Goal: Obtain resource: Obtain resource

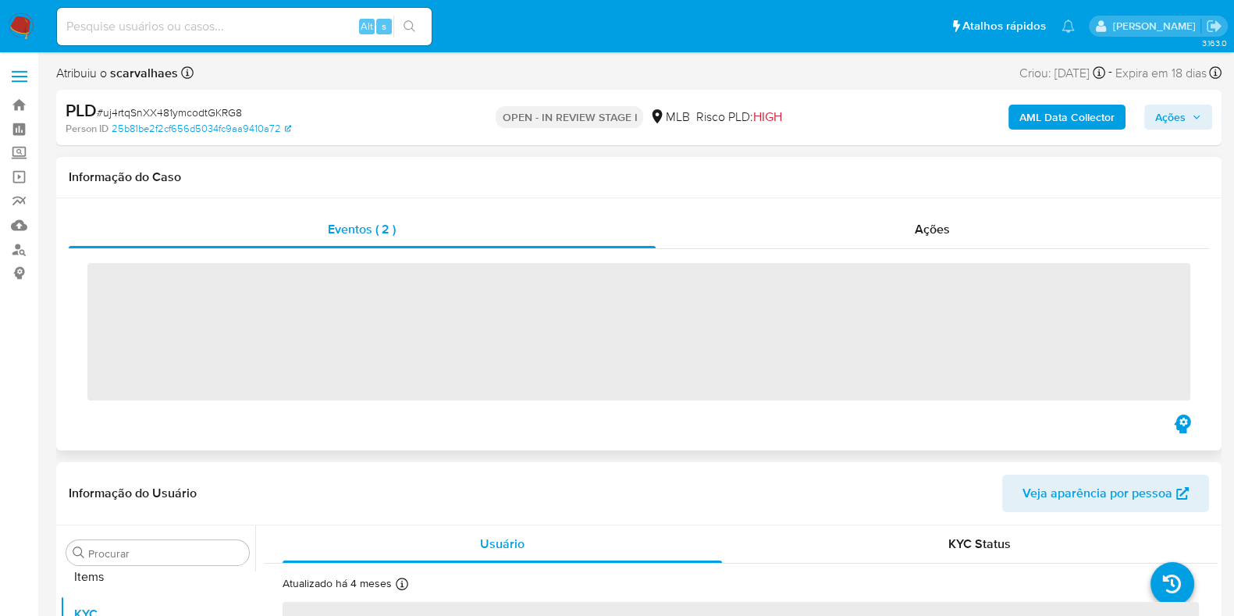
scroll to position [847, 0]
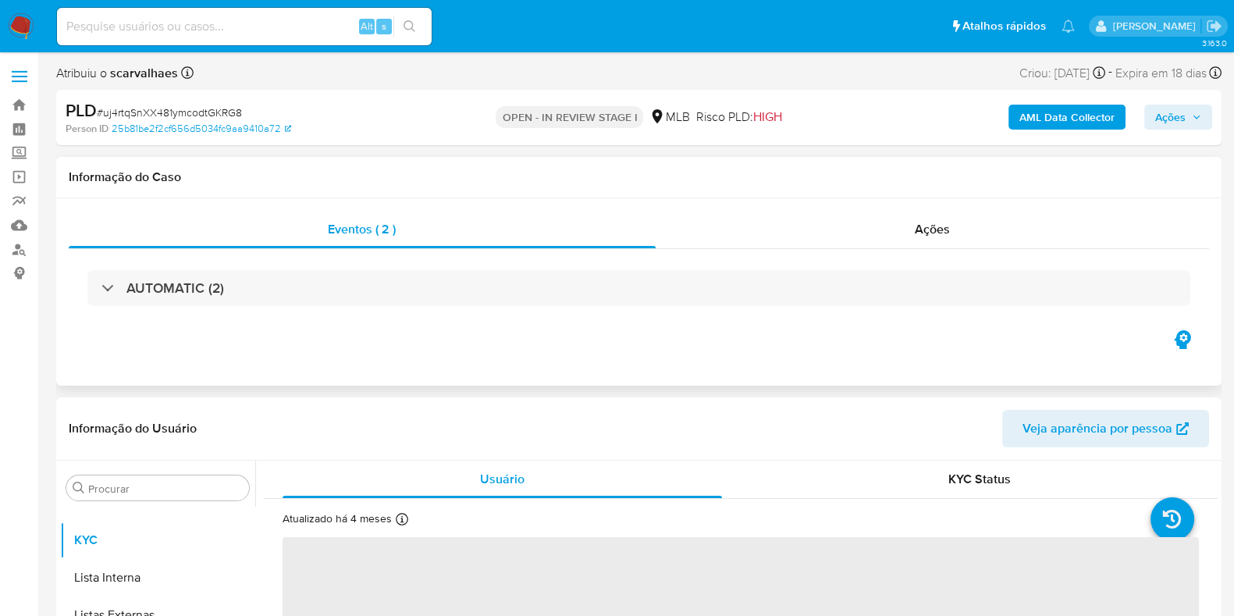
select select "10"
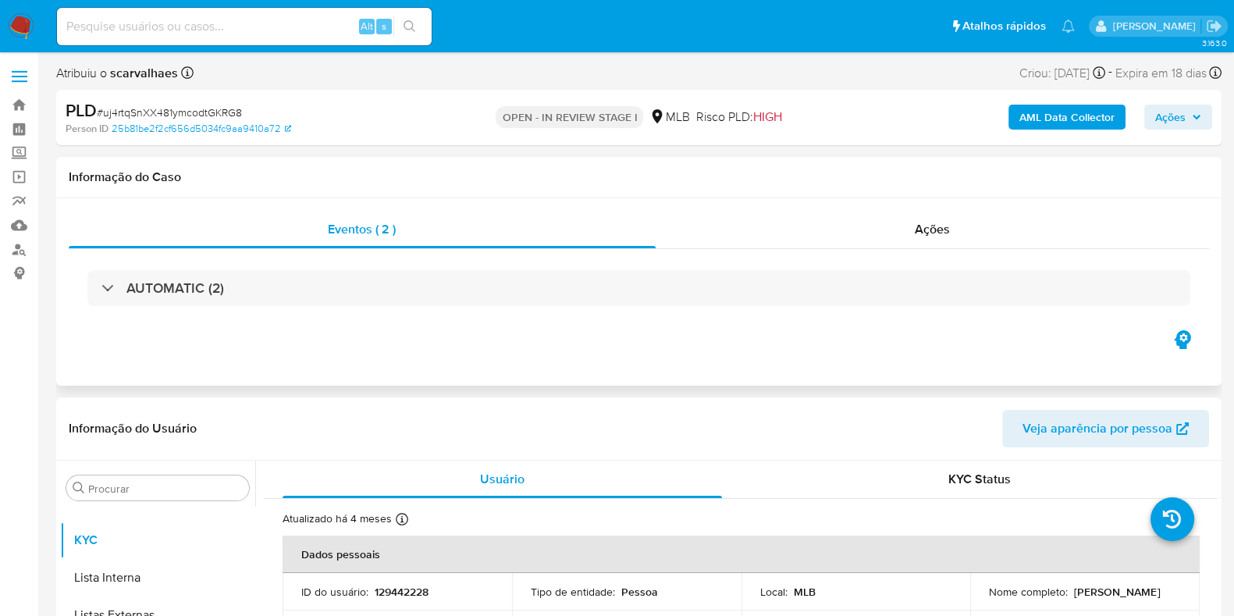
click at [788, 222] on div "Ações" at bounding box center [932, 229] width 554 height 37
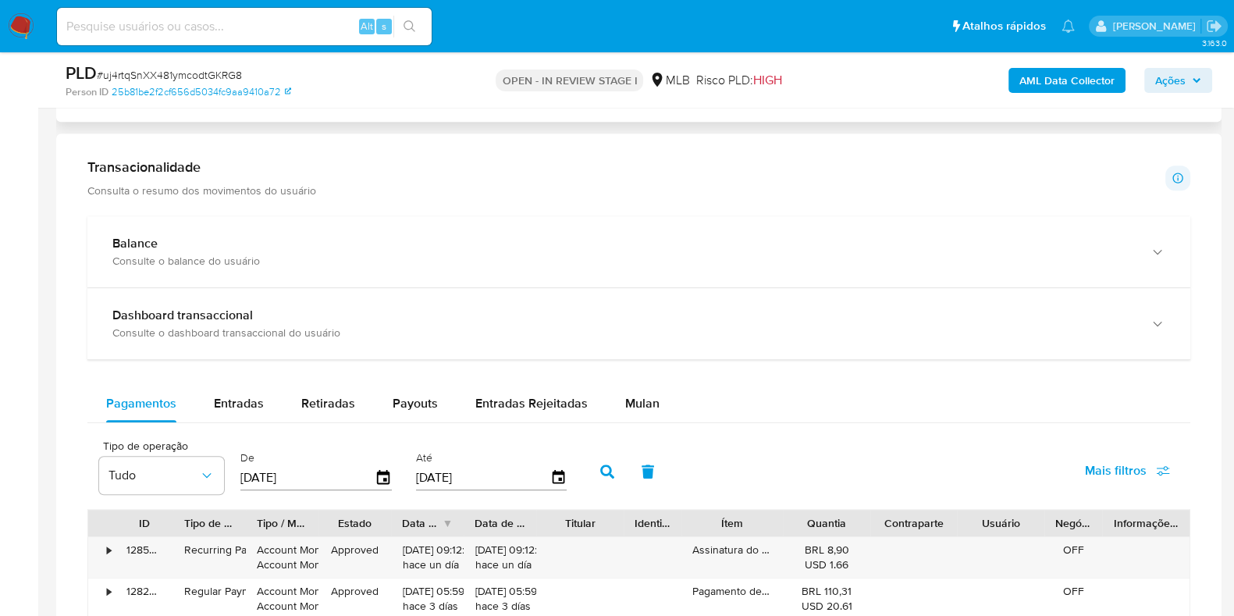
scroll to position [1267, 0]
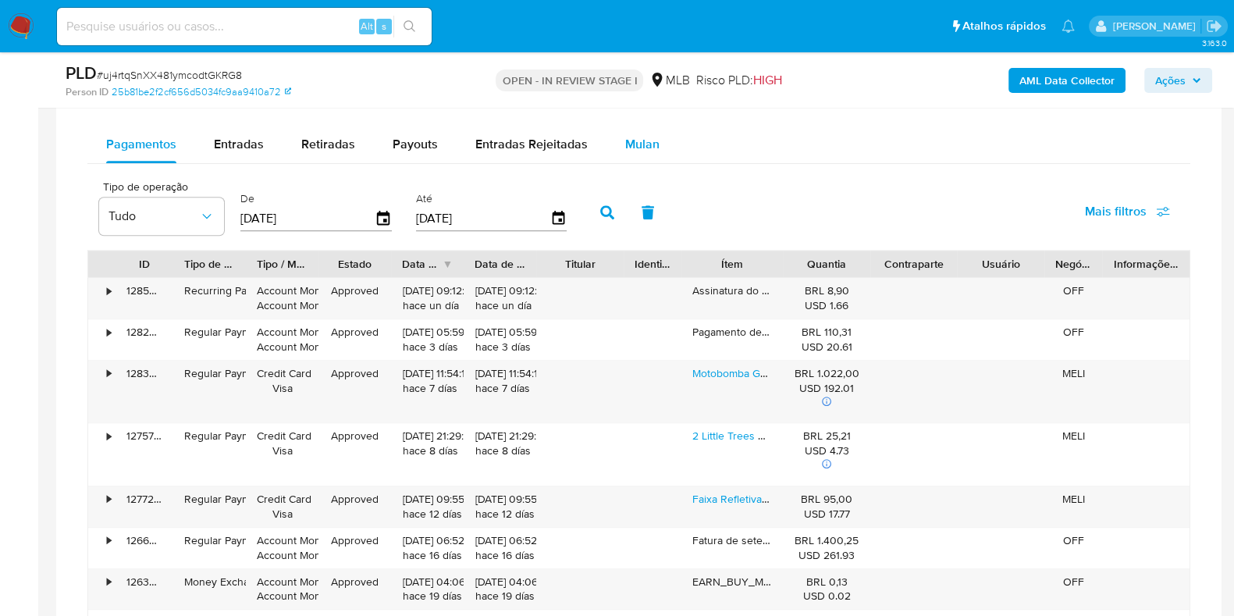
drag, startPoint x: 638, startPoint y: 143, endPoint x: 608, endPoint y: 159, distance: 34.6
click at [639, 142] on span "Mulan" at bounding box center [642, 144] width 34 height 18
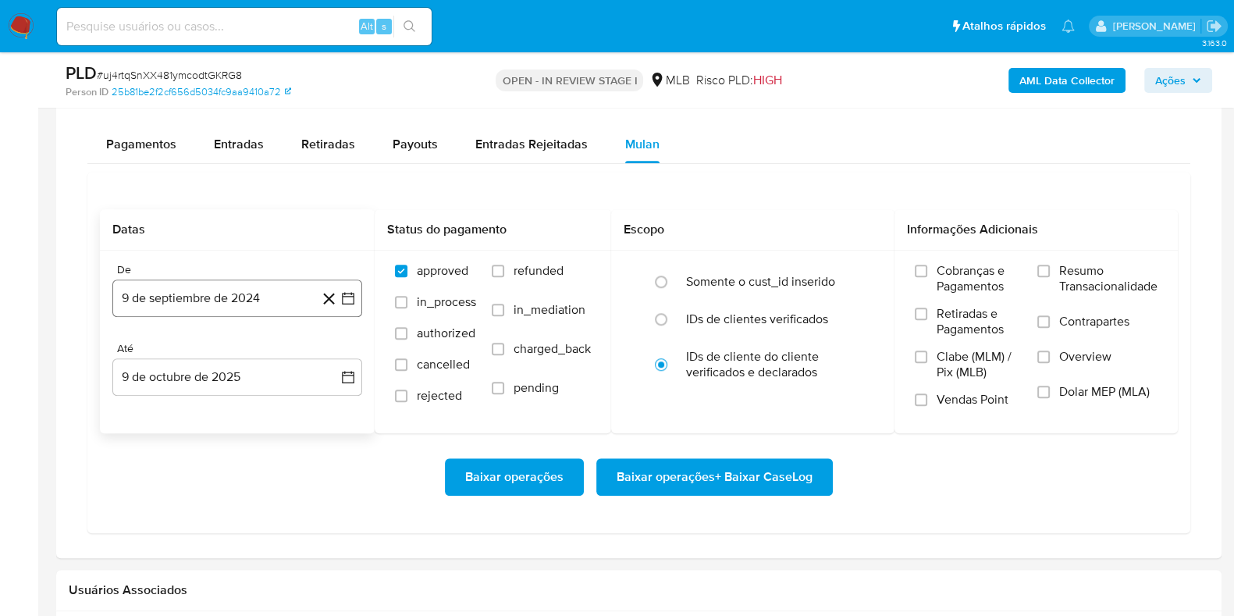
click at [243, 287] on button "9 de septiembre de 2024" at bounding box center [237, 297] width 250 height 37
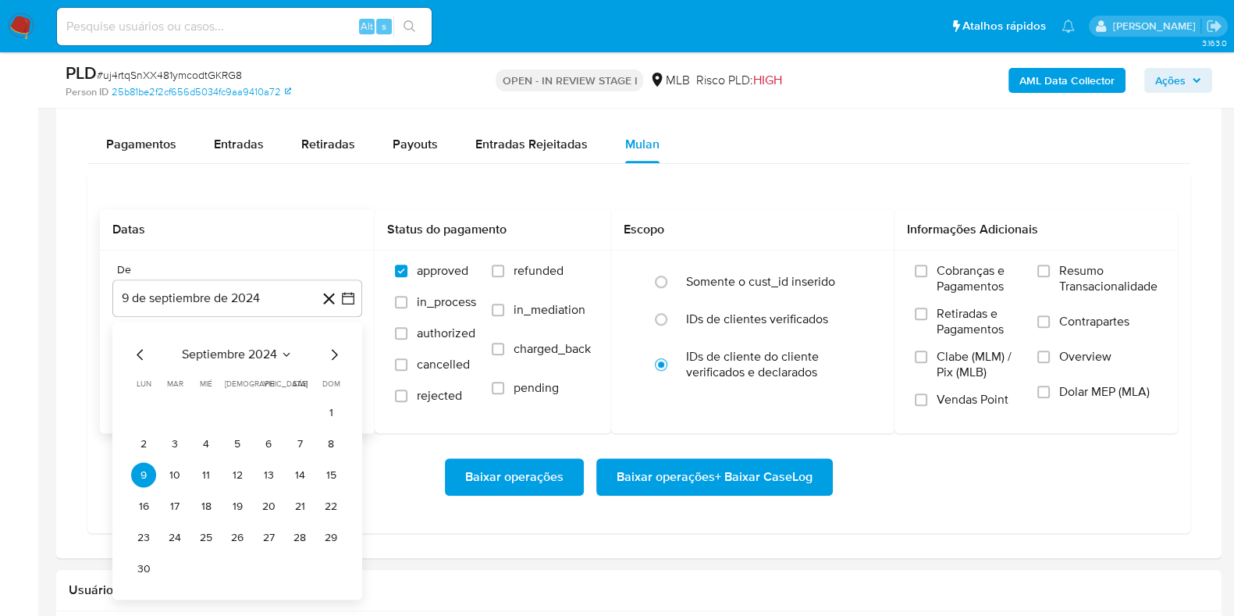
click at [264, 350] on span "septiembre 2024" at bounding box center [229, 355] width 95 height 16
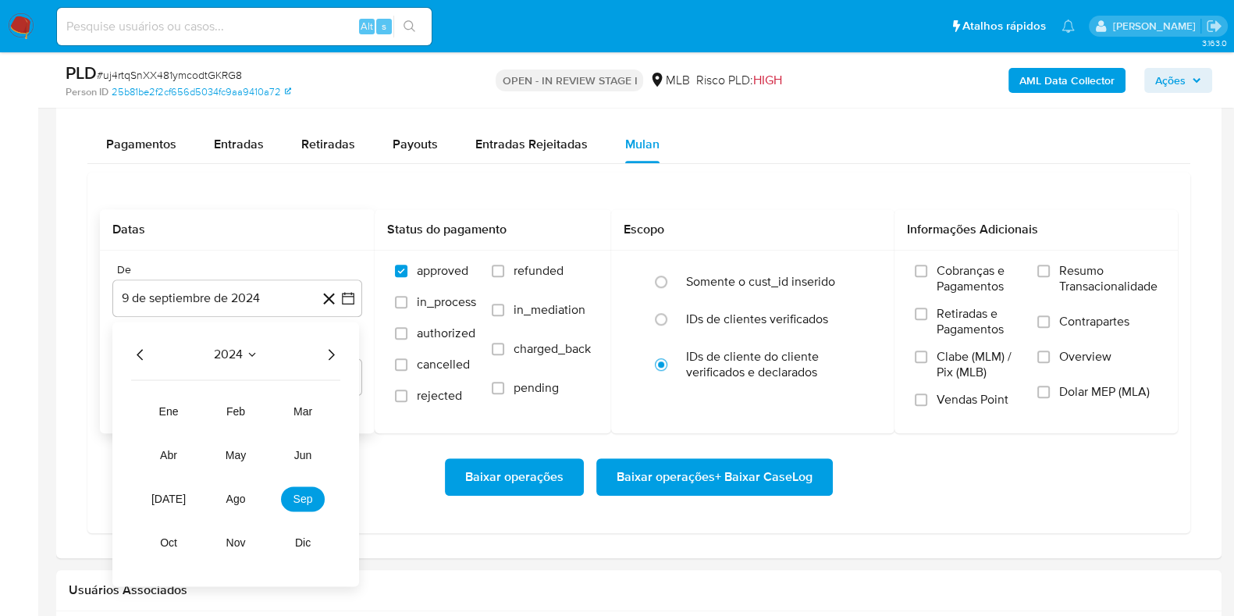
click at [326, 352] on icon "Año siguiente" at bounding box center [330, 355] width 19 height 19
click at [172, 407] on span "ene" at bounding box center [169, 412] width 20 height 12
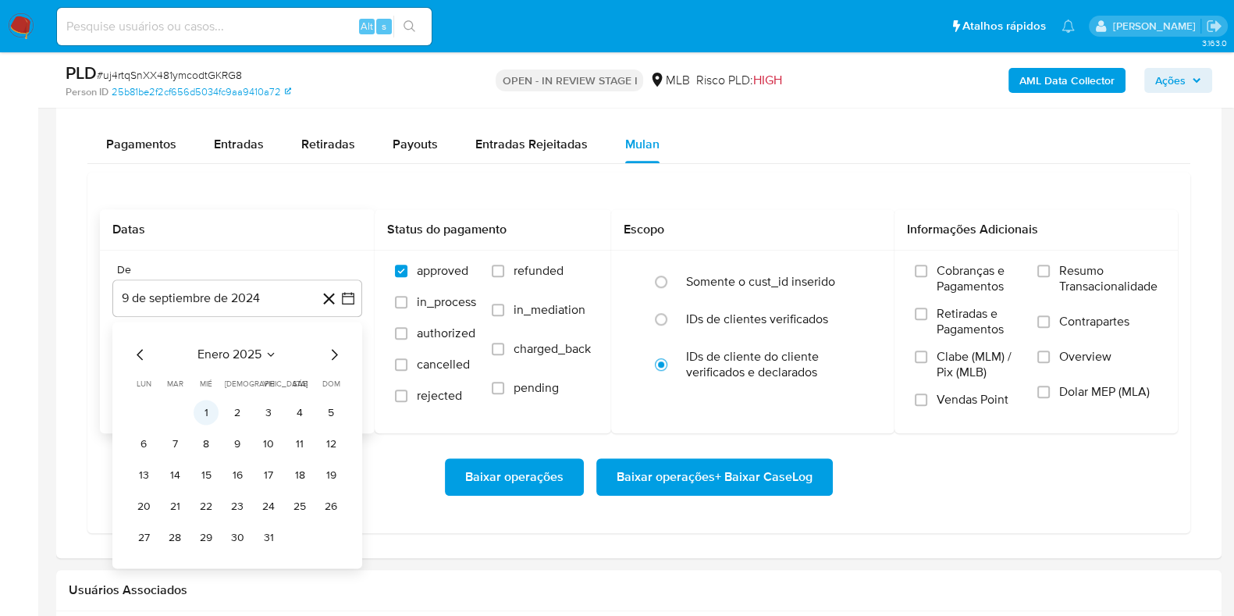
click at [206, 409] on button "1" at bounding box center [206, 412] width 25 height 25
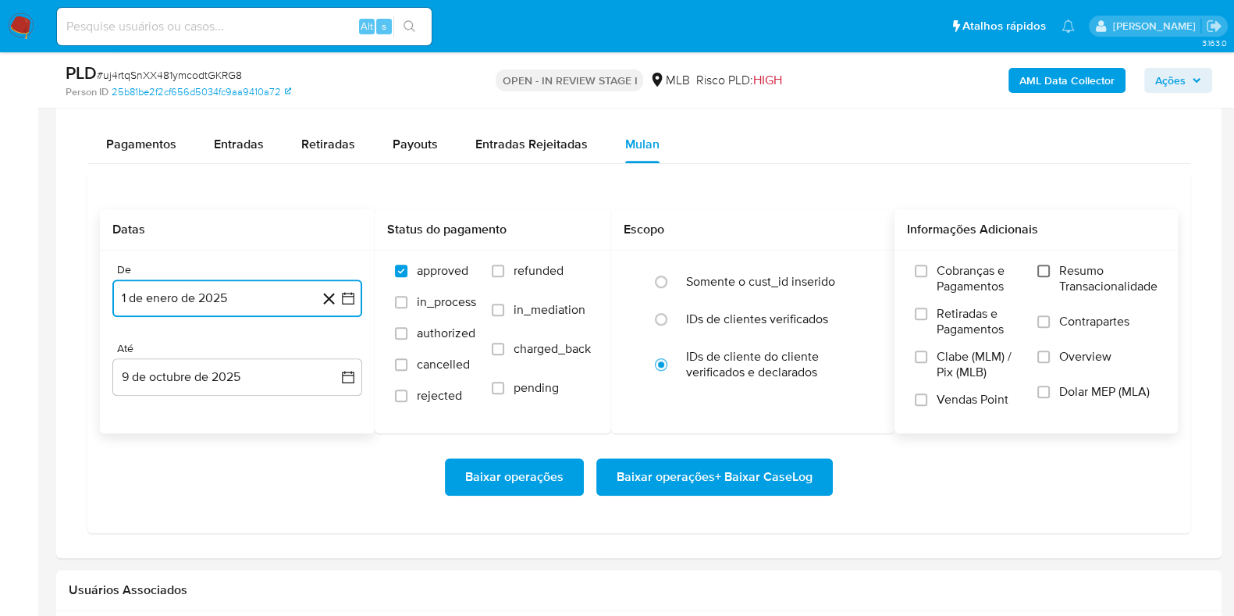
click at [1045, 269] on input "Resumo Transacionalidade" at bounding box center [1043, 271] width 12 height 12
click at [758, 462] on span "Baixar operações + Baixar CaseLog" at bounding box center [714, 477] width 196 height 34
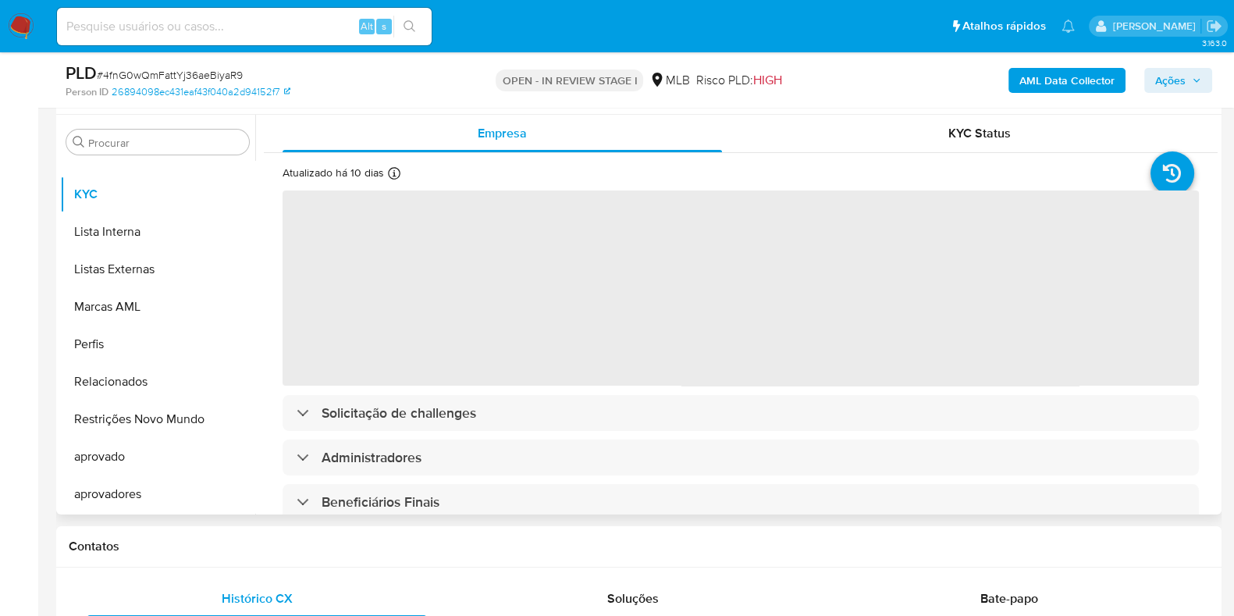
scroll to position [293, 0]
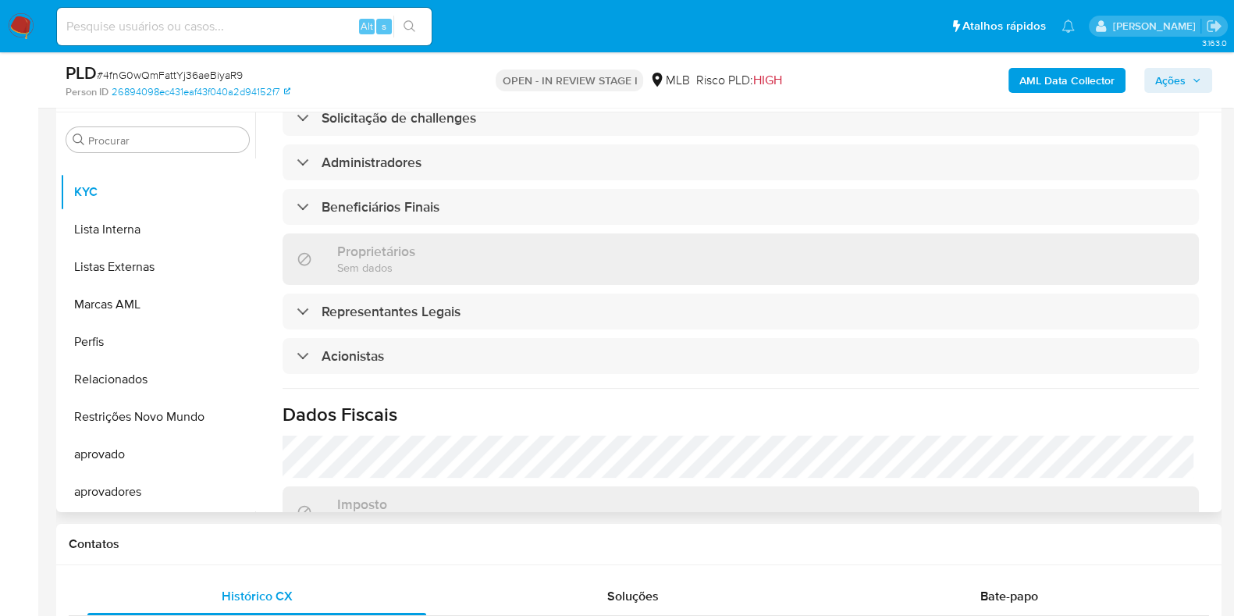
select select "10"
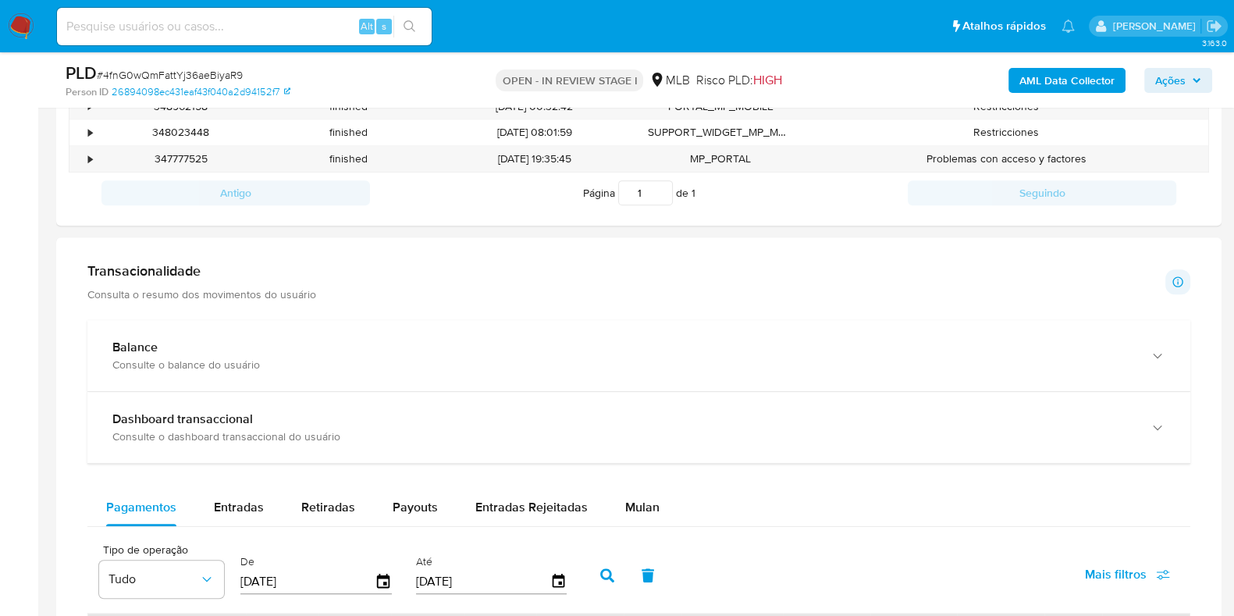
scroll to position [975, 0]
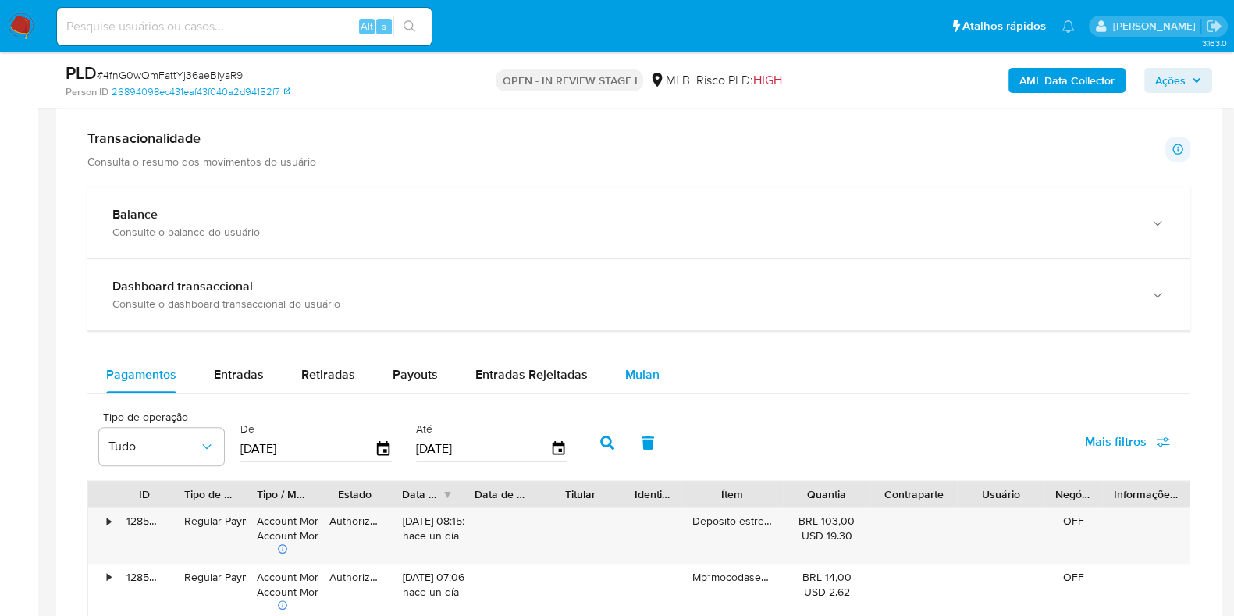
click at [648, 373] on span "Mulan" at bounding box center [642, 374] width 34 height 18
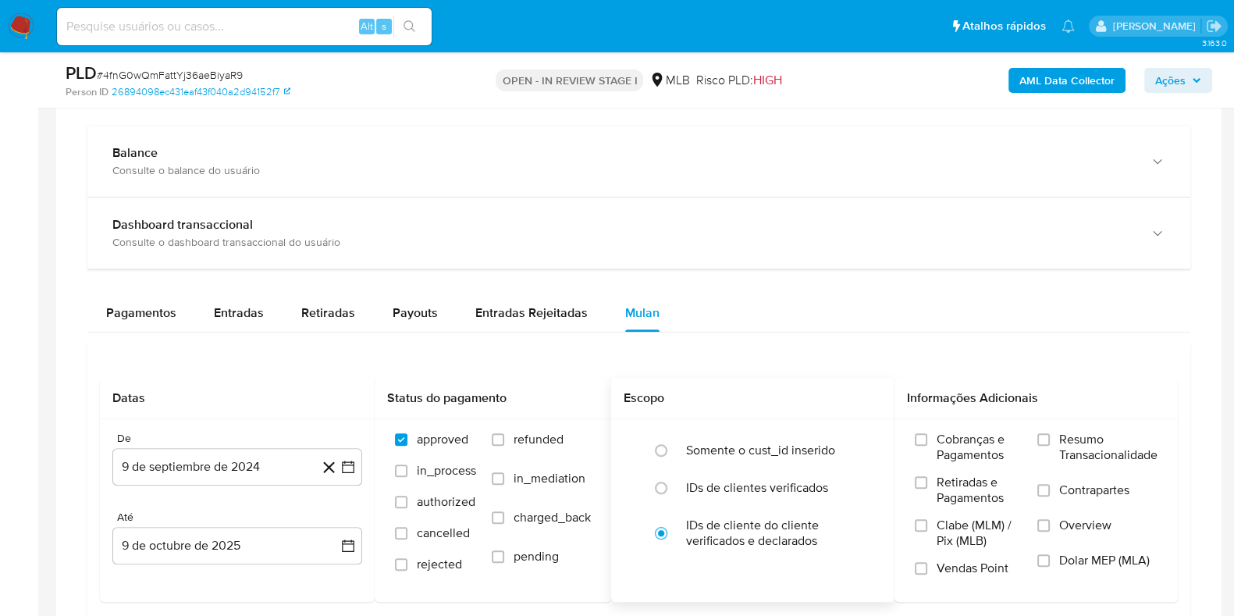
scroll to position [1267, 0]
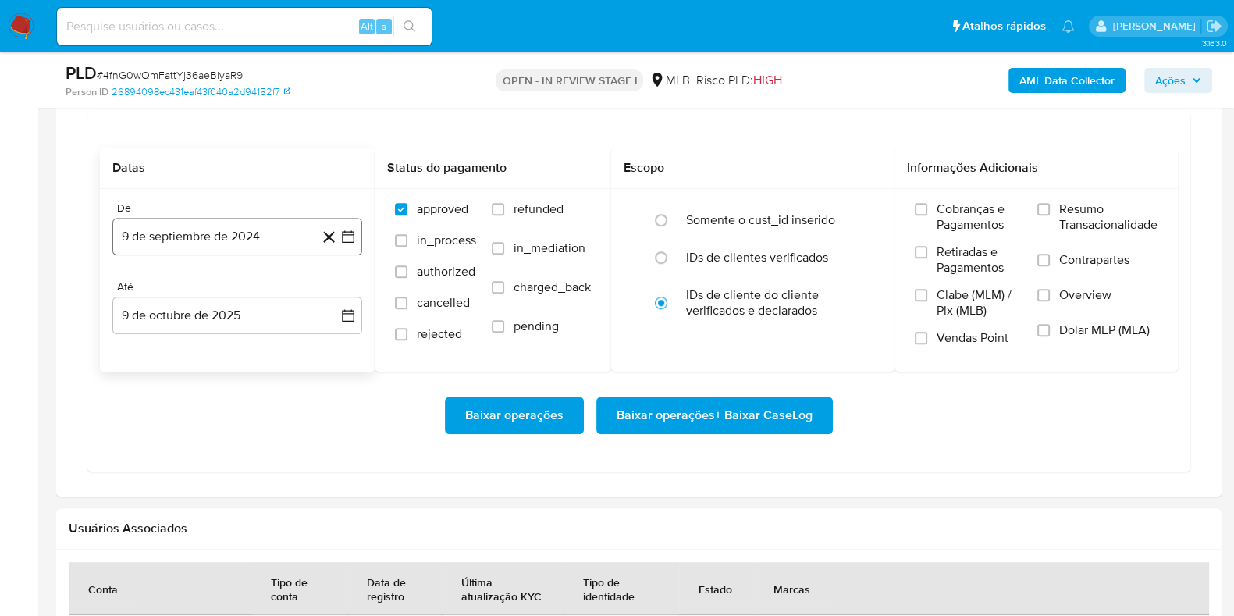
click at [254, 232] on button "9 de septiembre de 2024" at bounding box center [237, 236] width 250 height 37
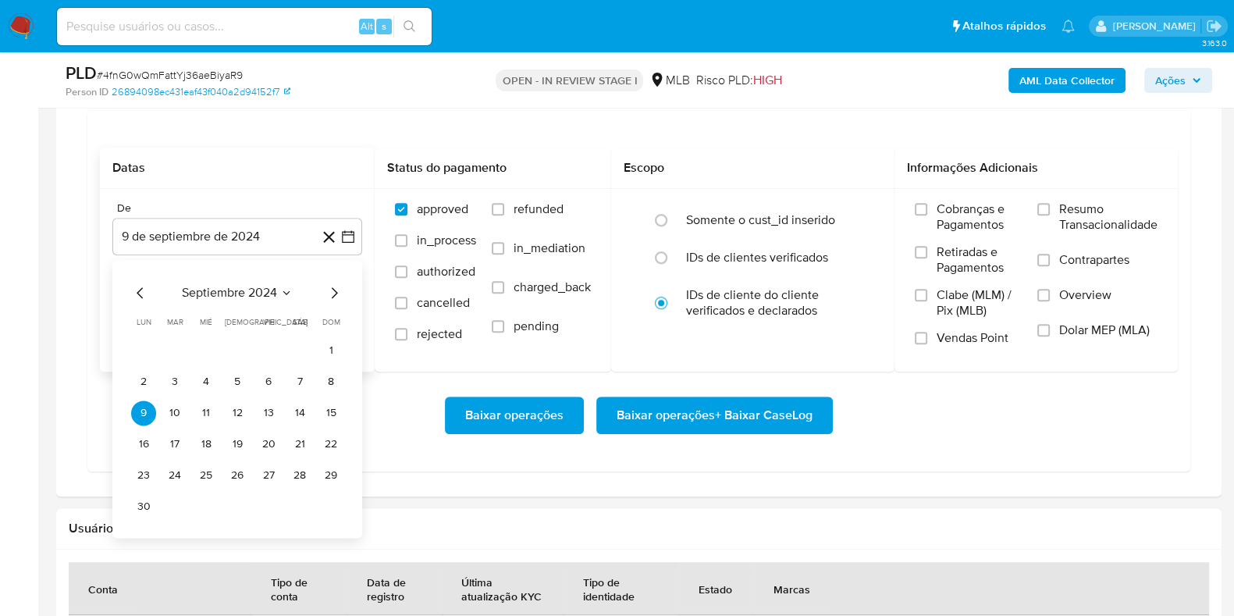
click at [258, 285] on span "septiembre 2024" at bounding box center [229, 293] width 95 height 16
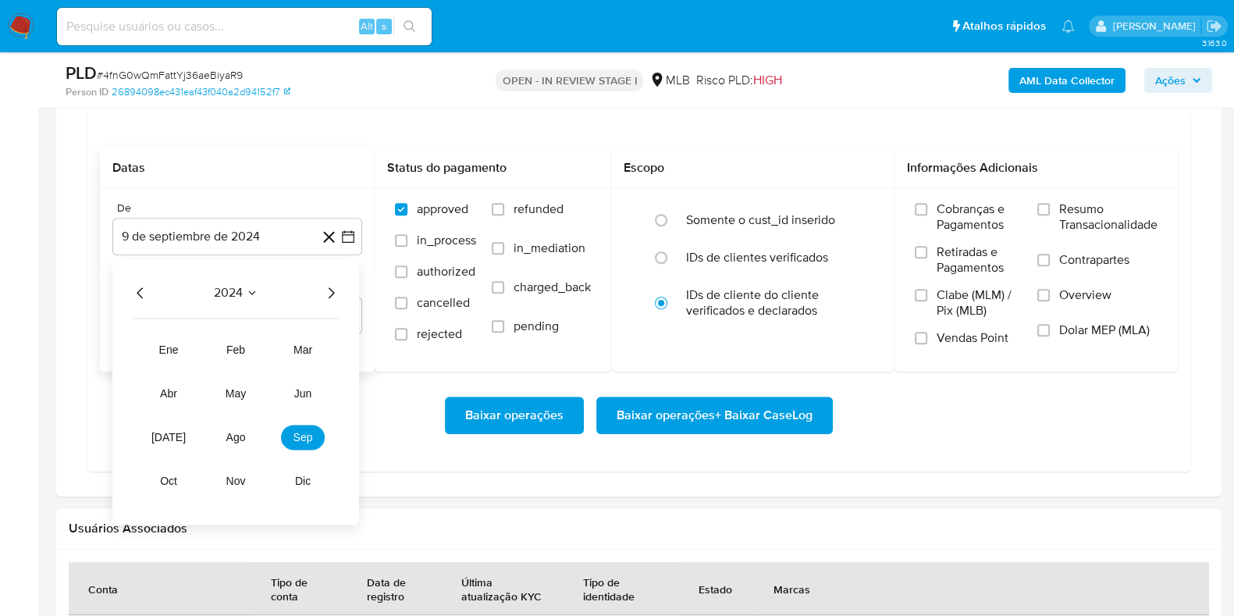
click at [332, 290] on icon "Año siguiente" at bounding box center [330, 292] width 19 height 19
click at [166, 343] on span "ene" at bounding box center [169, 349] width 20 height 12
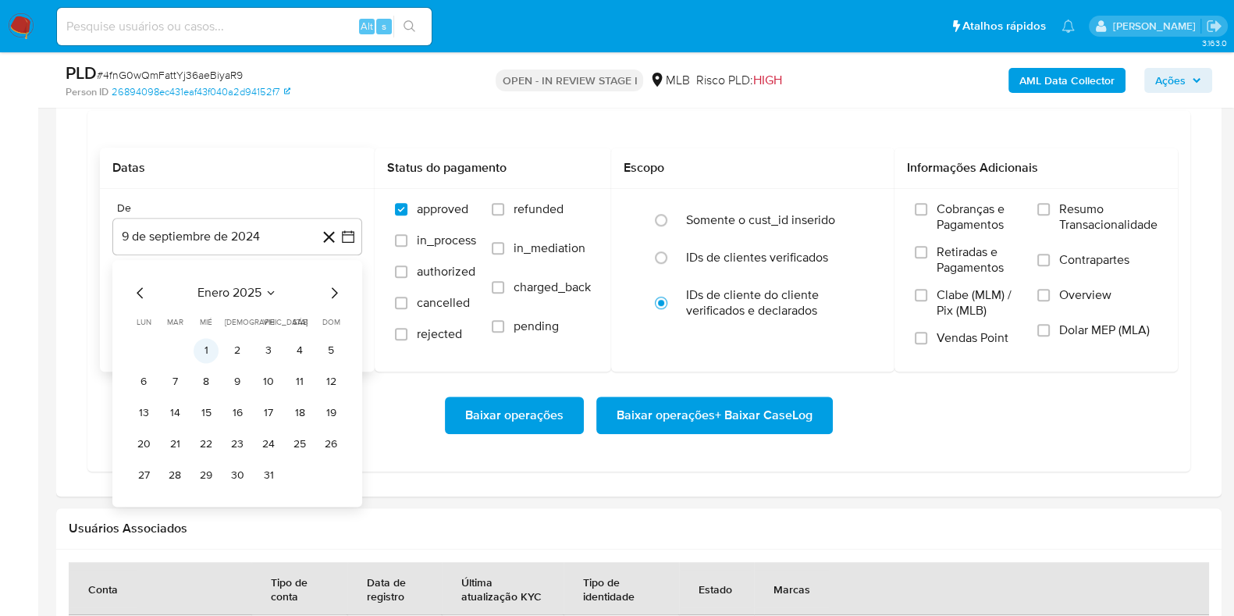
click at [207, 343] on button "1" at bounding box center [206, 350] width 25 height 25
click at [1051, 208] on label "Resumo Transacionalidade" at bounding box center [1097, 226] width 120 height 51
click at [1050, 208] on input "Resumo Transacionalidade" at bounding box center [1043, 209] width 12 height 12
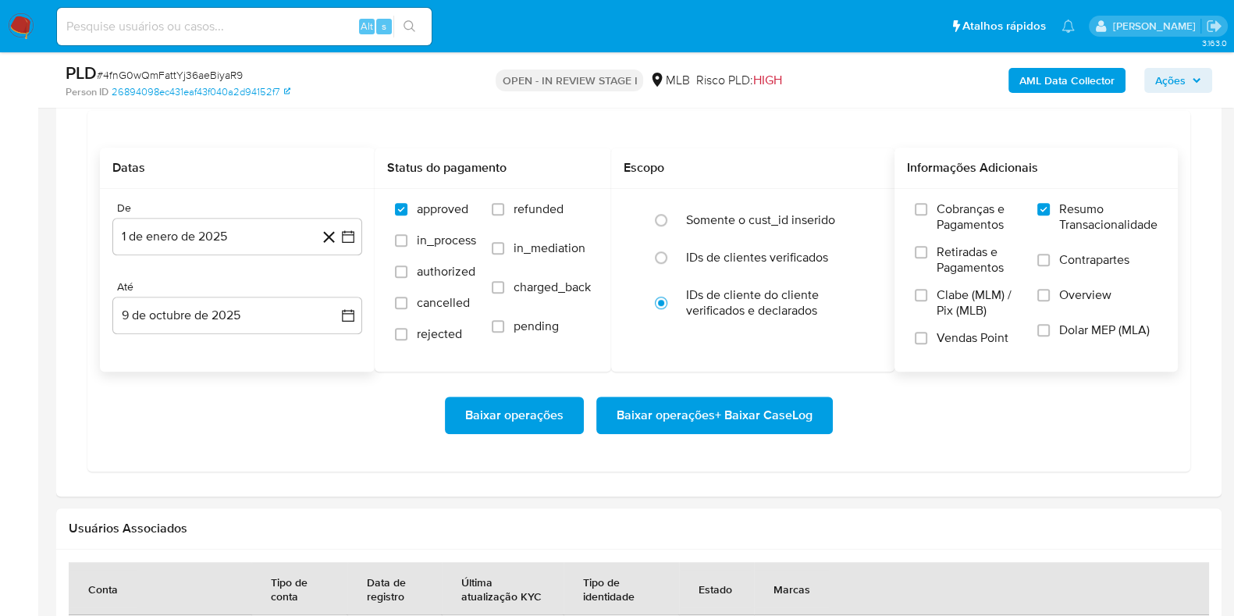
click at [790, 403] on span "Baixar operações + Baixar CaseLog" at bounding box center [714, 415] width 196 height 34
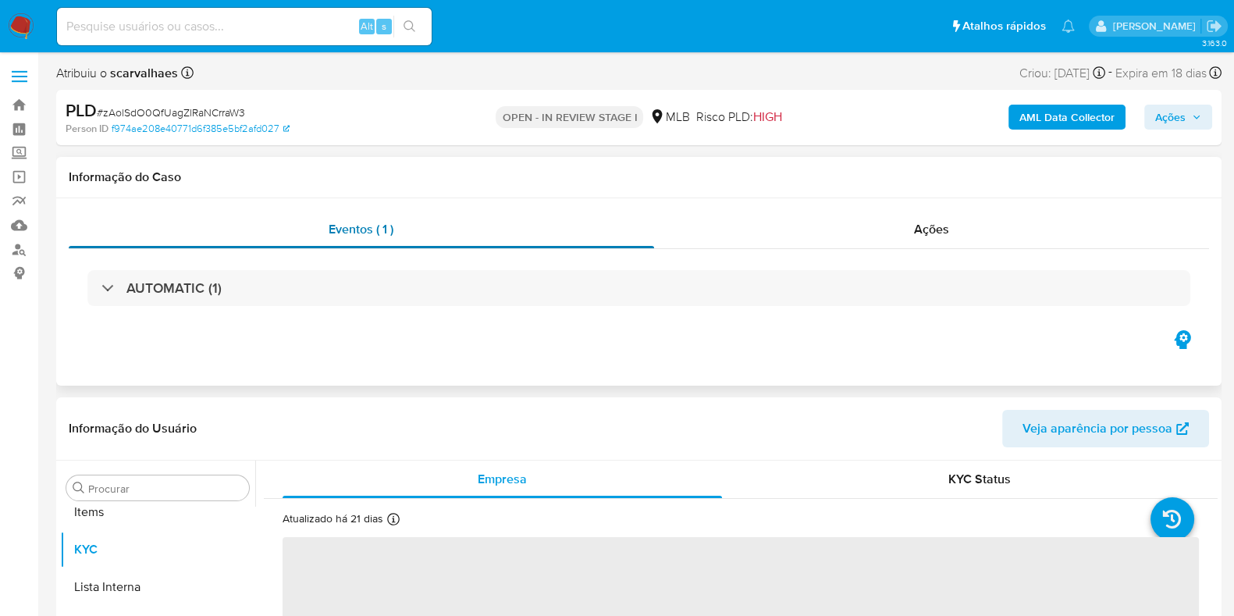
scroll to position [847, 0]
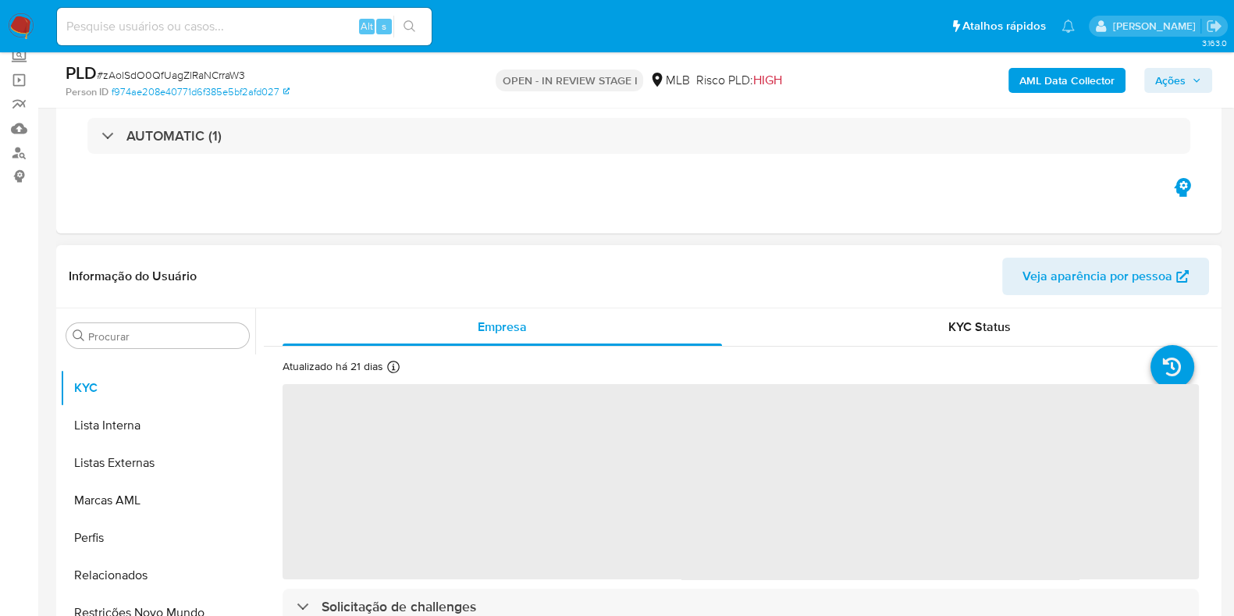
select select "10"
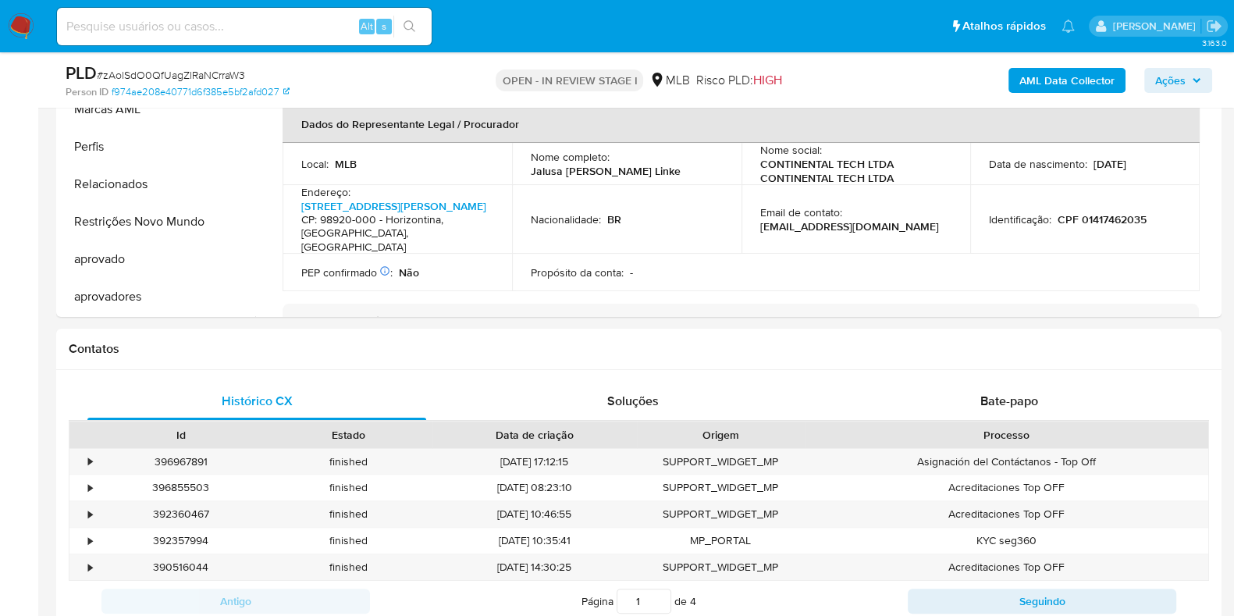
scroll to position [1073, 0]
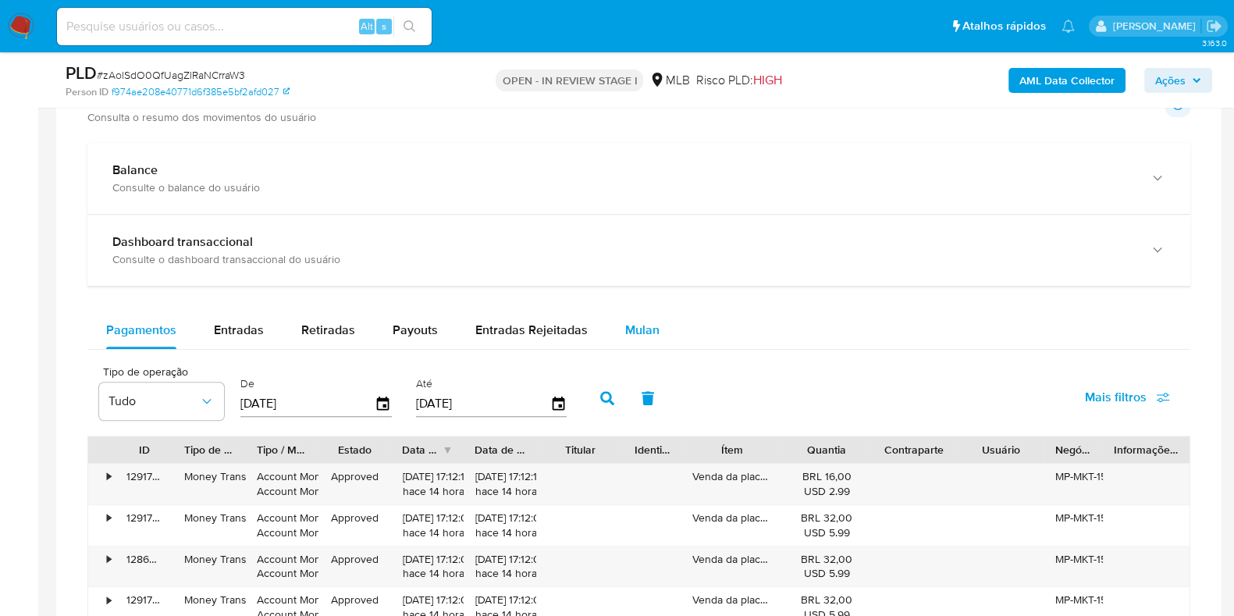
click at [625, 326] on span "Mulan" at bounding box center [642, 330] width 34 height 18
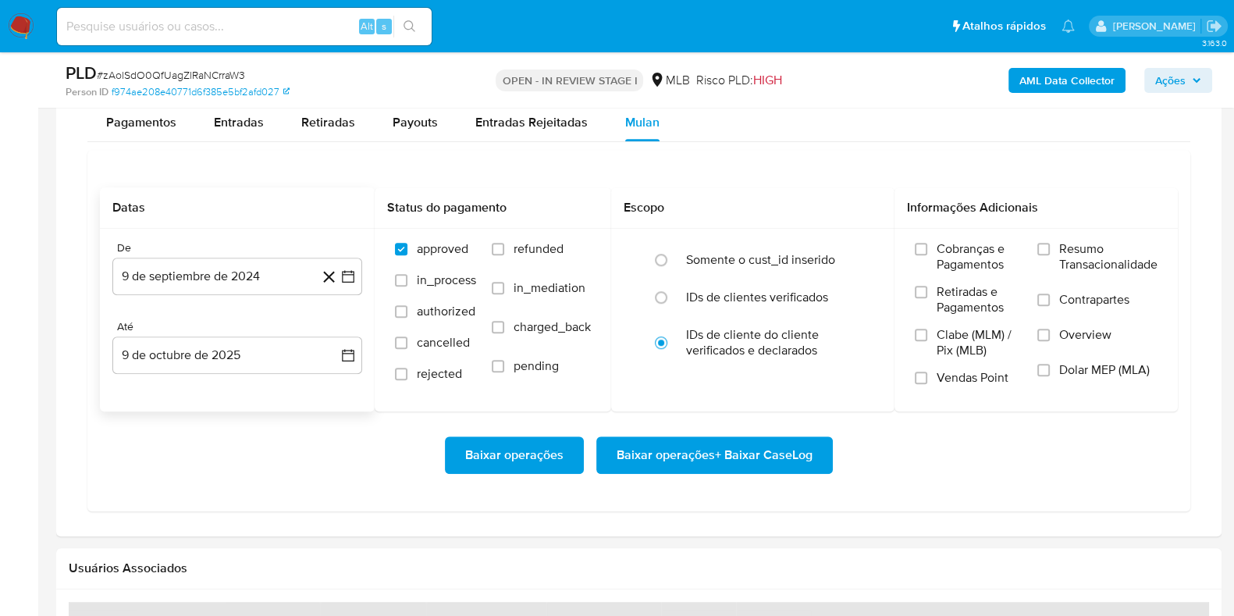
scroll to position [1365, 0]
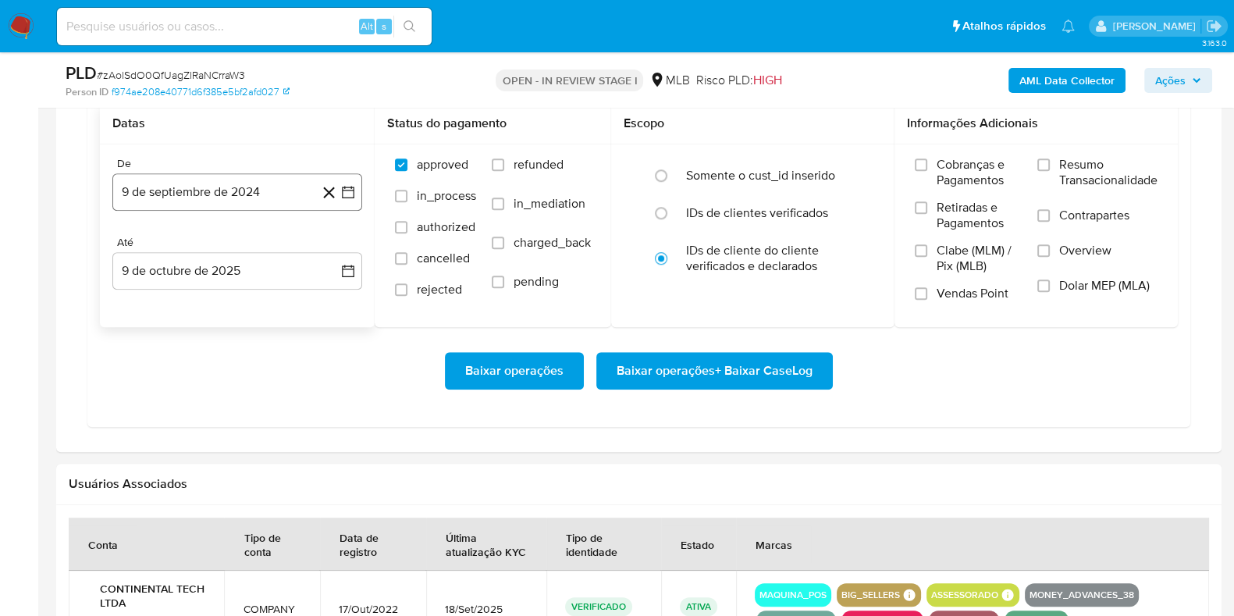
click at [252, 201] on button "9 de septiembre de 2024" at bounding box center [237, 191] width 250 height 37
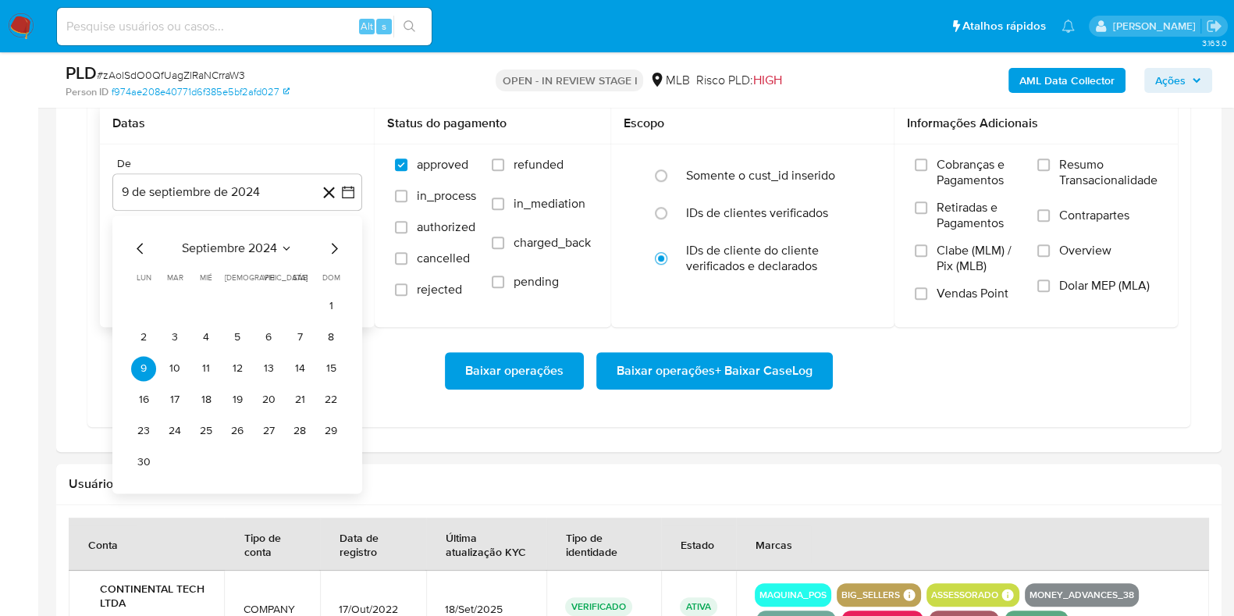
click at [245, 240] on span "septiembre 2024" at bounding box center [229, 248] width 95 height 16
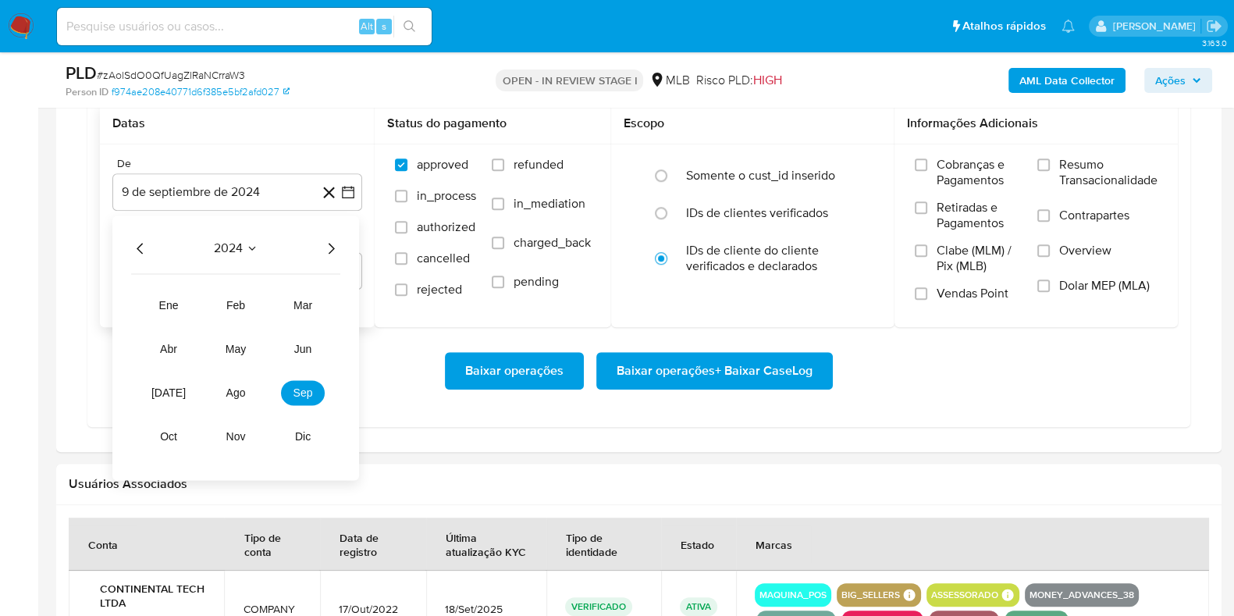
click at [332, 240] on icon "Año siguiente" at bounding box center [330, 248] width 19 height 19
click at [167, 310] on button "ene" at bounding box center [169, 305] width 44 height 25
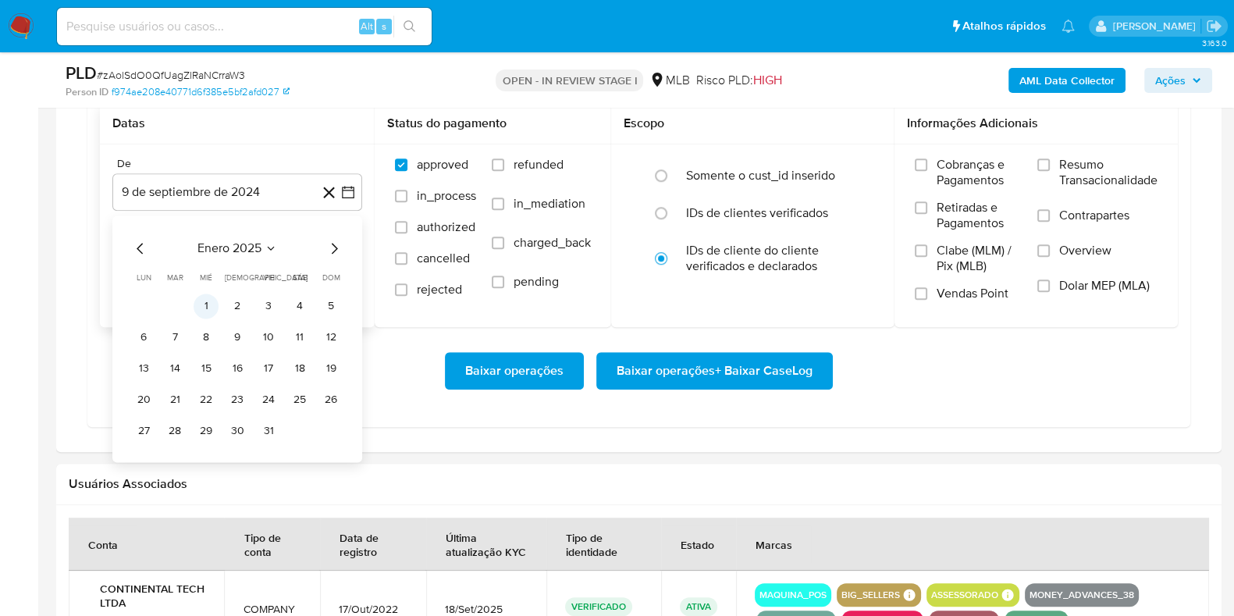
click at [203, 304] on button "1" at bounding box center [206, 305] width 25 height 25
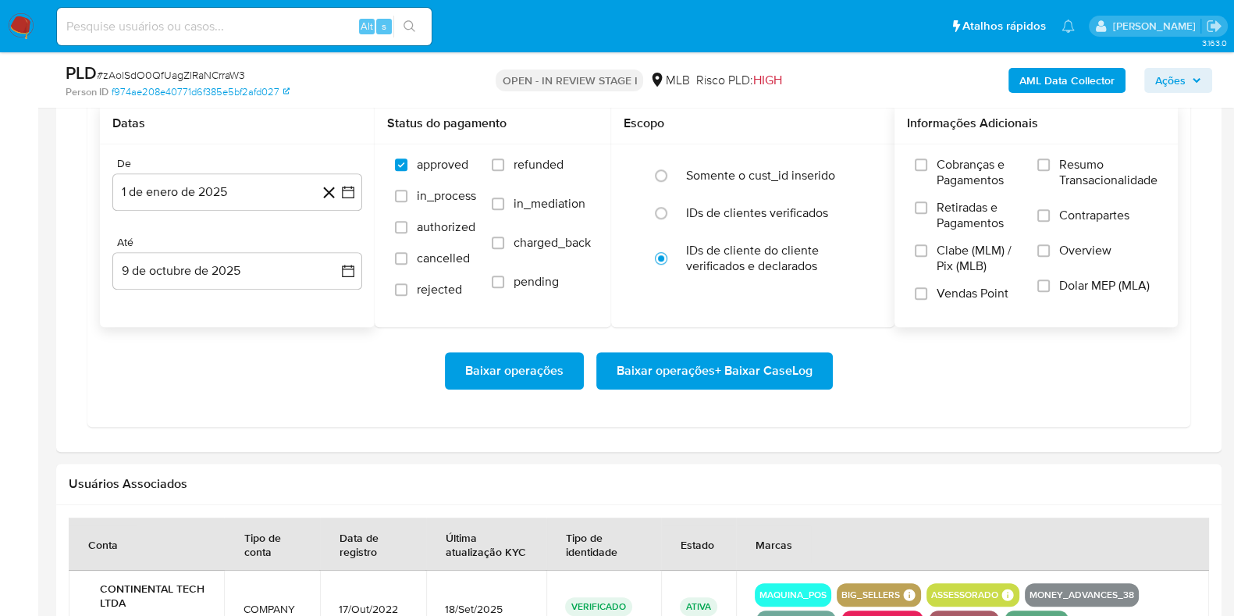
click at [1070, 165] on span "Resumo Transacionalidade" at bounding box center [1108, 172] width 98 height 31
click at [1050, 165] on input "Resumo Transacionalidade" at bounding box center [1043, 164] width 12 height 12
click at [759, 366] on span "Baixar operações + Baixar CaseLog" at bounding box center [714, 370] width 196 height 34
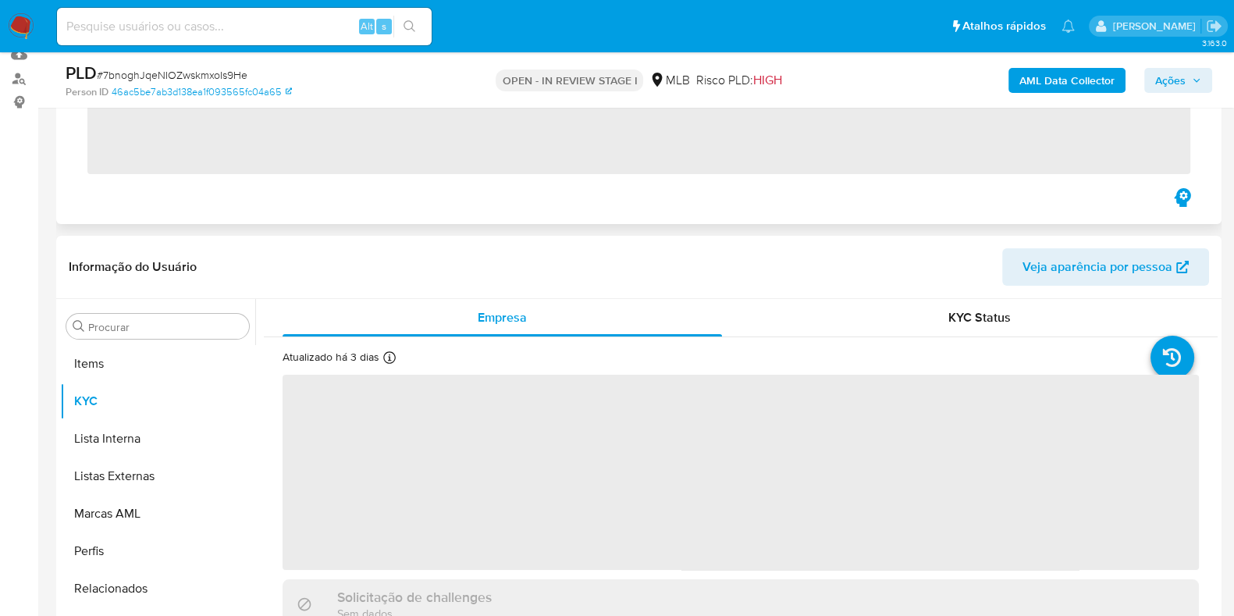
scroll to position [847, 0]
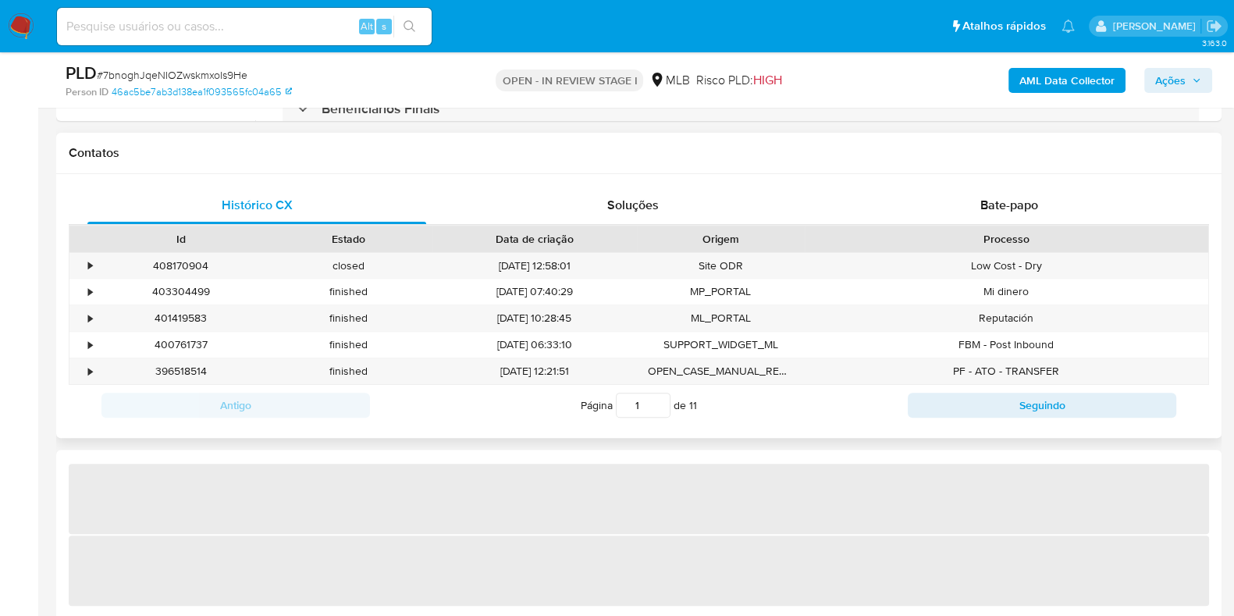
select select "10"
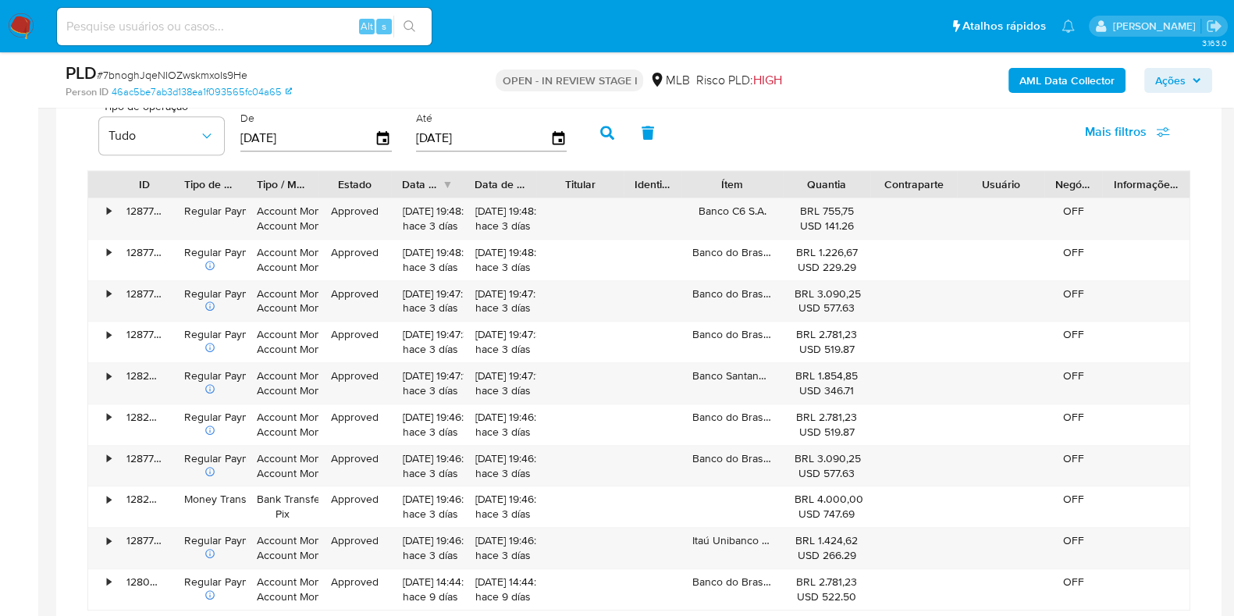
scroll to position [1267, 0]
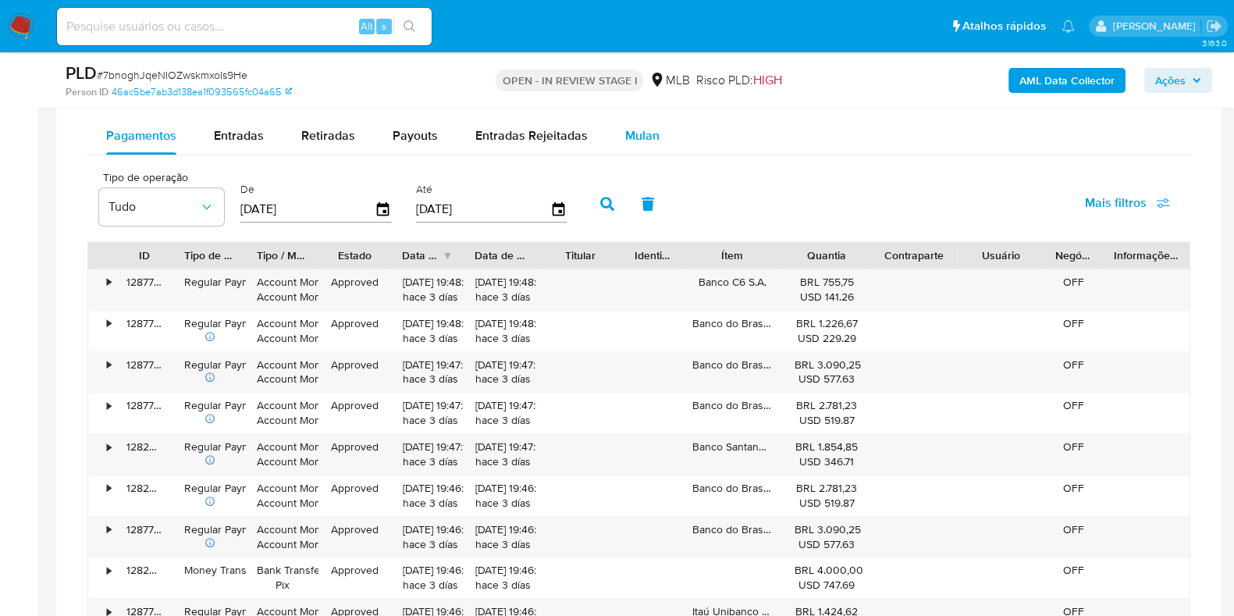
click at [631, 143] on div "Mulan" at bounding box center [642, 135] width 34 height 37
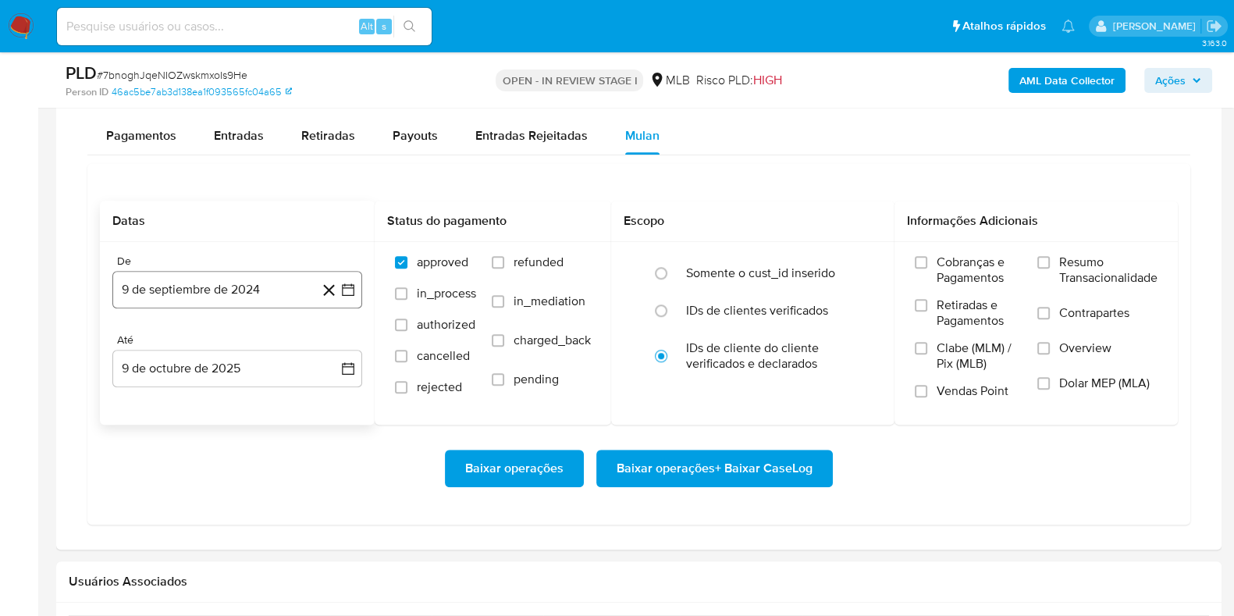
click at [183, 278] on button "9 de septiembre de 2024" at bounding box center [237, 289] width 250 height 37
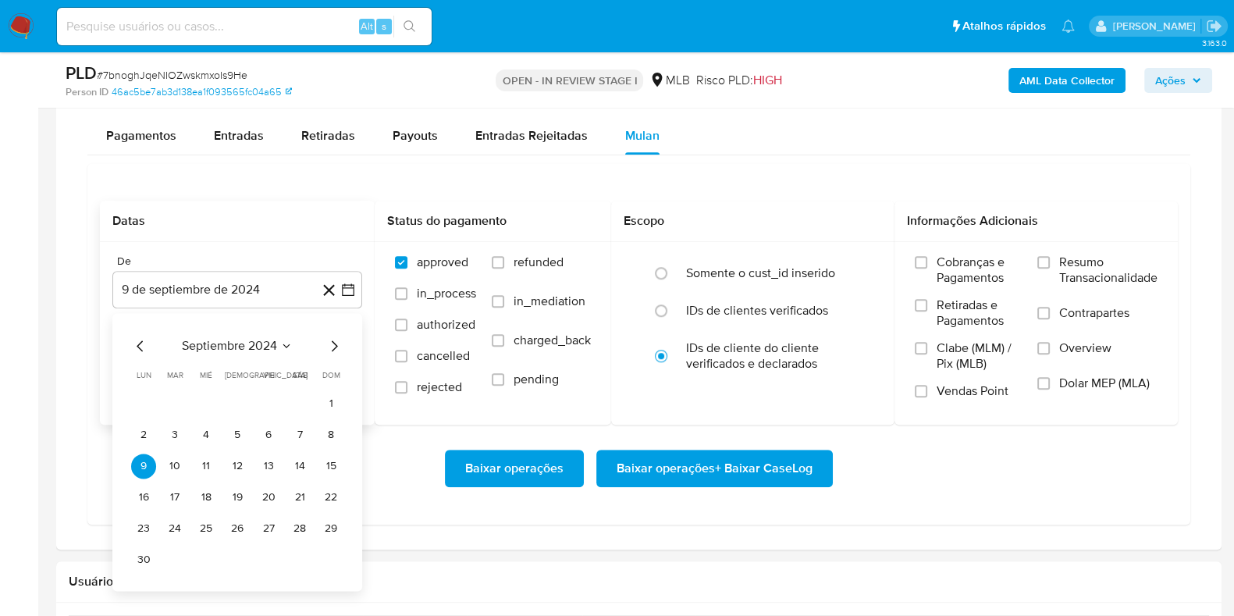
click at [238, 343] on span "septiembre 2024" at bounding box center [229, 346] width 95 height 16
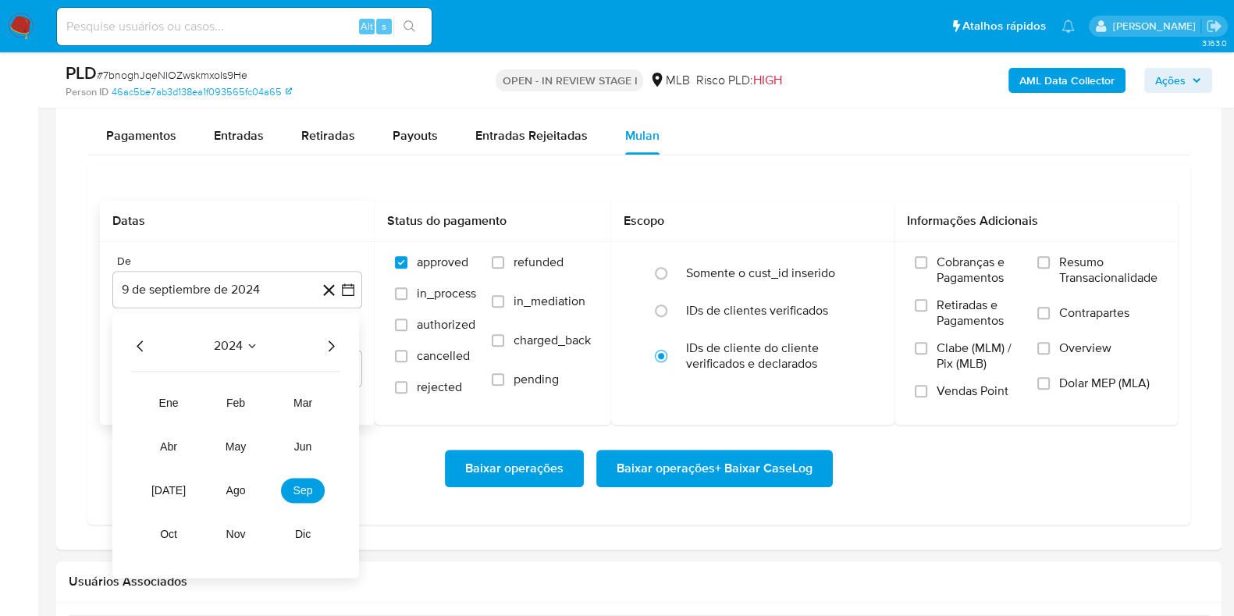
click at [334, 341] on icon "Año siguiente" at bounding box center [330, 345] width 19 height 19
click at [176, 400] on span "ene" at bounding box center [169, 402] width 20 height 12
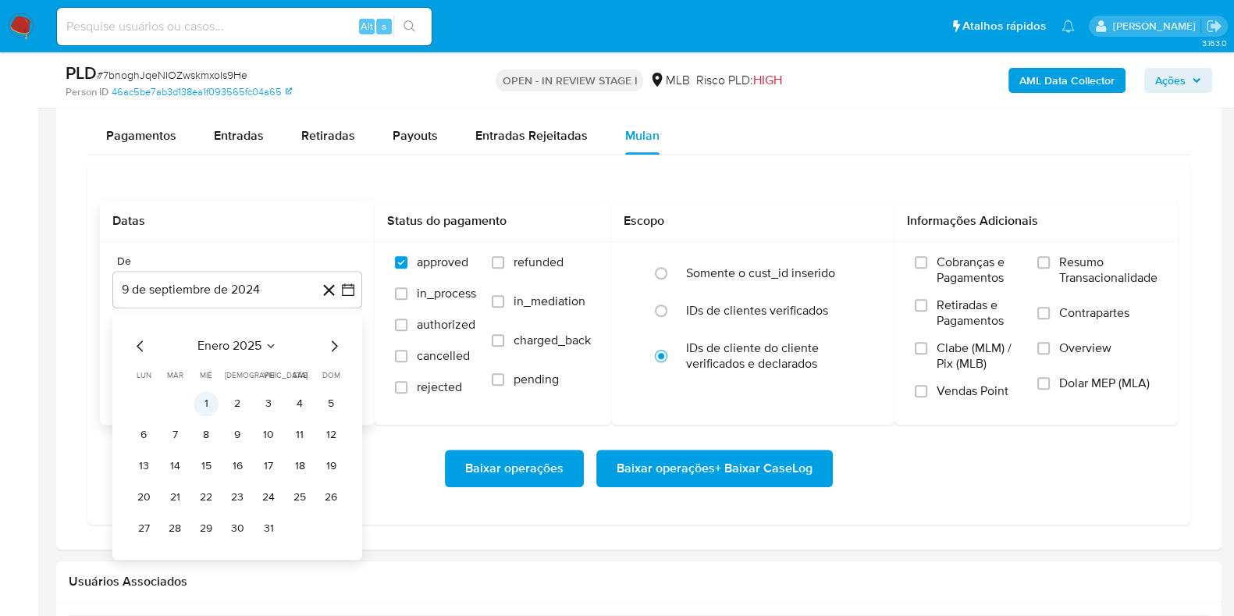
click at [202, 400] on button "1" at bounding box center [206, 403] width 25 height 25
click at [1059, 269] on span "Resumo Transacionalidade" at bounding box center [1108, 269] width 98 height 31
click at [1050, 268] on input "Resumo Transacionalidade" at bounding box center [1043, 262] width 12 height 12
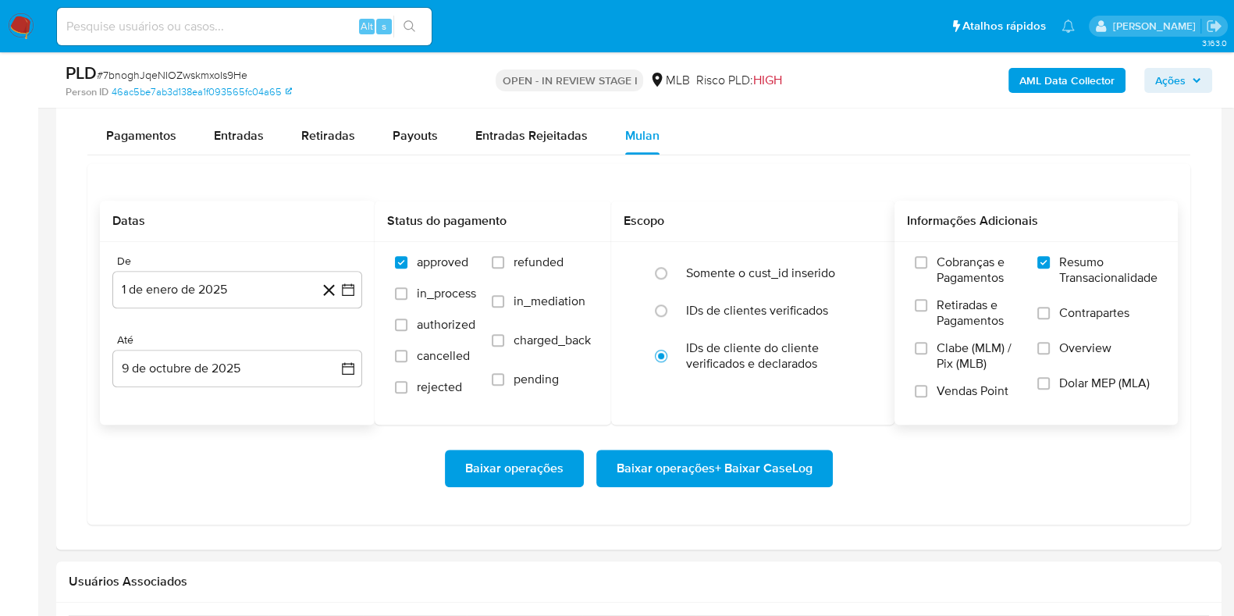
click at [769, 475] on span "Baixar operações + Baixar CaseLog" at bounding box center [714, 468] width 196 height 34
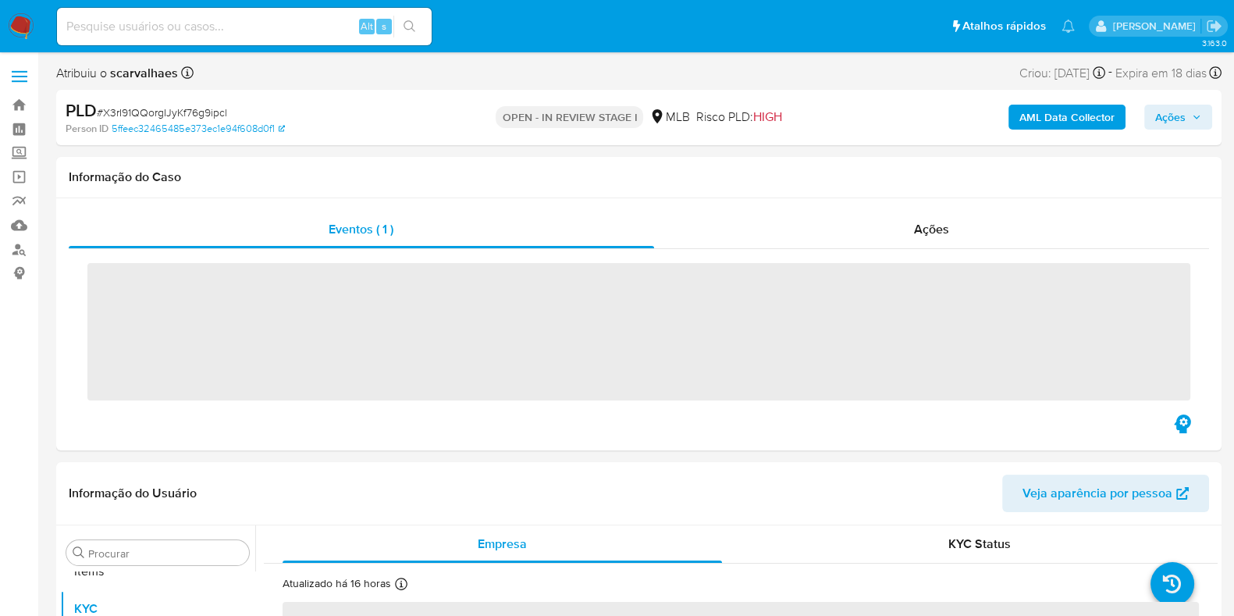
scroll to position [847, 0]
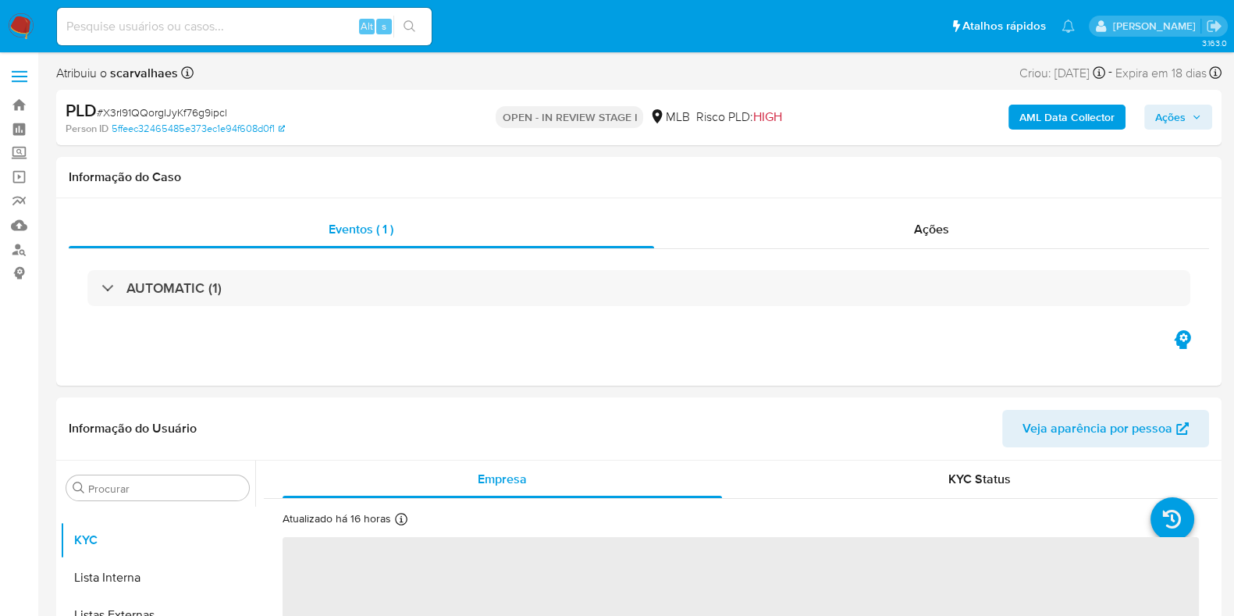
select select "10"
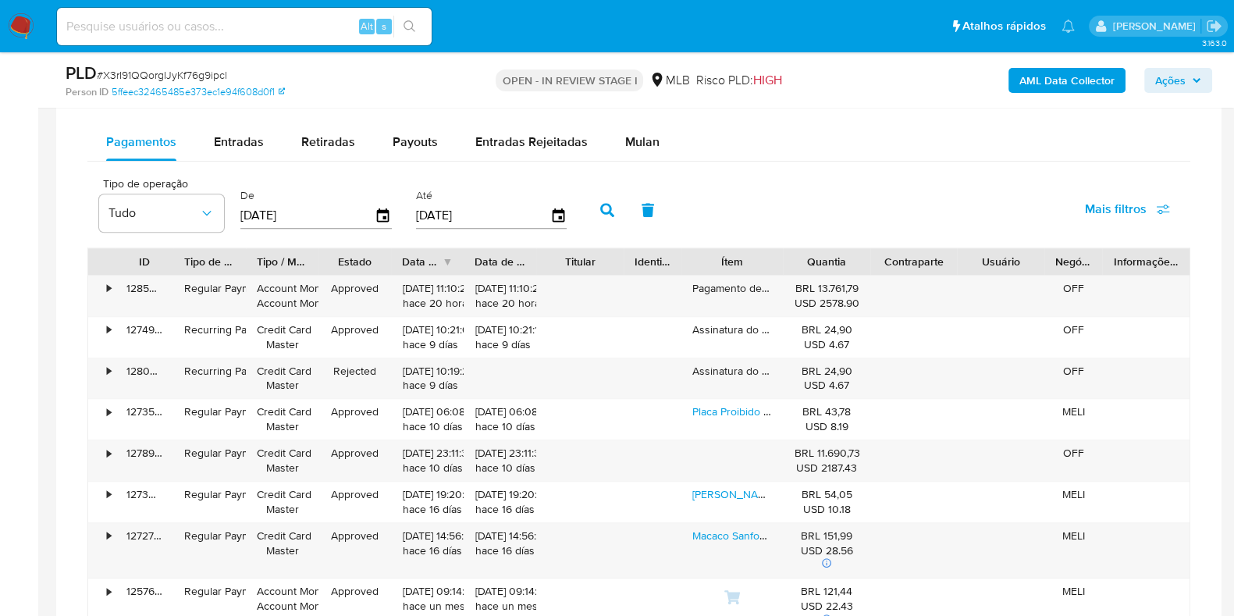
scroll to position [1170, 0]
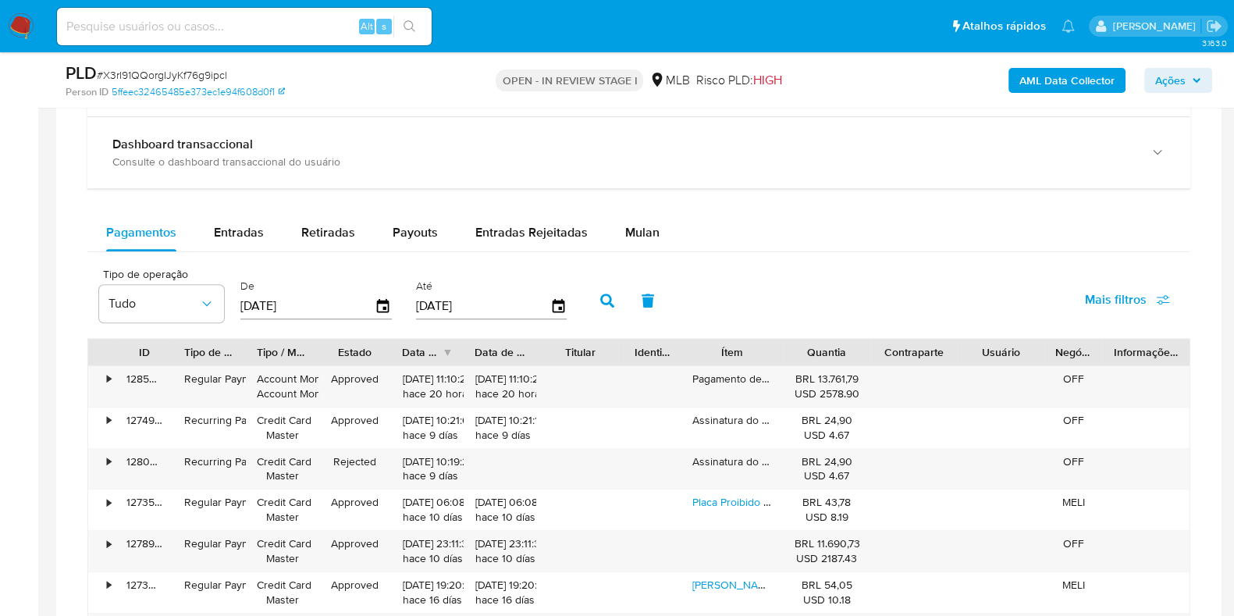
click at [634, 249] on div "Pagamentos Entradas Retiradas Payouts Entradas Rejeitadas Mulan" at bounding box center [638, 233] width 1103 height 38
click at [637, 236] on span "Mulan" at bounding box center [642, 232] width 34 height 18
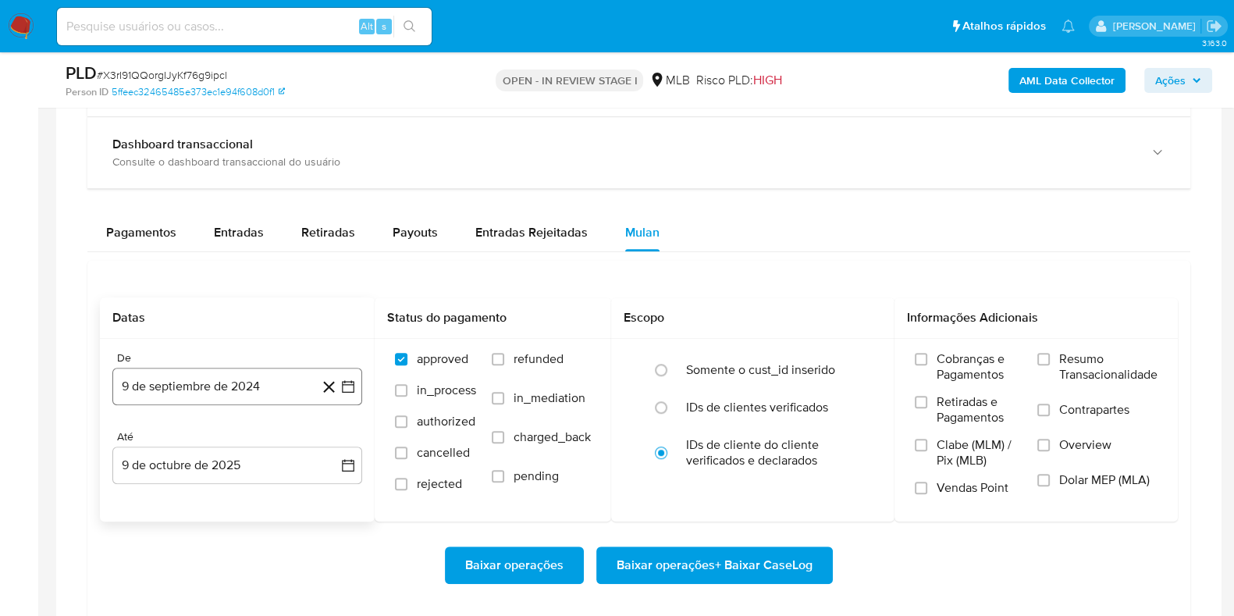
click at [210, 377] on button "9 de septiembre de 2024" at bounding box center [237, 386] width 250 height 37
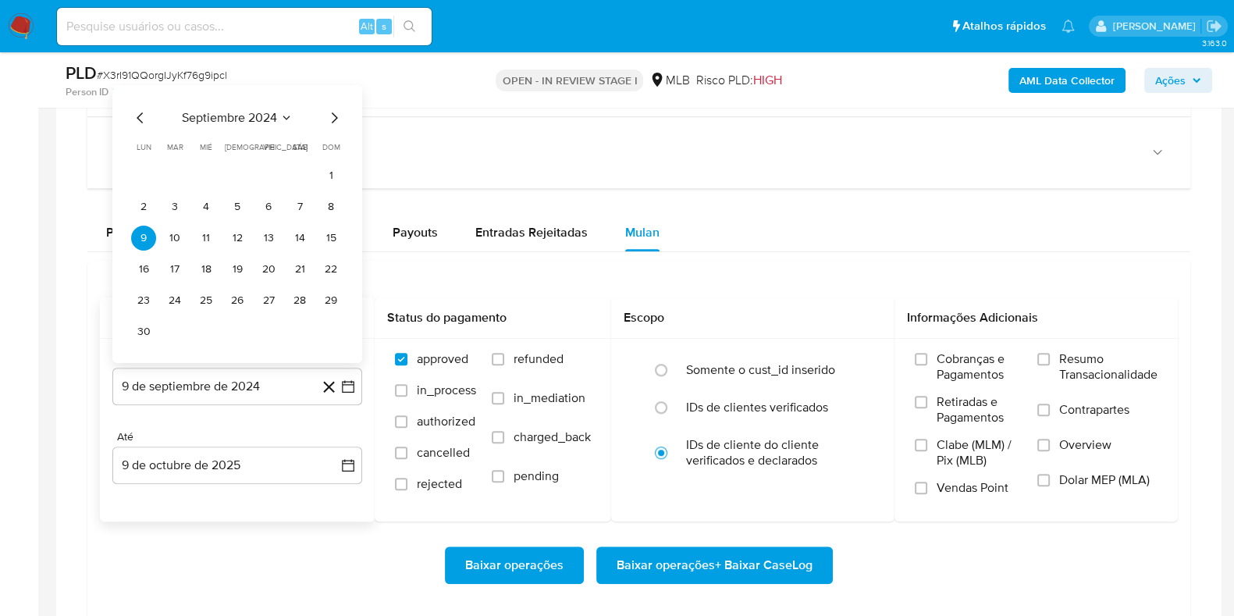
click at [272, 116] on span "septiembre 2024" at bounding box center [229, 118] width 95 height 16
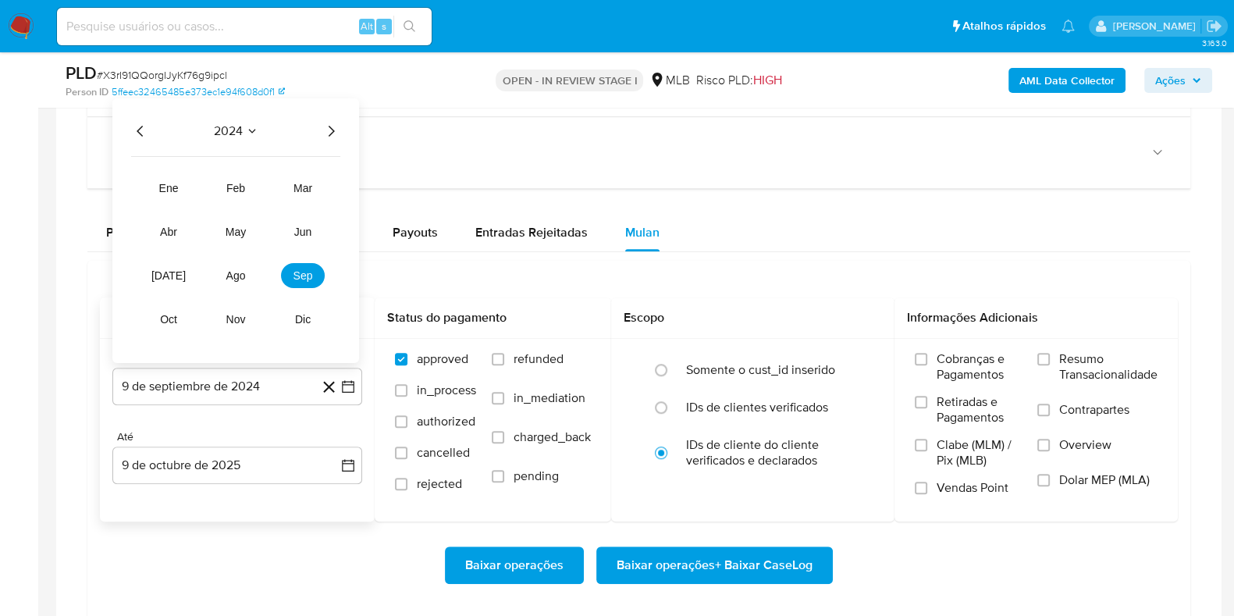
click at [328, 125] on icon "Año siguiente" at bounding box center [330, 131] width 19 height 19
click at [167, 185] on span "ene" at bounding box center [169, 188] width 20 height 12
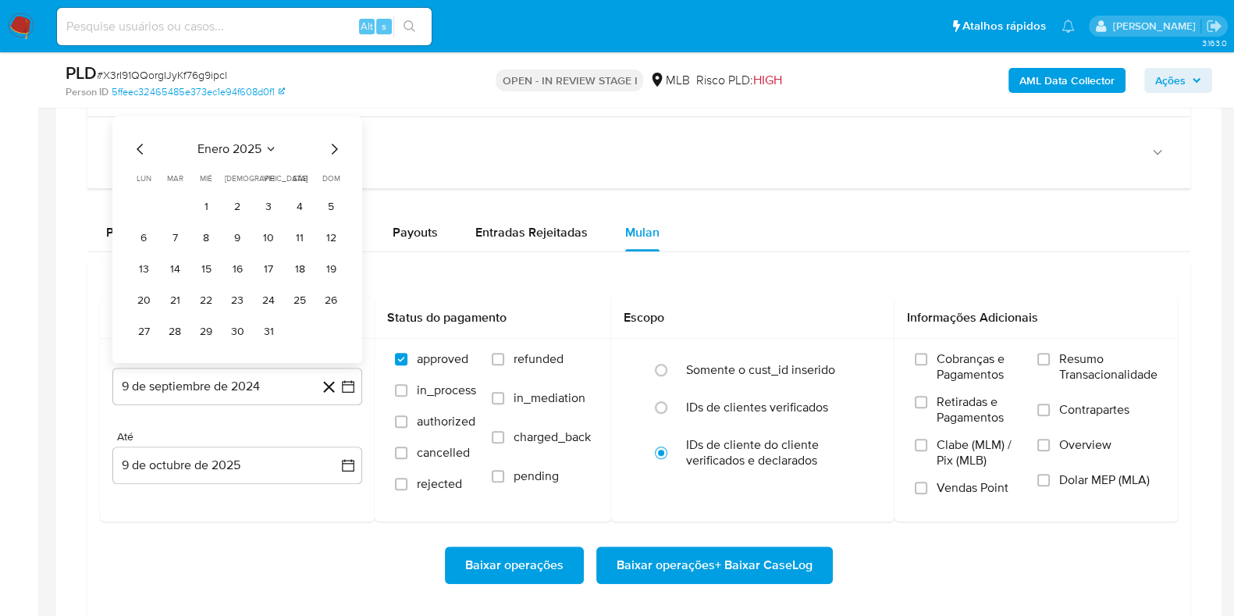
click at [211, 201] on button "1" at bounding box center [206, 206] width 25 height 25
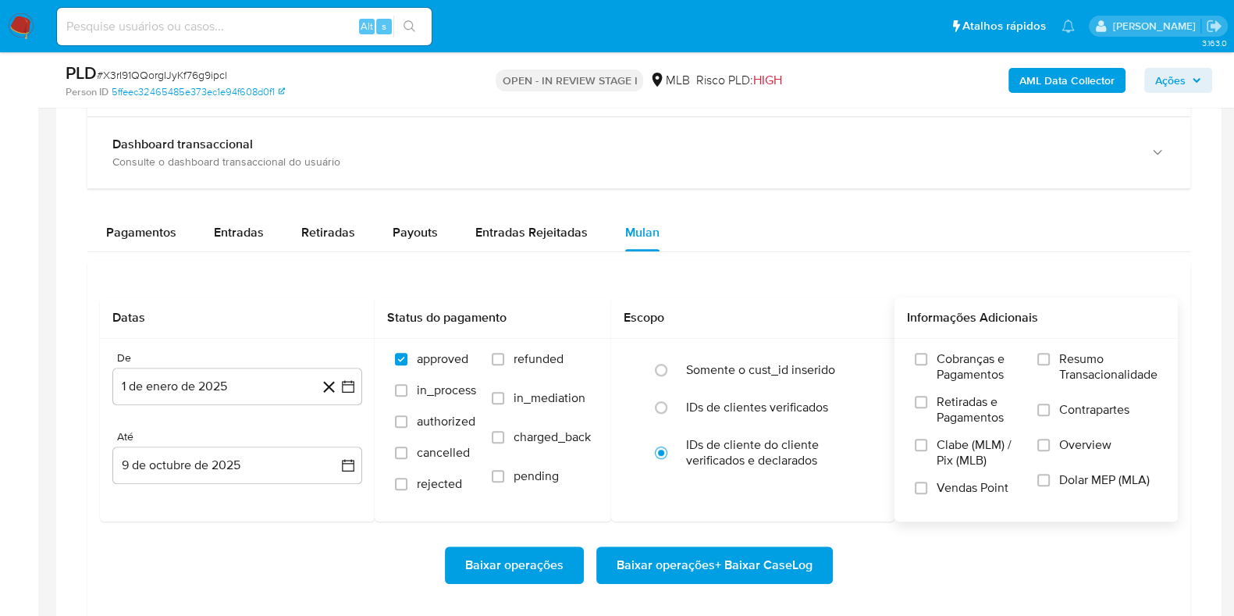
click at [1061, 366] on span "Resumo Transacionalidade" at bounding box center [1108, 366] width 98 height 31
click at [1050, 365] on input "Resumo Transacionalidade" at bounding box center [1043, 359] width 12 height 12
click at [733, 558] on span "Baixar operações + Baixar CaseLog" at bounding box center [714, 565] width 196 height 34
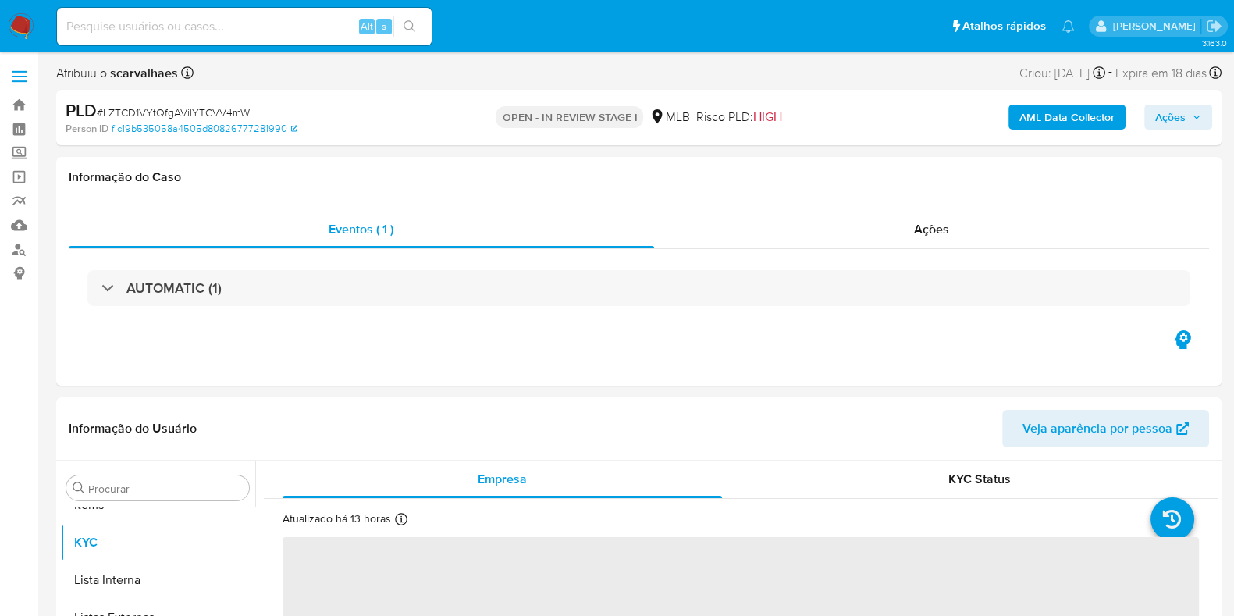
scroll to position [847, 0]
select select "10"
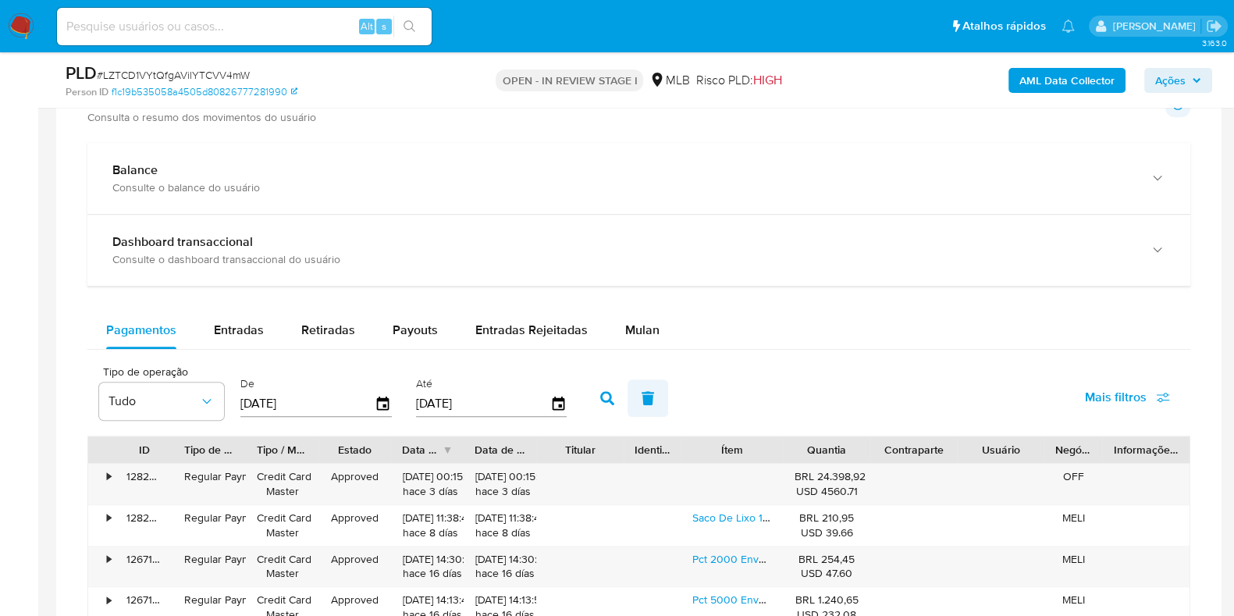
scroll to position [1267, 0]
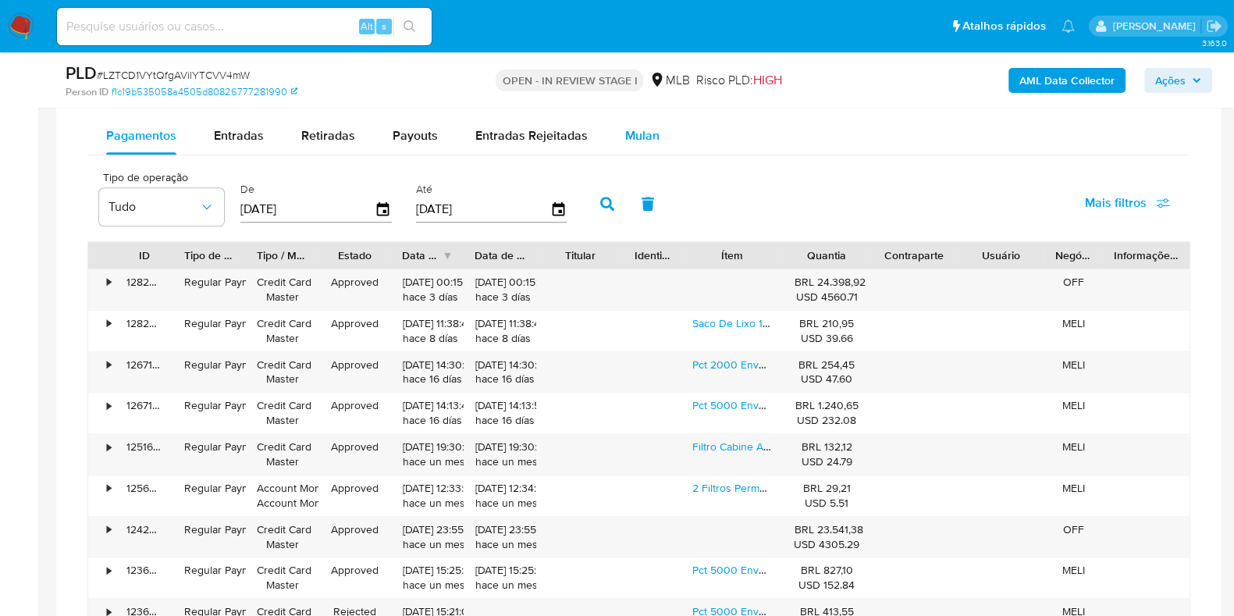
click at [625, 147] on div "Mulan" at bounding box center [642, 135] width 34 height 37
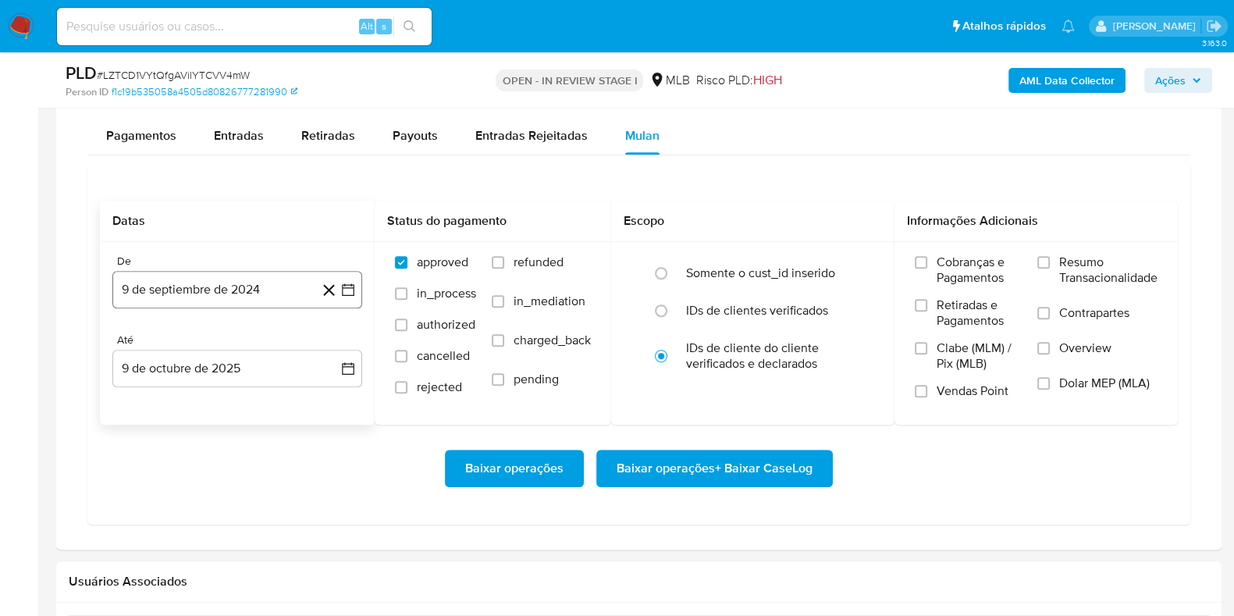
click at [282, 272] on button "9 de septiembre de 2024" at bounding box center [237, 289] width 250 height 37
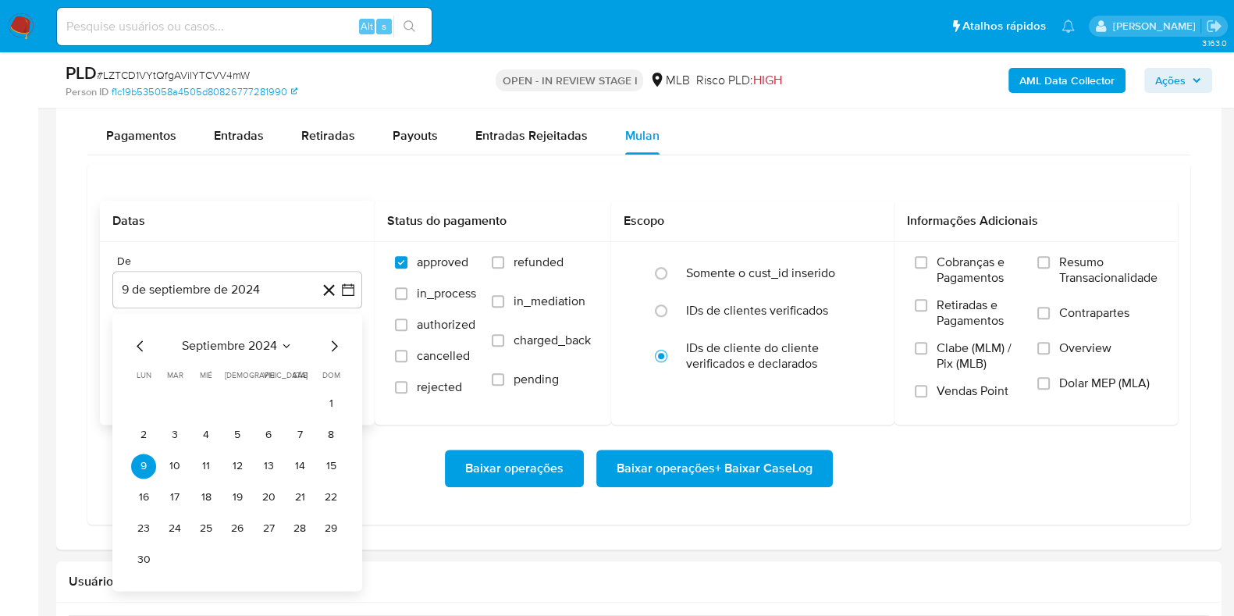
click at [283, 340] on icon "Seleccionar mes y año" at bounding box center [286, 345] width 12 height 12
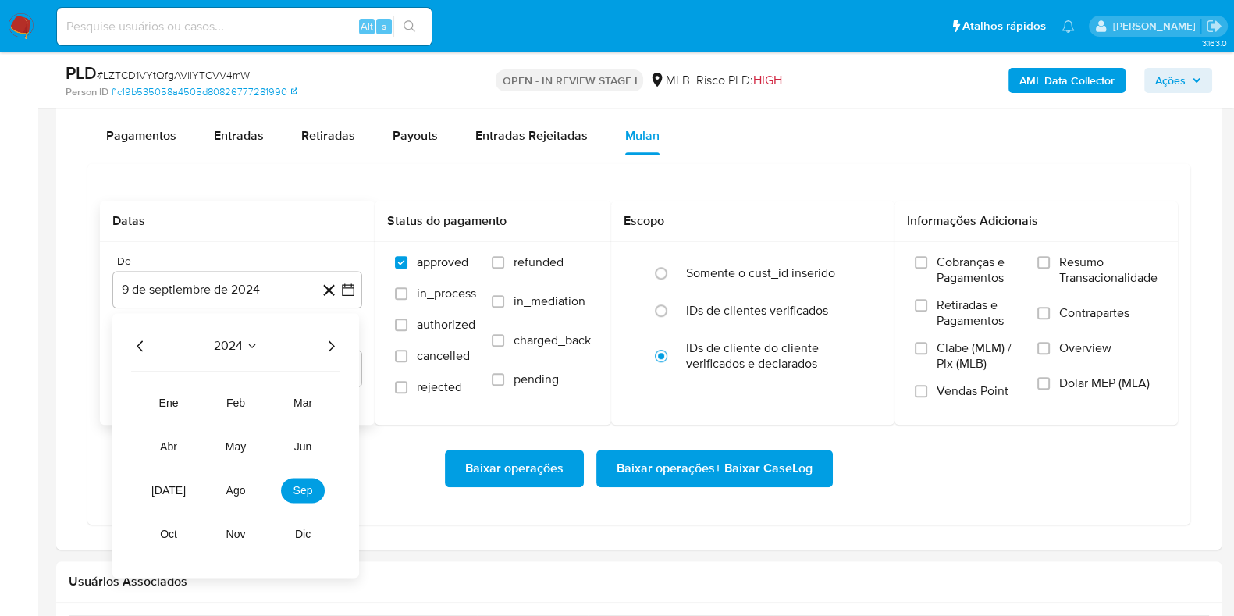
click at [332, 341] on icon "Año siguiente" at bounding box center [332, 345] width 6 height 11
click at [179, 393] on button "ene" at bounding box center [169, 402] width 44 height 25
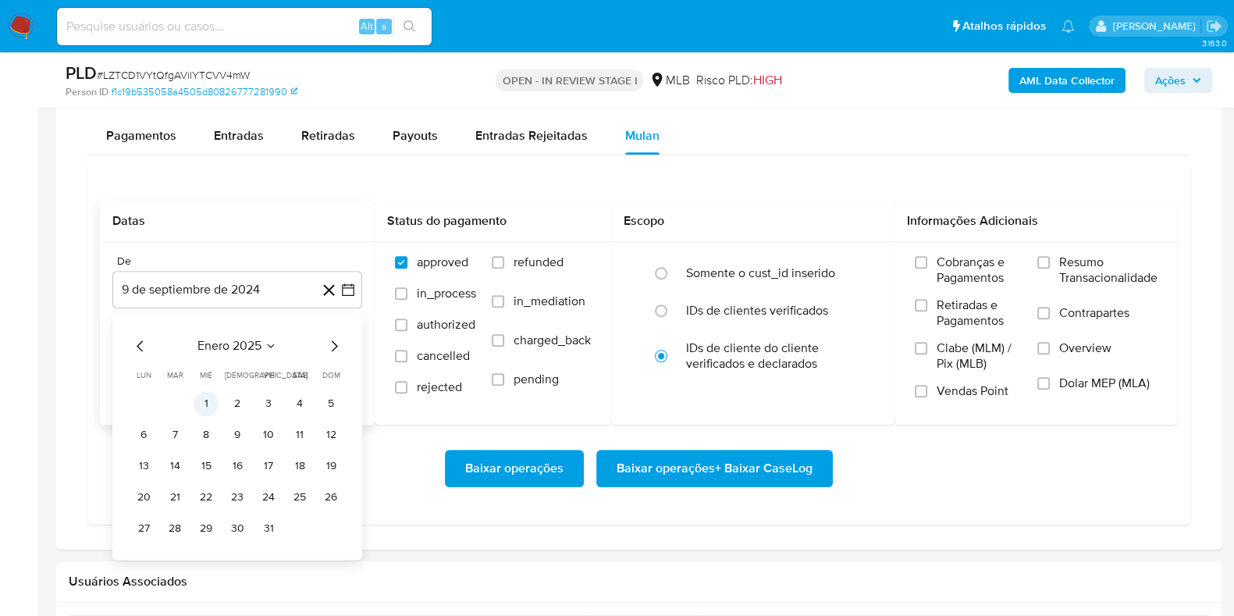
click at [207, 403] on button "1" at bounding box center [206, 403] width 25 height 25
click at [1069, 259] on span "Resumo Transacionalidade" at bounding box center [1108, 269] width 98 height 31
click at [691, 464] on span "Baixar operações + Baixar CaseLog" at bounding box center [714, 468] width 196 height 34
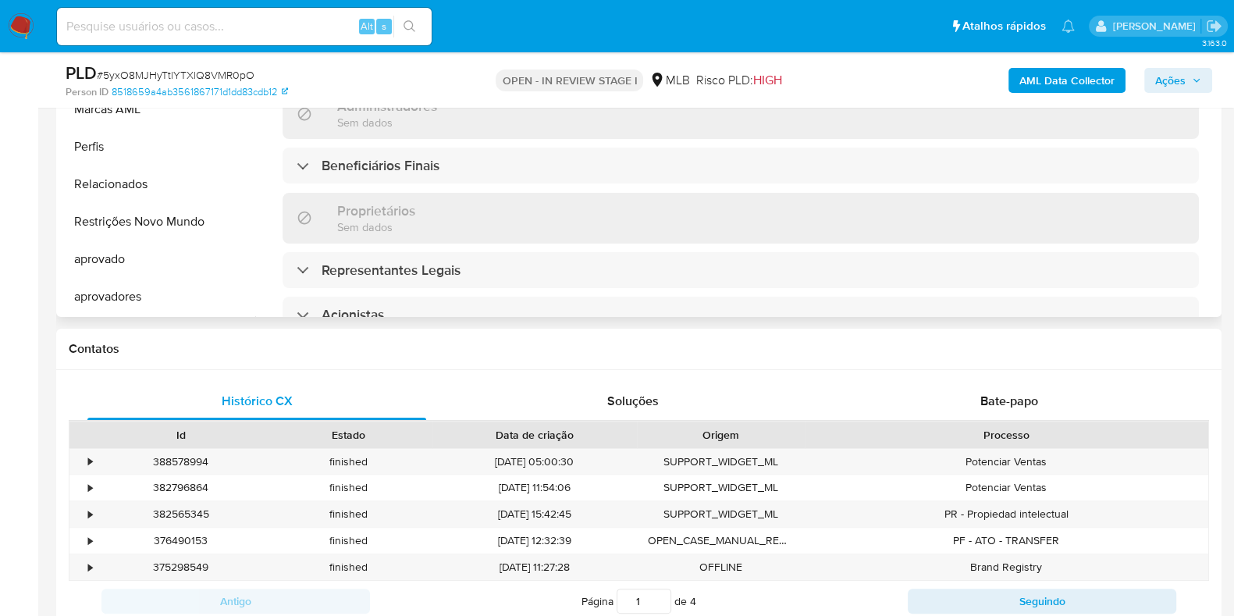
scroll to position [293, 0]
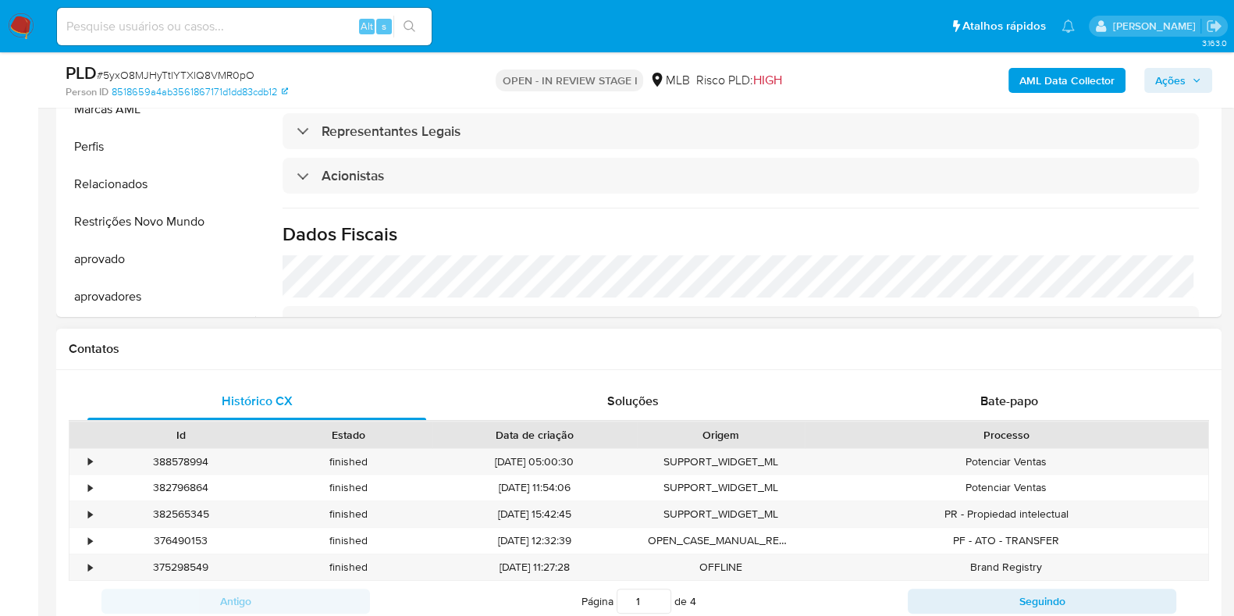
select select "10"
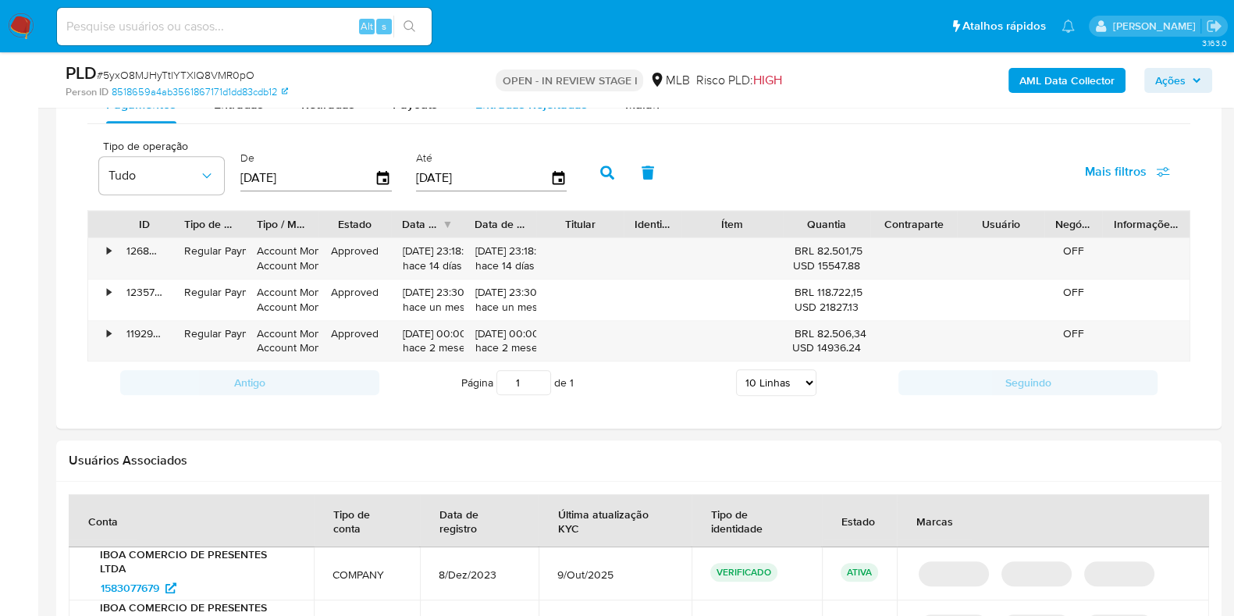
scroll to position [1160, 0]
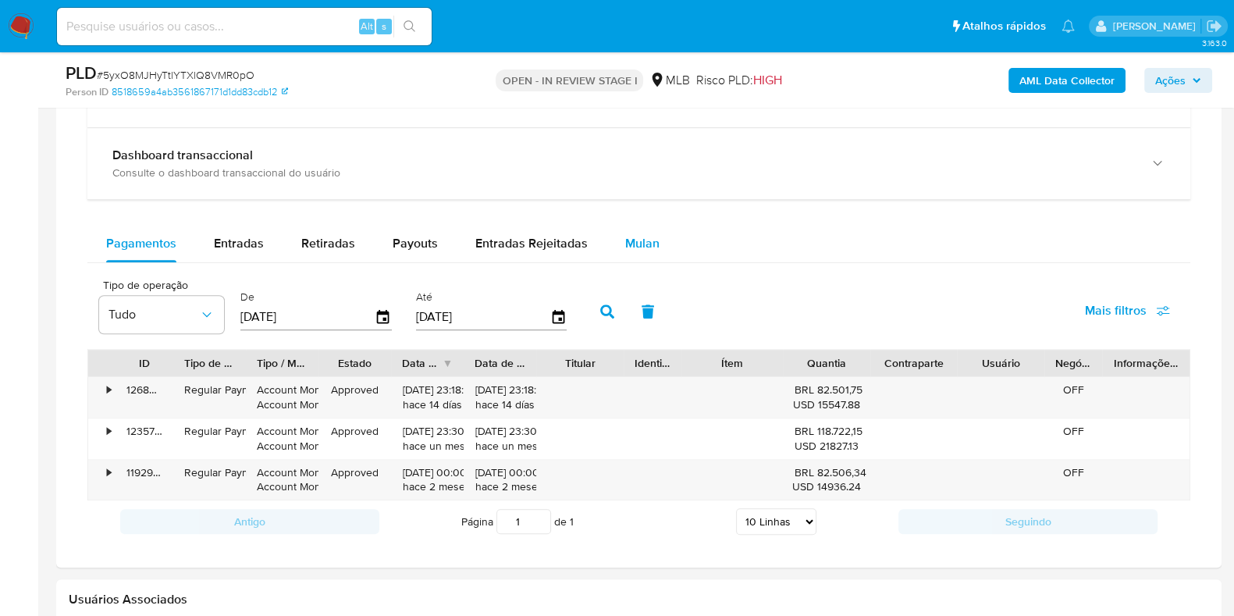
click at [629, 240] on span "Mulan" at bounding box center [642, 243] width 34 height 18
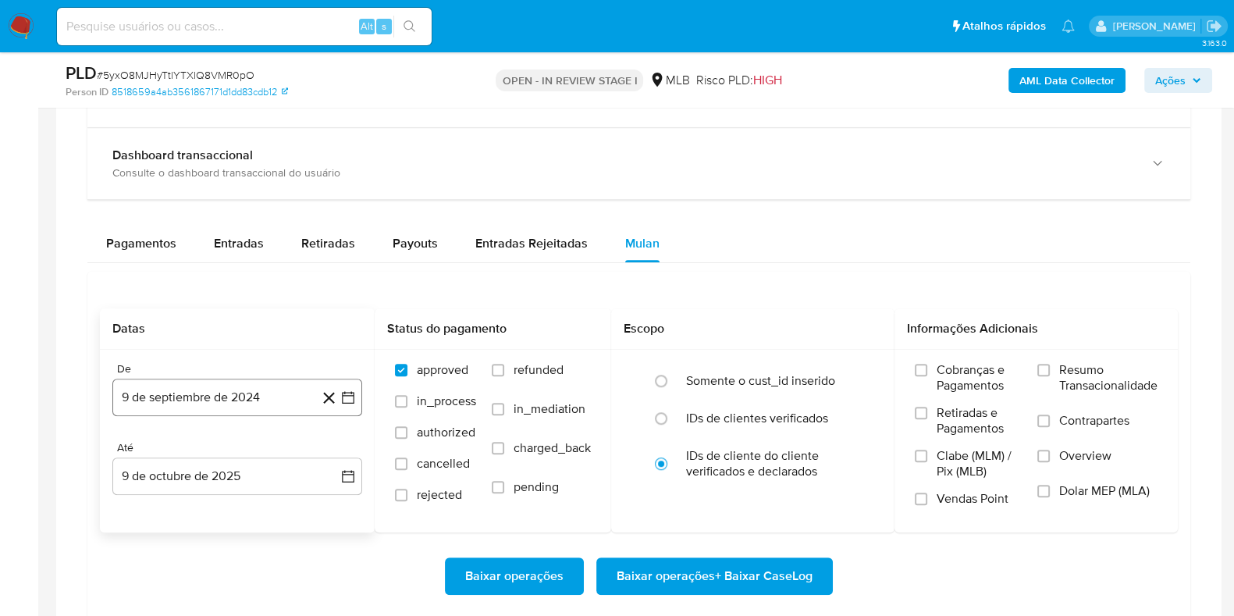
click at [152, 396] on button "9 de septiembre de 2024" at bounding box center [237, 396] width 250 height 37
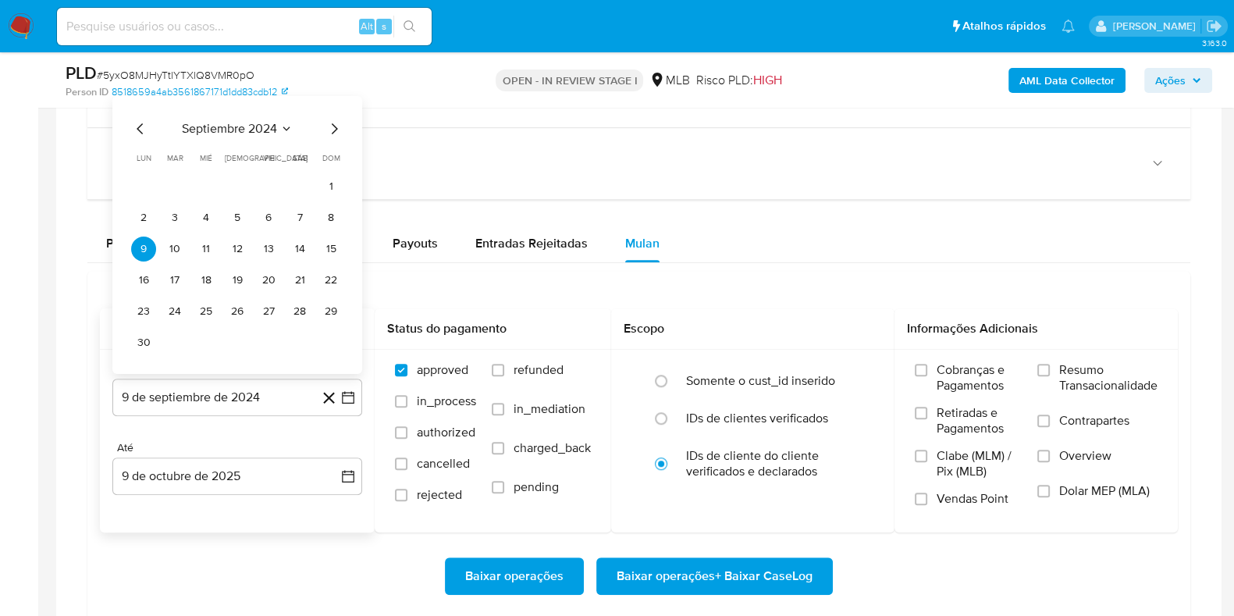
click at [254, 130] on span "septiembre 2024" at bounding box center [229, 129] width 95 height 16
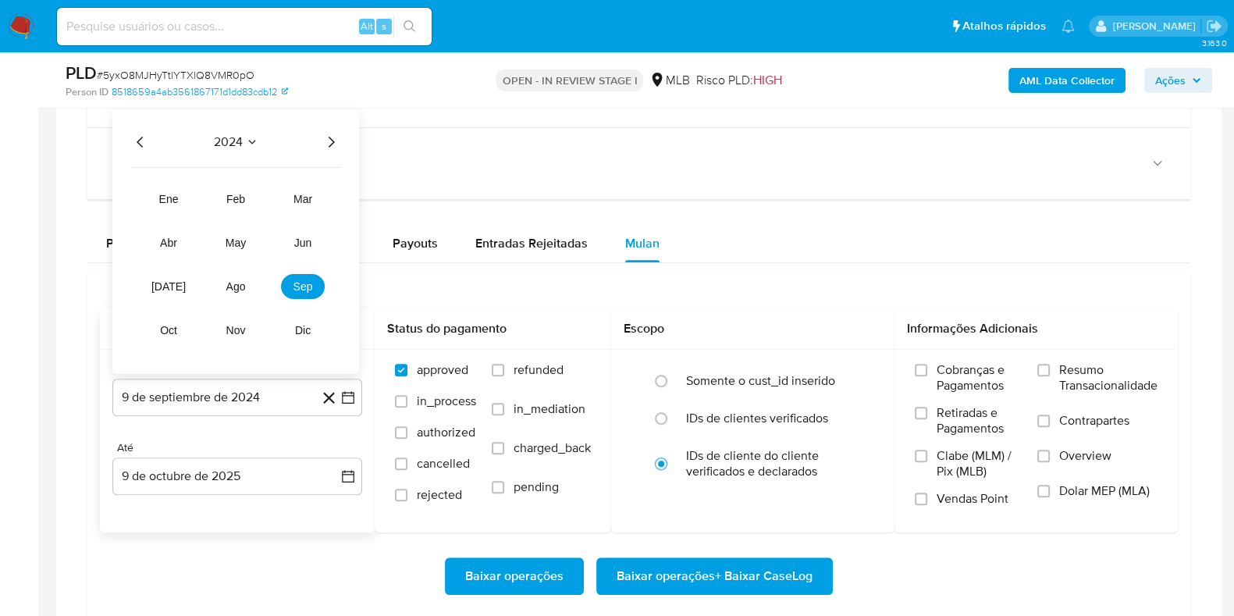
click at [333, 143] on icon "Año siguiente" at bounding box center [330, 142] width 19 height 19
click at [174, 193] on span "ene" at bounding box center [169, 199] width 20 height 12
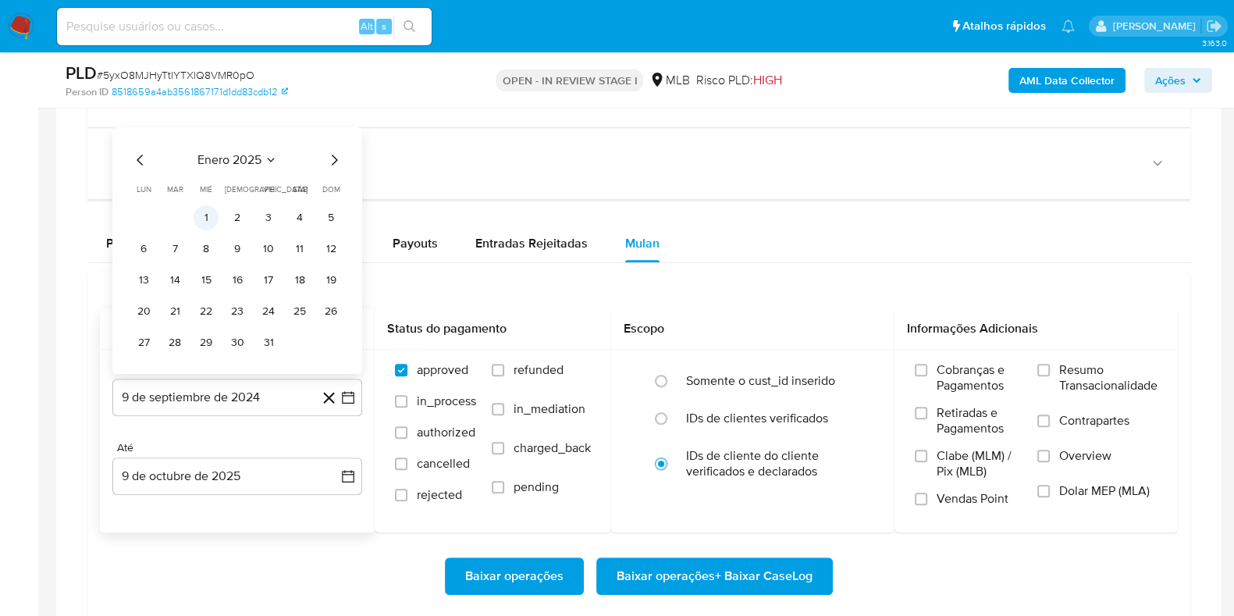
click at [211, 208] on button "1" at bounding box center [206, 217] width 25 height 25
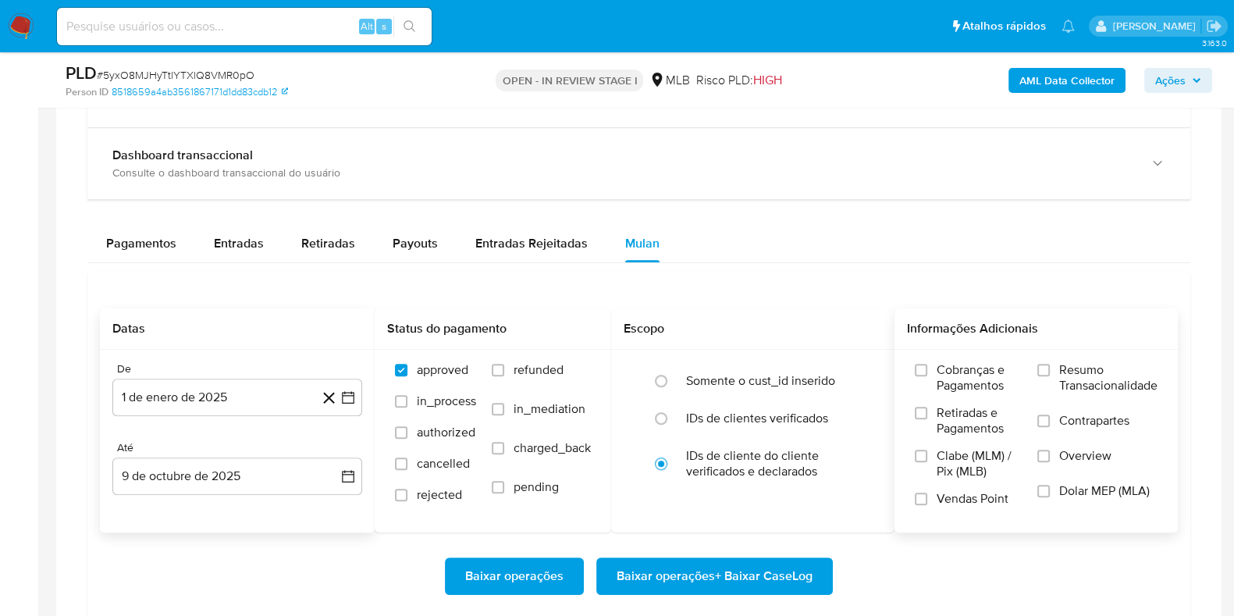
click at [1070, 368] on span "Resumo Transacionalidade" at bounding box center [1108, 377] width 98 height 31
click at [1050, 368] on input "Resumo Transacionalidade" at bounding box center [1043, 370] width 12 height 12
click at [736, 561] on span "Baixar operações + Baixar CaseLog" at bounding box center [714, 576] width 196 height 34
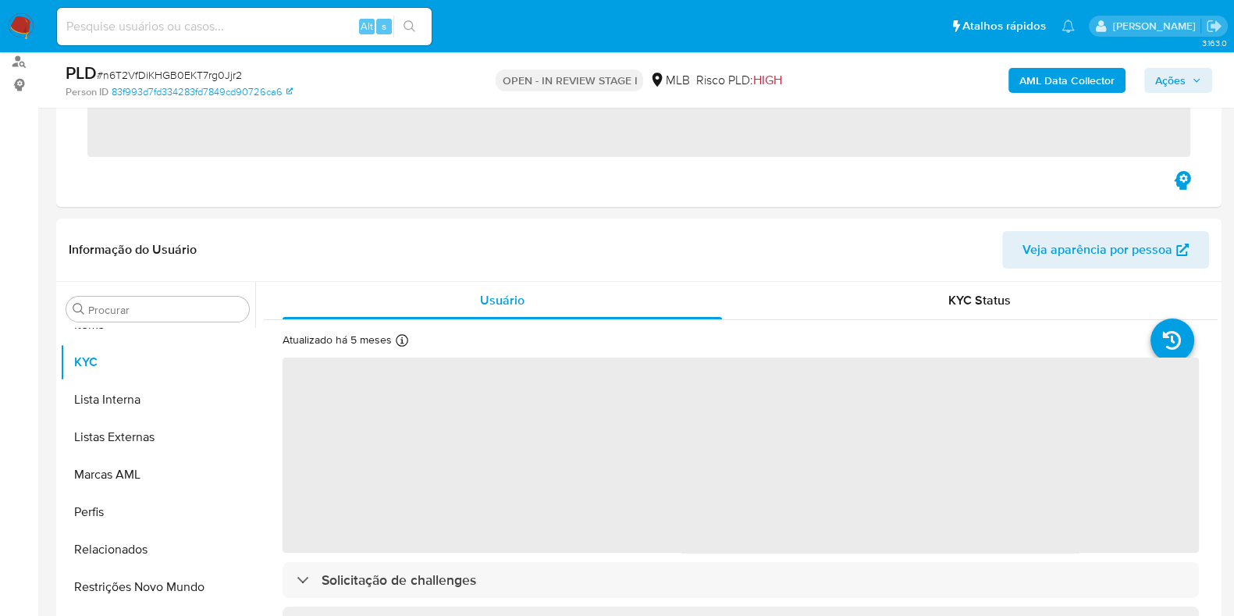
scroll to position [847, 0]
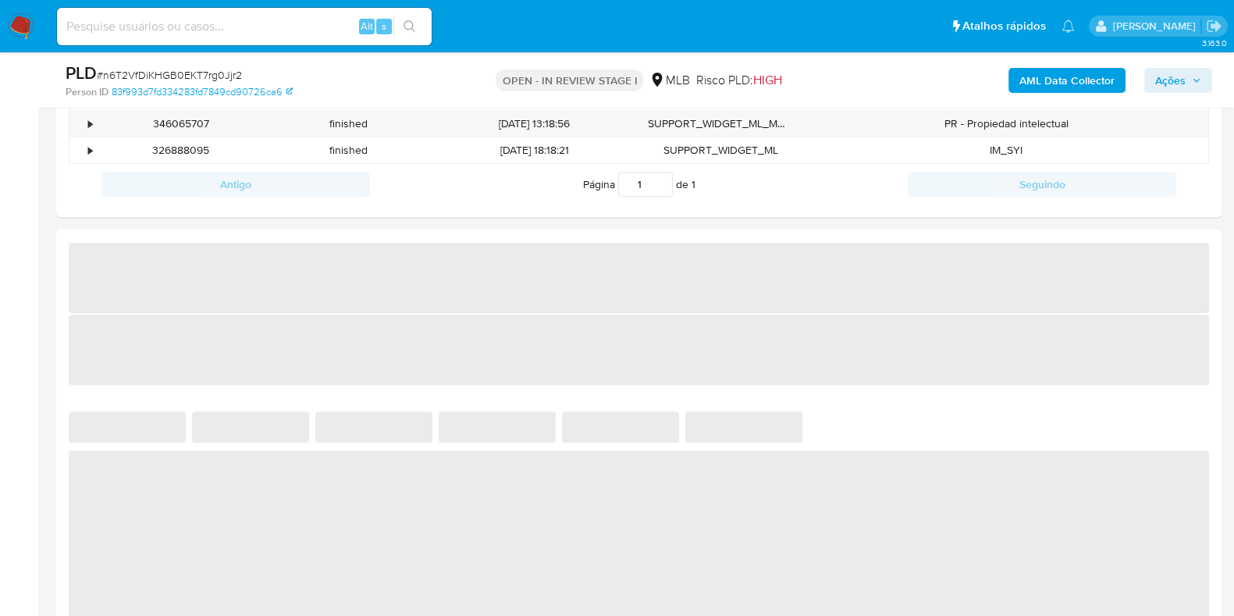
select select "10"
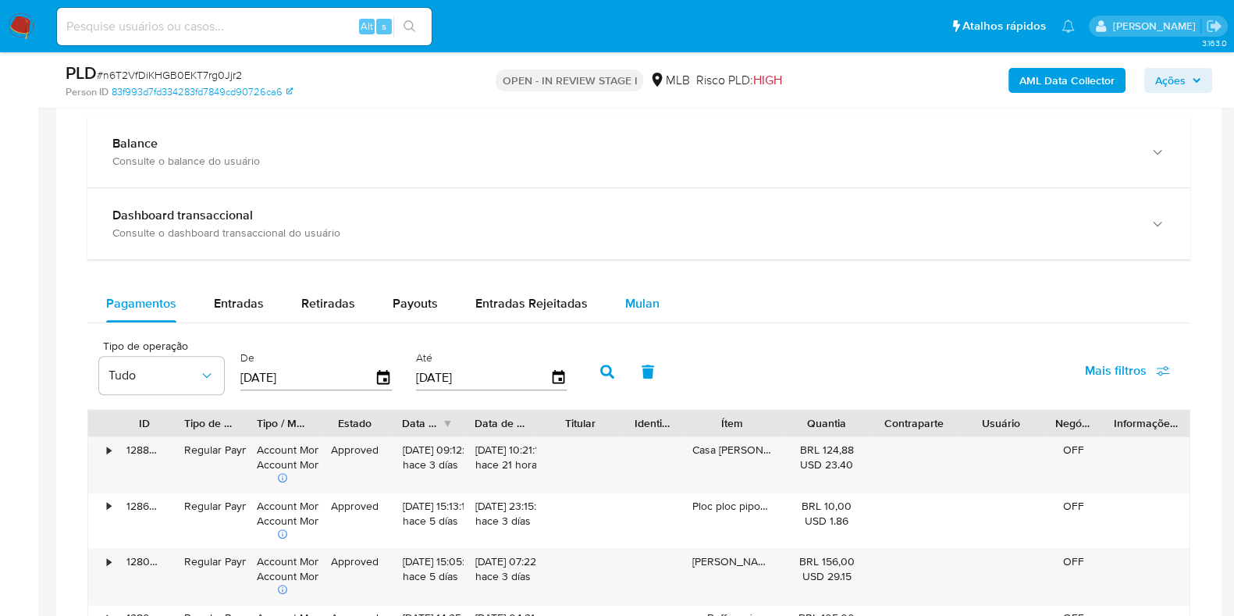
click at [641, 303] on span "Mulan" at bounding box center [642, 303] width 34 height 18
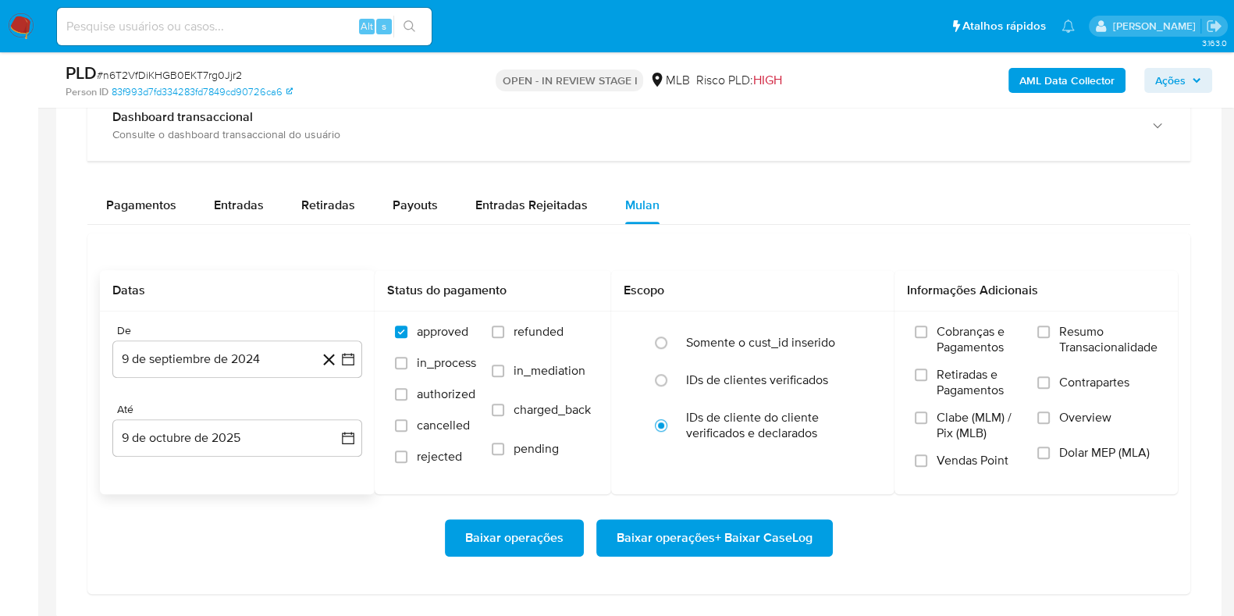
scroll to position [1267, 0]
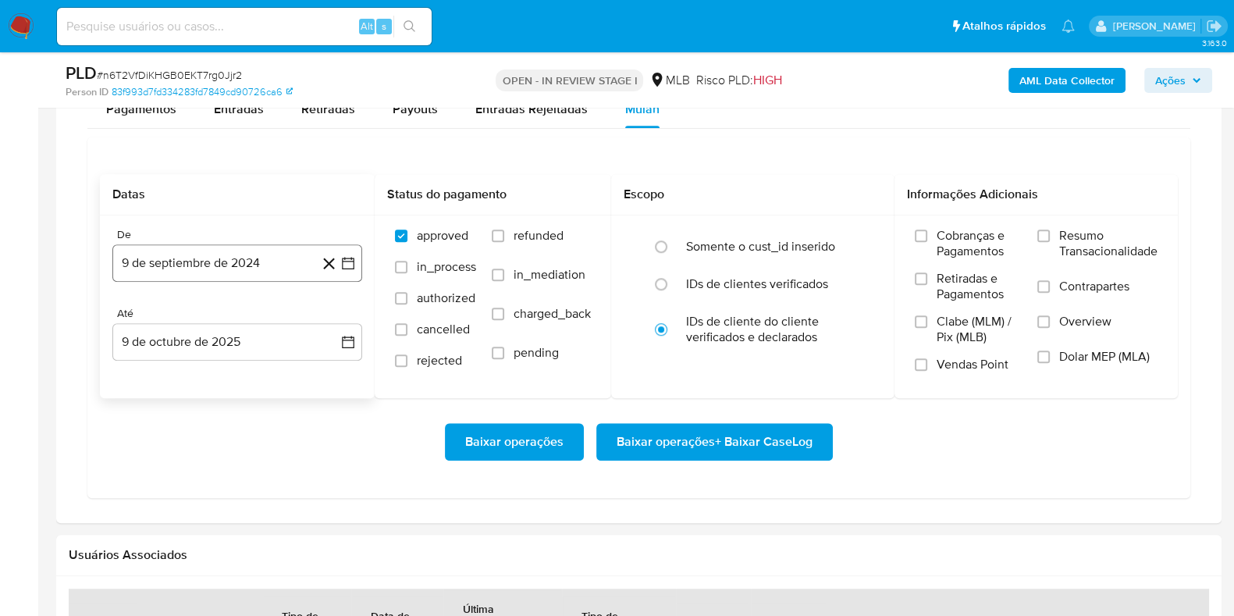
click at [230, 244] on button "9 de septiembre de 2024" at bounding box center [237, 262] width 250 height 37
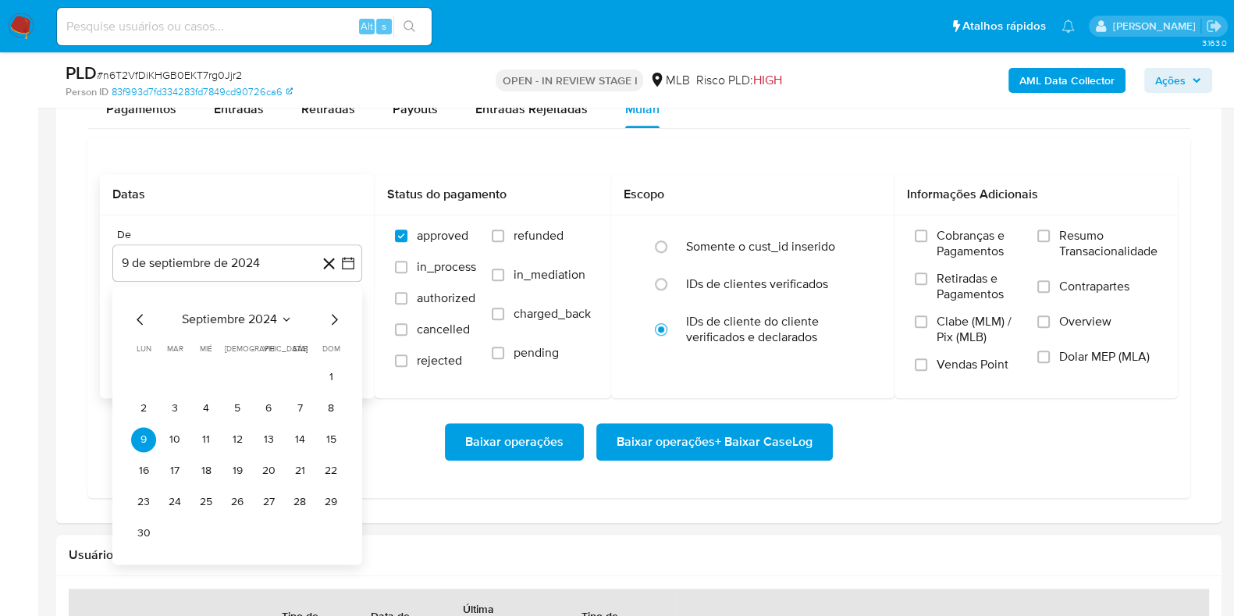
click at [255, 311] on span "septiembre 2024" at bounding box center [229, 319] width 95 height 16
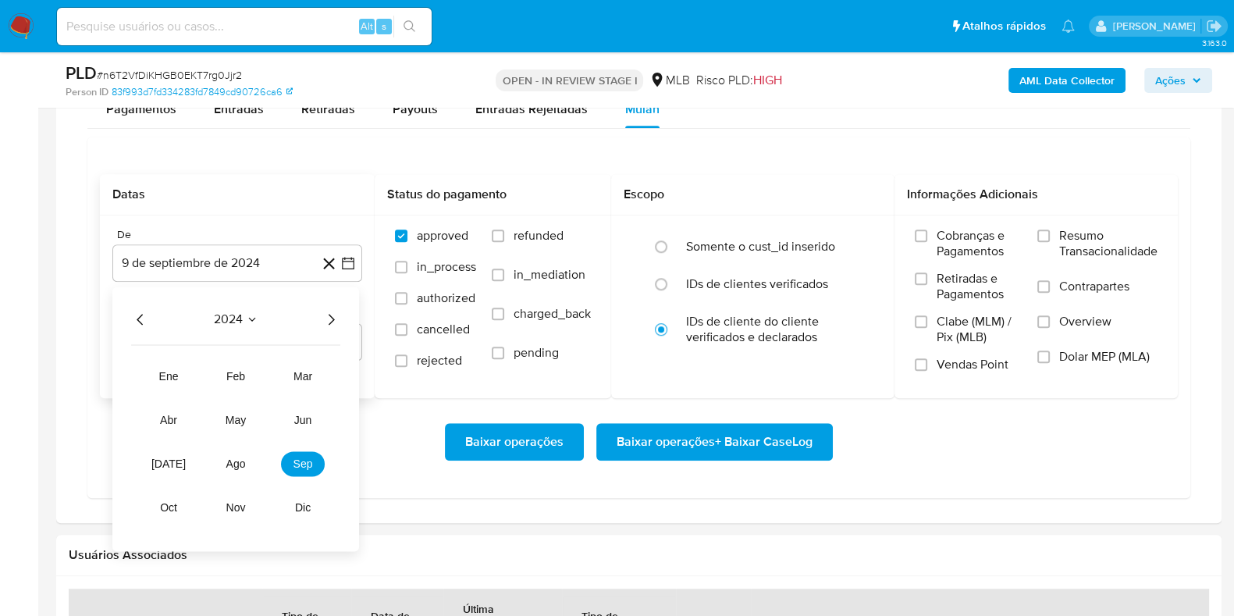
click at [329, 315] on icon "Año siguiente" at bounding box center [330, 319] width 19 height 19
click at [168, 370] on span "ene" at bounding box center [169, 376] width 20 height 12
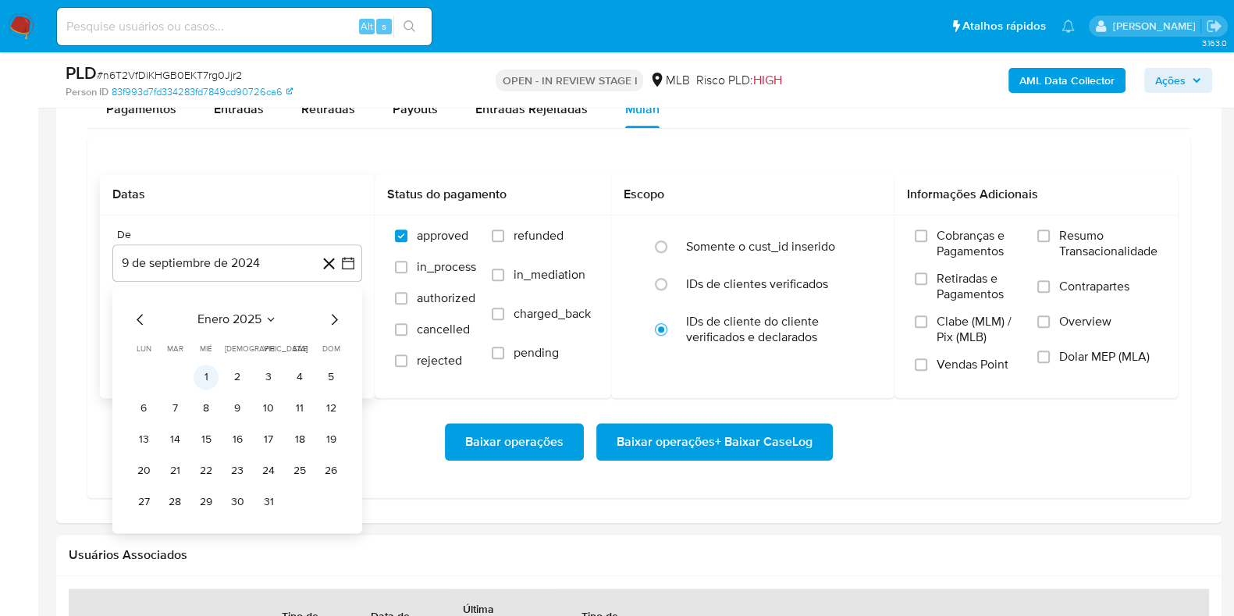
click at [210, 376] on button "1" at bounding box center [206, 376] width 25 height 25
click at [1050, 230] on label "Resumo Transacionalidade" at bounding box center [1097, 253] width 120 height 51
click at [1050, 230] on input "Resumo Transacionalidade" at bounding box center [1043, 235] width 12 height 12
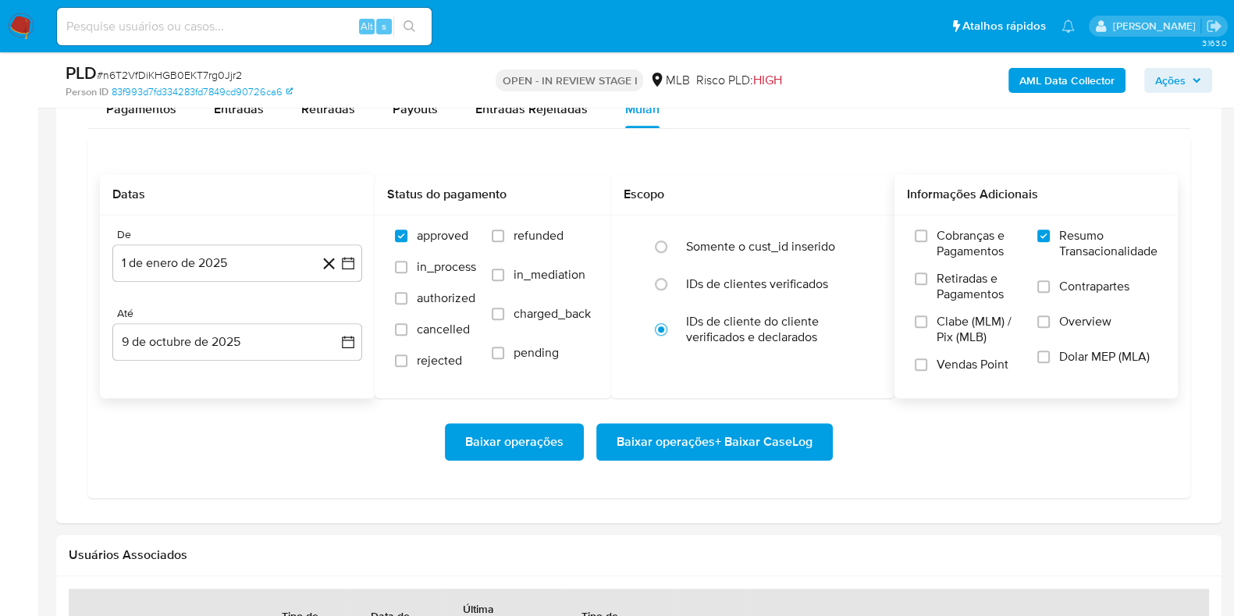
click at [792, 435] on span "Baixar operações + Baixar CaseLog" at bounding box center [714, 441] width 196 height 34
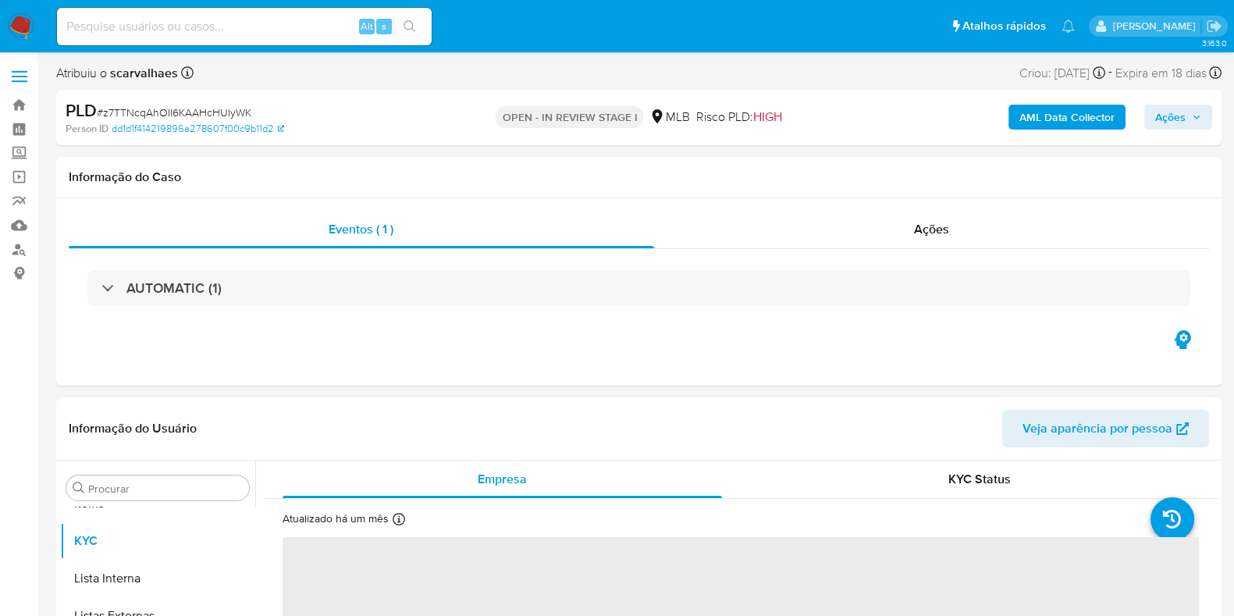
scroll to position [847, 0]
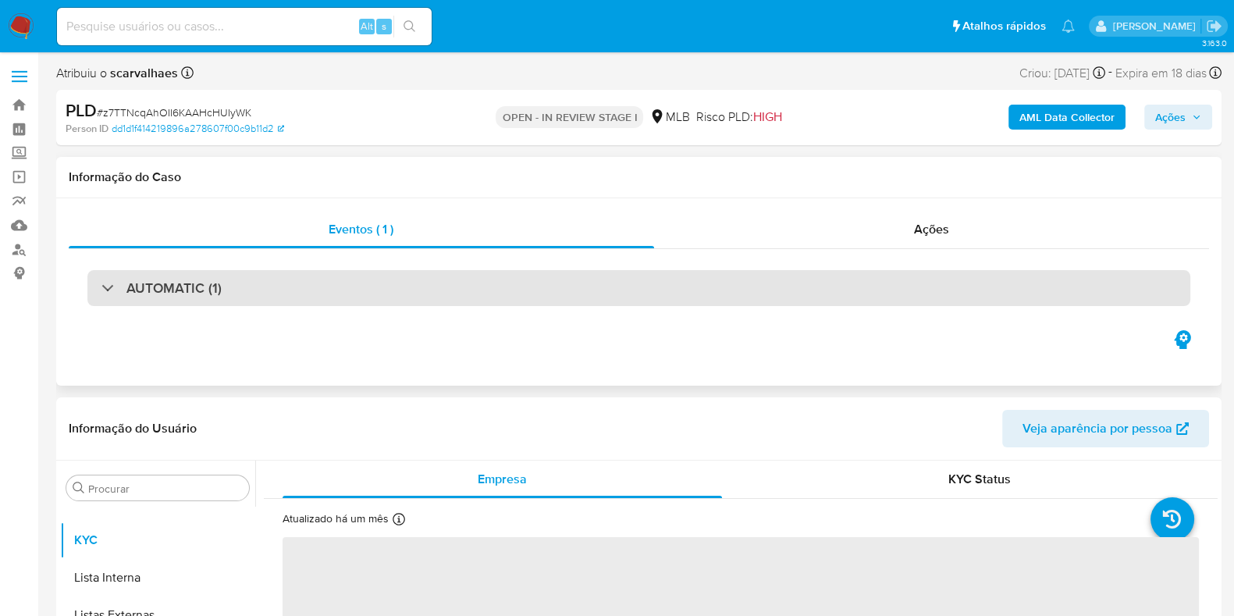
select select "10"
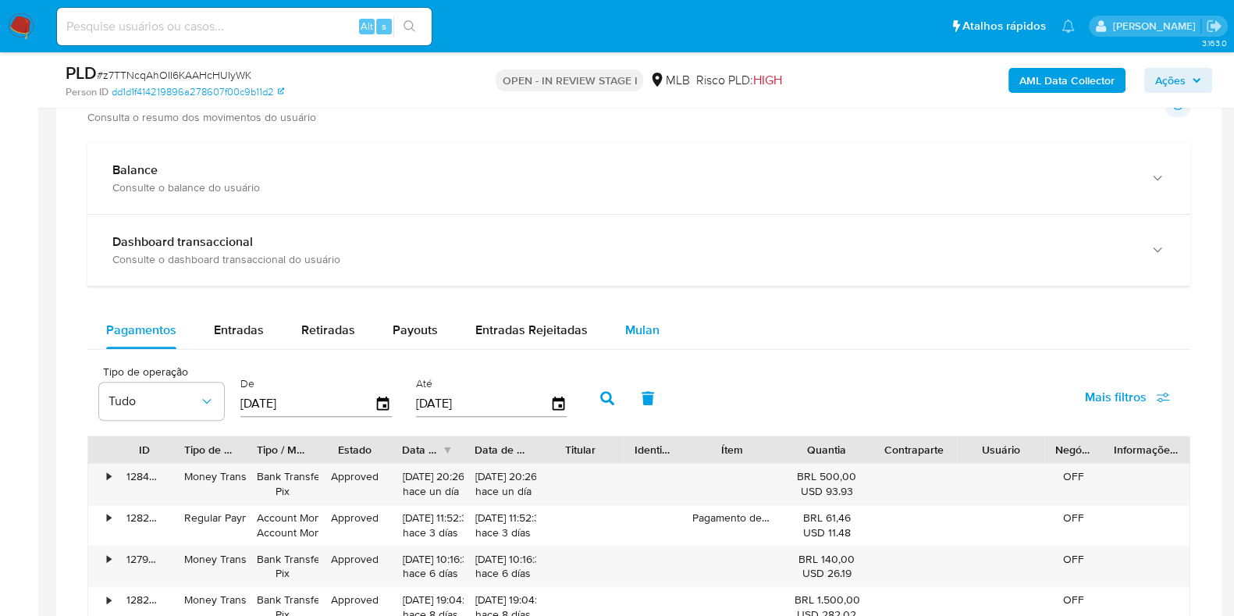
click at [646, 336] on span "Mulan" at bounding box center [642, 330] width 34 height 18
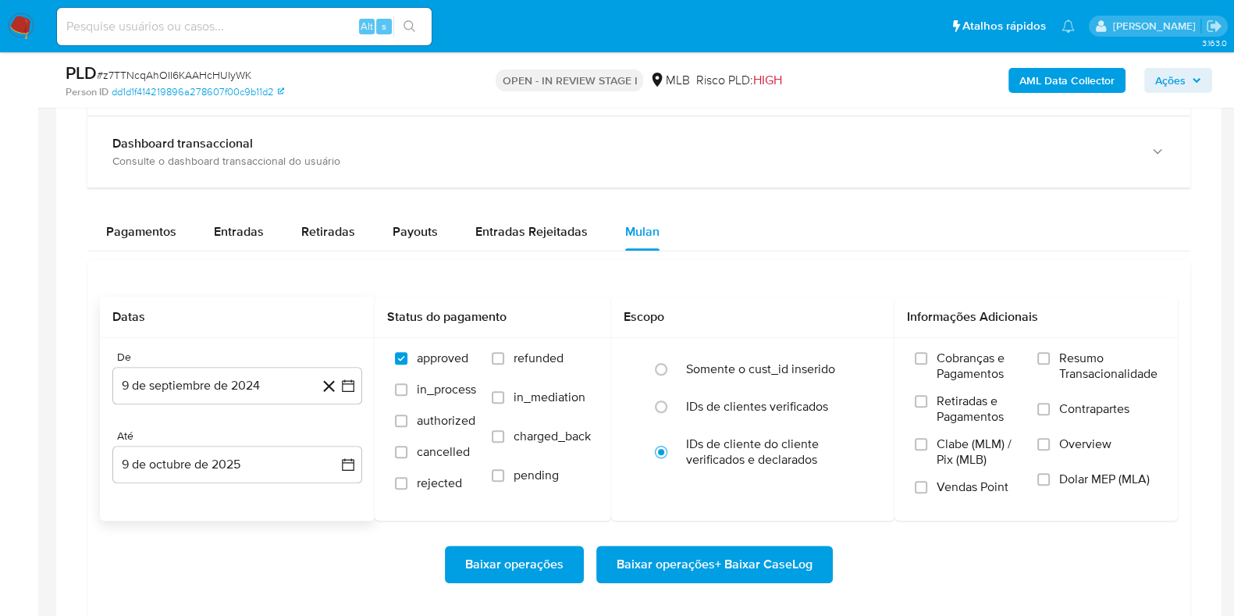
scroll to position [1267, 0]
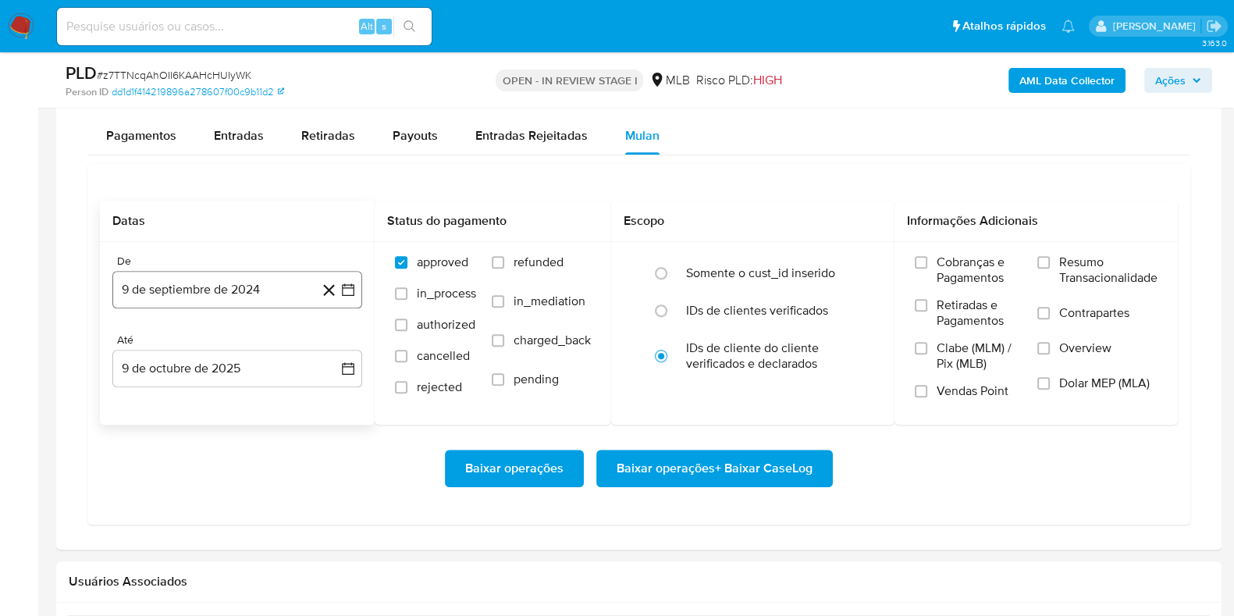
click at [218, 283] on button "9 de septiembre de 2024" at bounding box center [237, 289] width 250 height 37
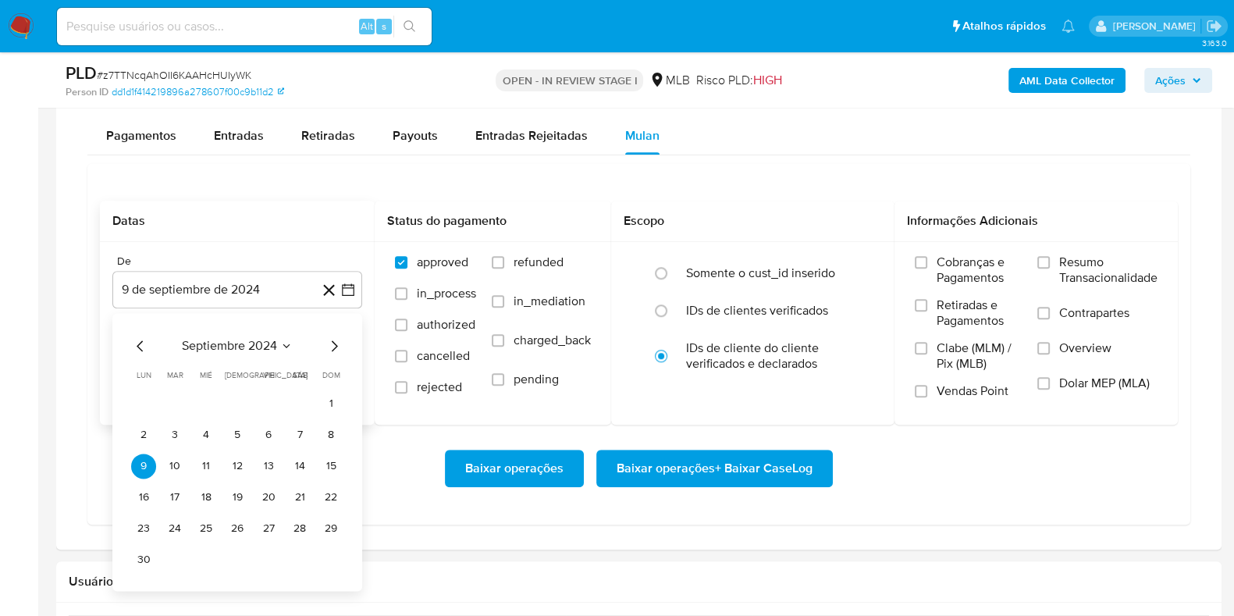
click at [243, 339] on span "septiembre 2024" at bounding box center [229, 346] width 95 height 16
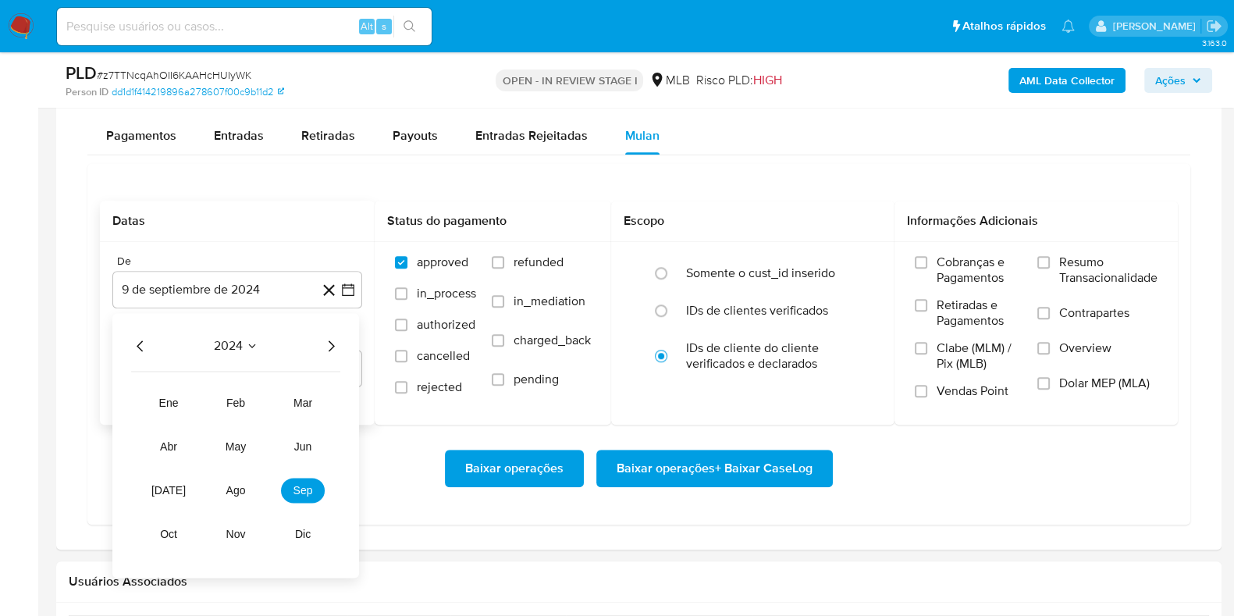
click at [324, 337] on icon "Año siguiente" at bounding box center [330, 345] width 19 height 19
click at [172, 396] on span "ene" at bounding box center [169, 402] width 20 height 12
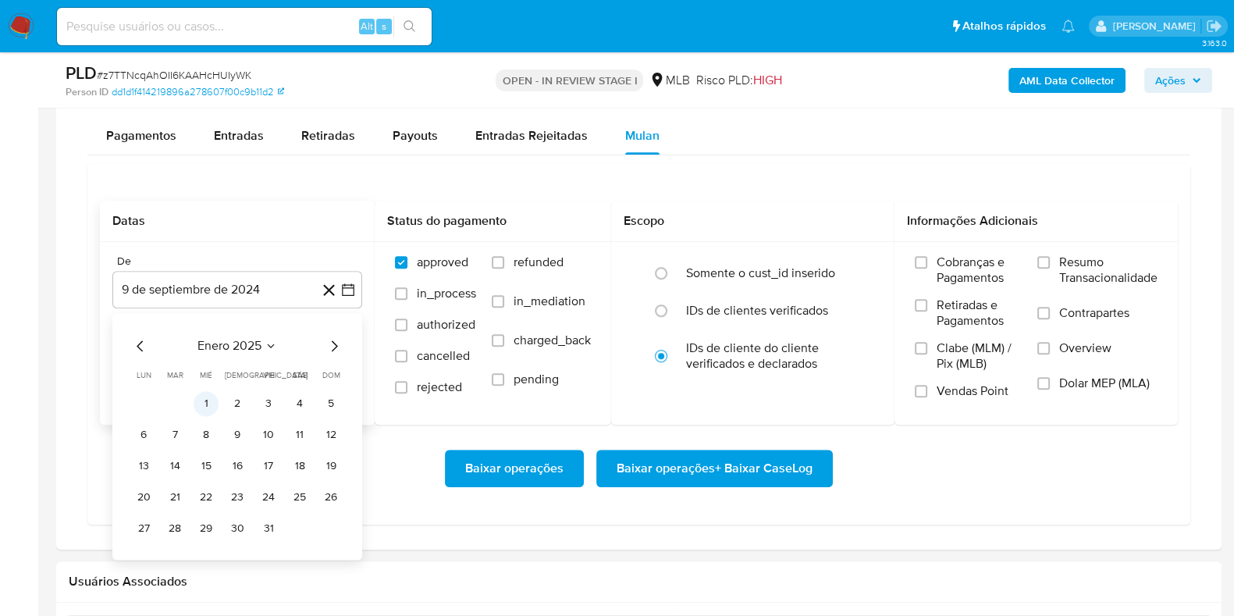
click at [200, 392] on button "1" at bounding box center [206, 403] width 25 height 25
click at [1081, 249] on div "Cobranças e Pagamentos Retiradas e Pagamentos Clabe (MLM) / Pix (MLB) Vendas Po…" at bounding box center [1035, 332] width 283 height 181
click at [1053, 258] on label "Resumo Transacionalidade" at bounding box center [1097, 279] width 120 height 51
click at [1050, 258] on input "Resumo Transacionalidade" at bounding box center [1043, 262] width 12 height 12
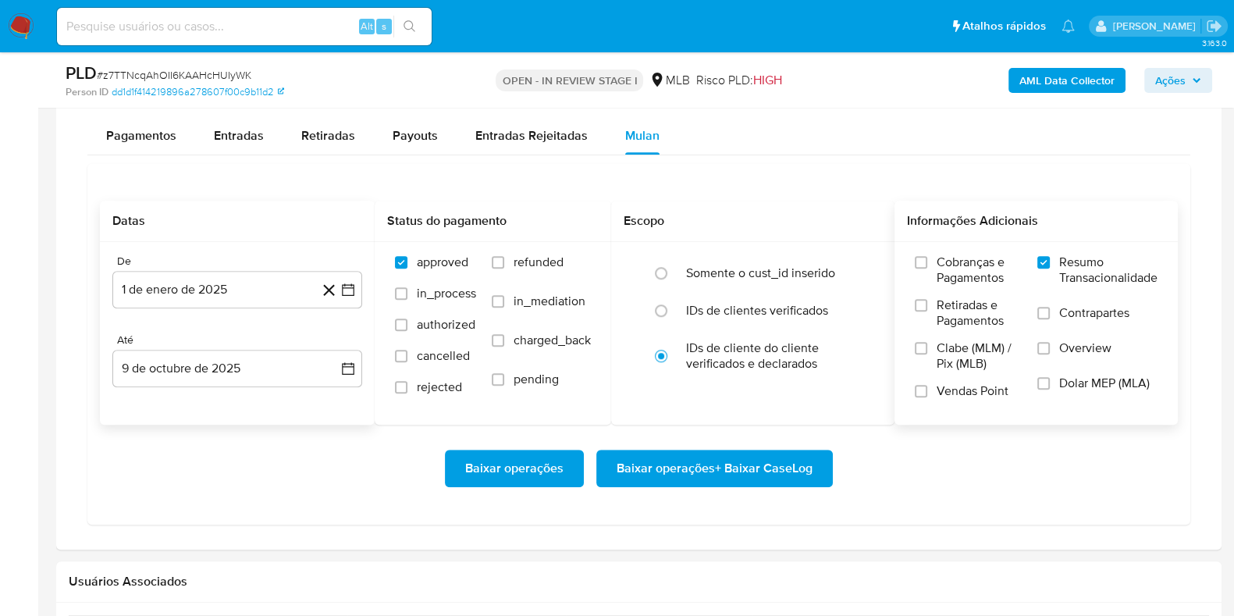
click at [792, 457] on span "Baixar operações + Baixar CaseLog" at bounding box center [714, 468] width 196 height 34
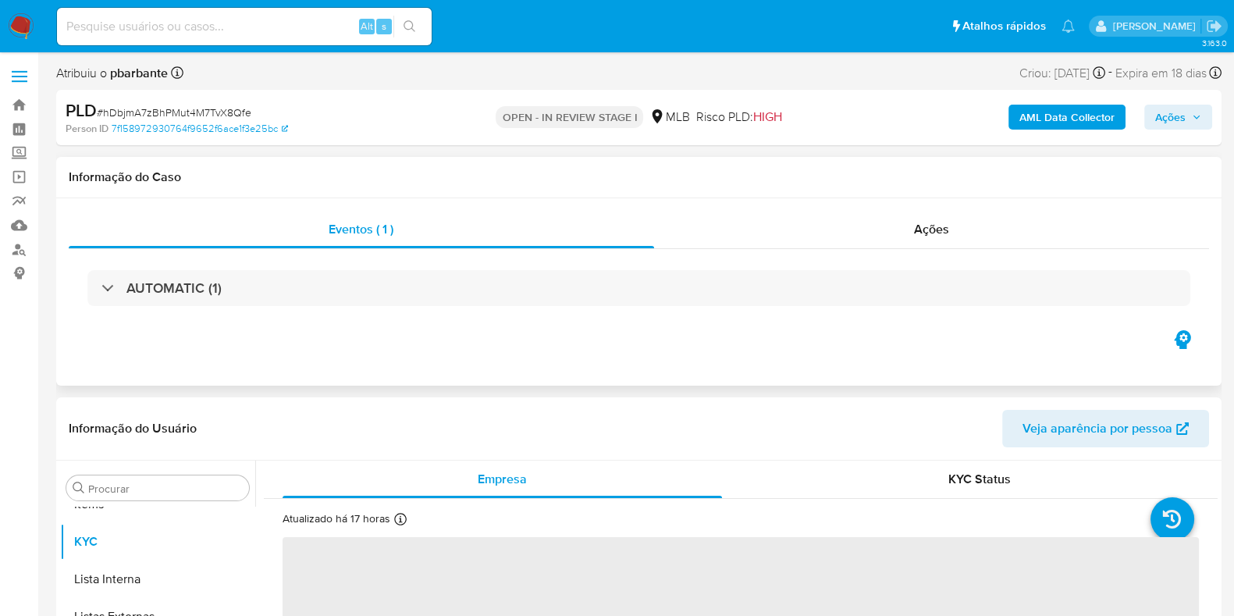
scroll to position [847, 0]
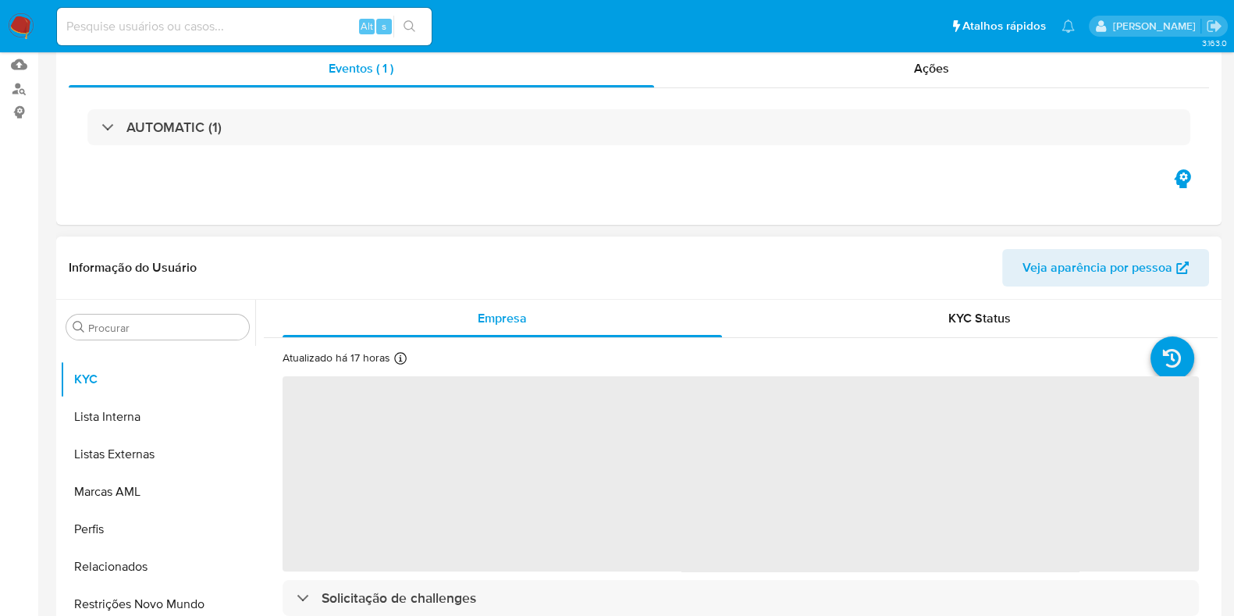
select select "10"
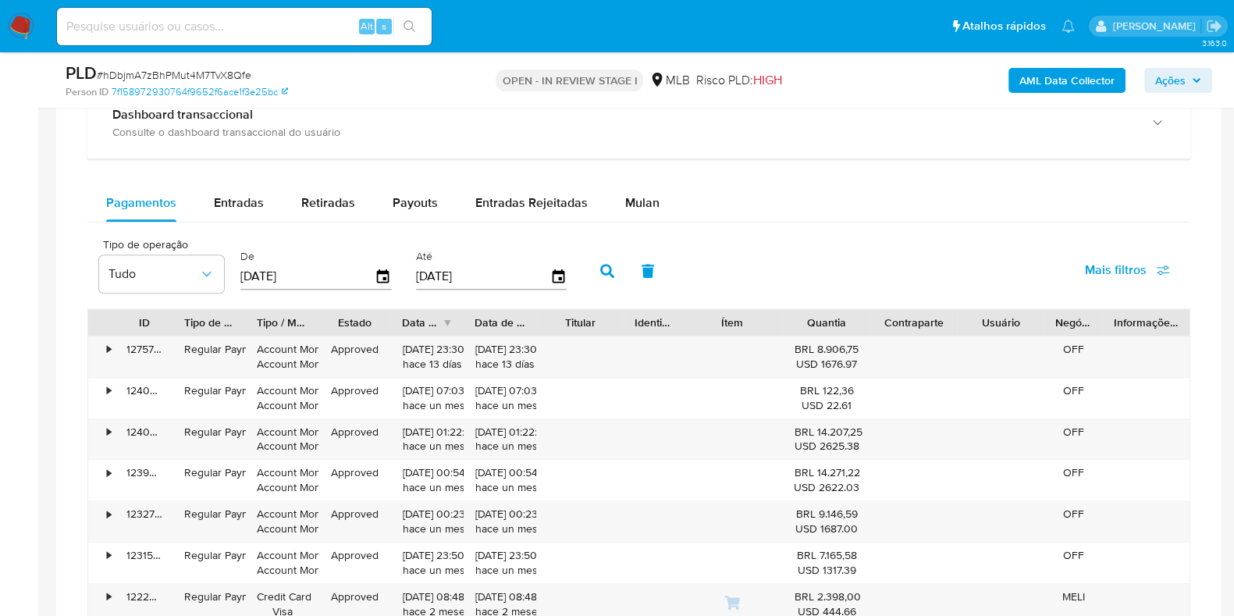
scroll to position [1170, 0]
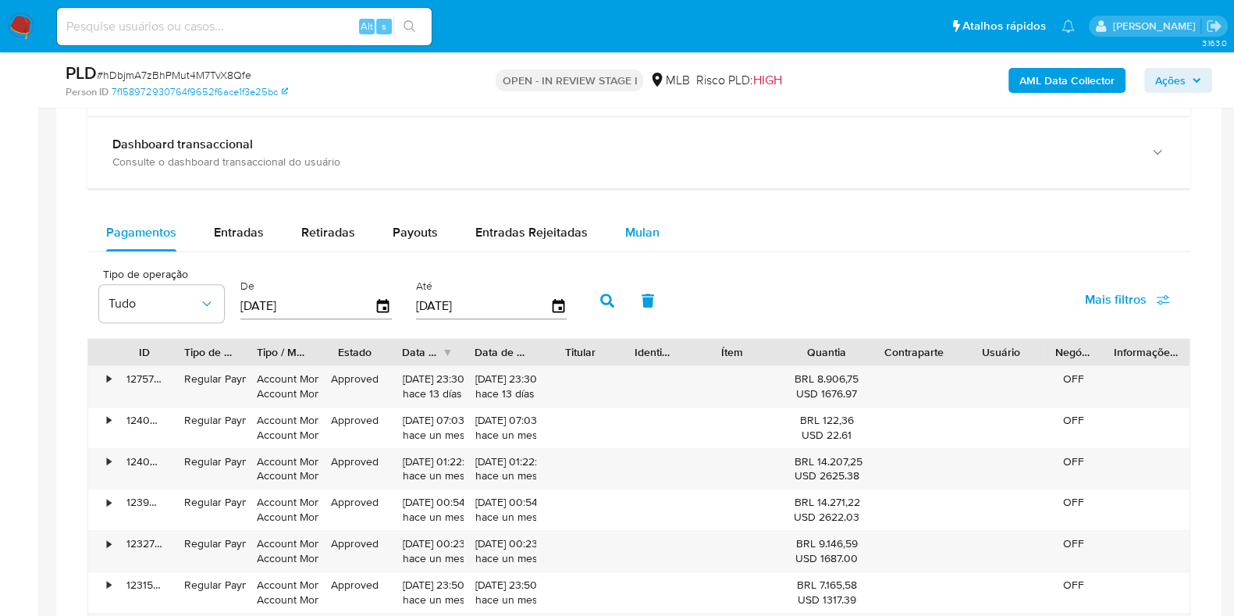
click at [630, 232] on span "Mulan" at bounding box center [642, 232] width 34 height 18
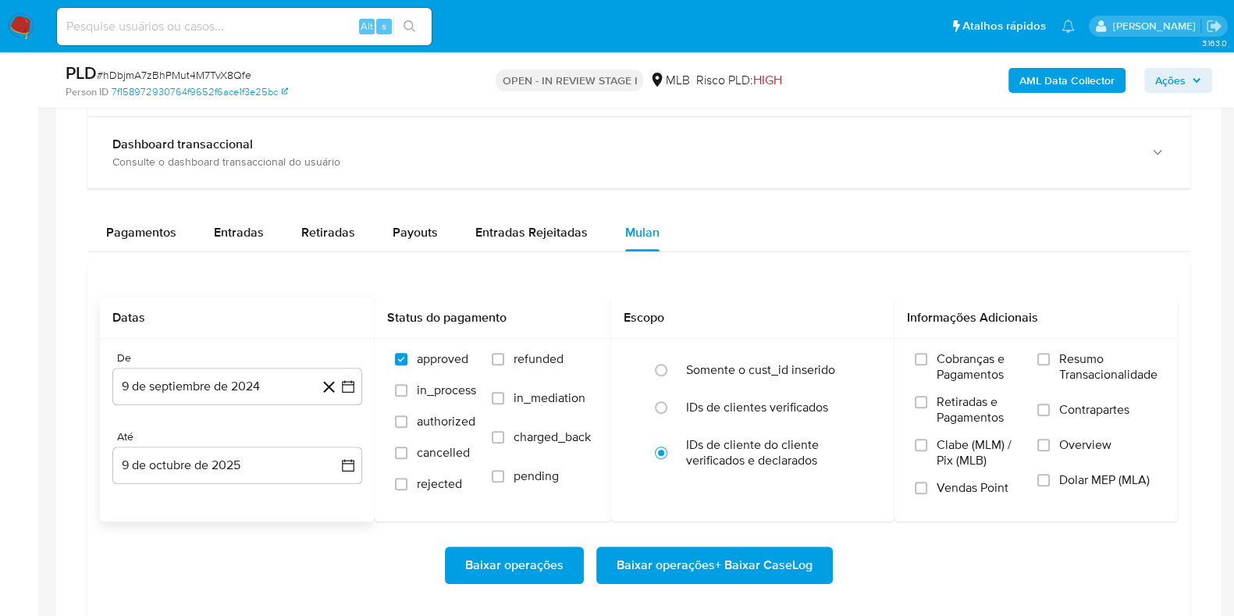
scroll to position [1267, 0]
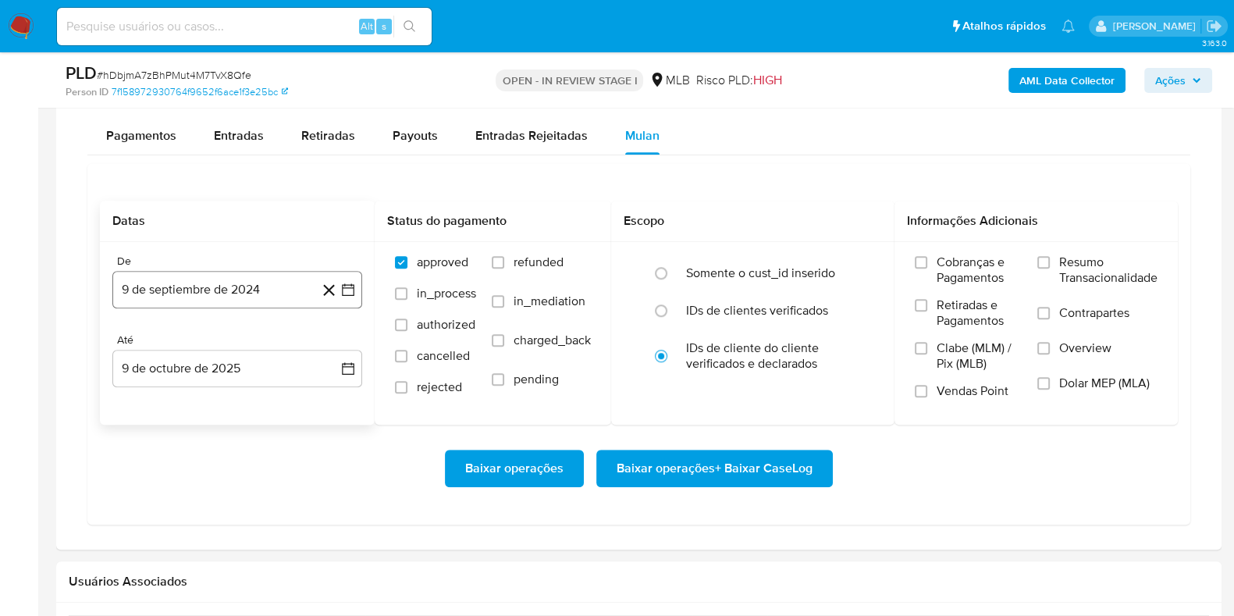
click at [246, 283] on button "9 de septiembre de 2024" at bounding box center [237, 289] width 250 height 37
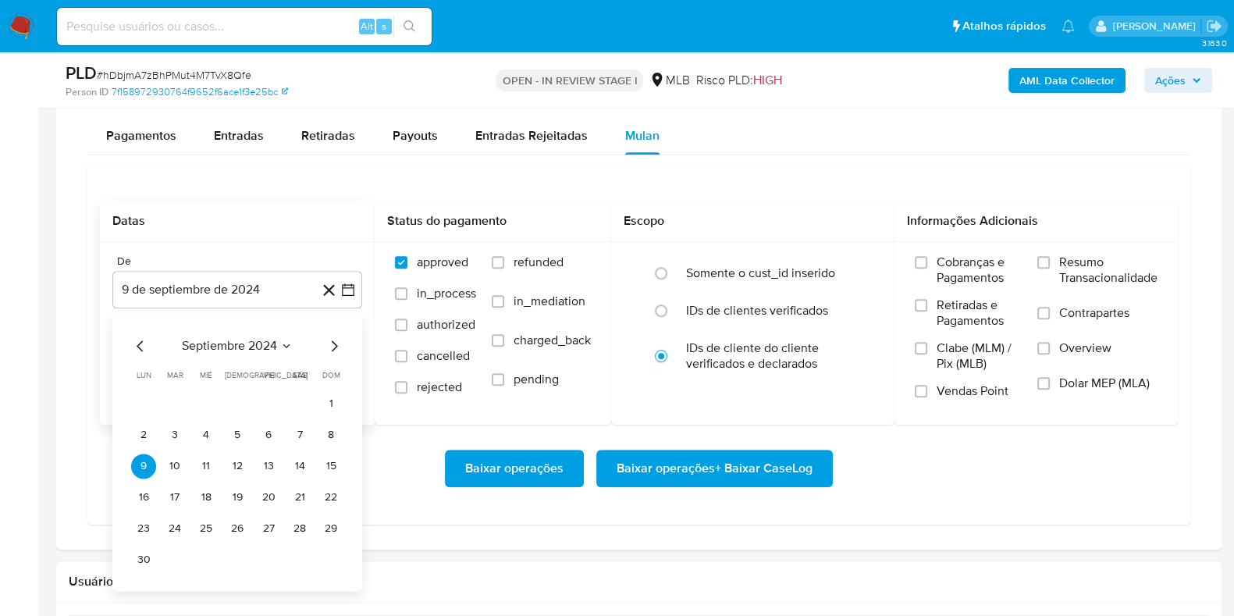
click at [251, 338] on span "septiembre 2024" at bounding box center [229, 346] width 95 height 16
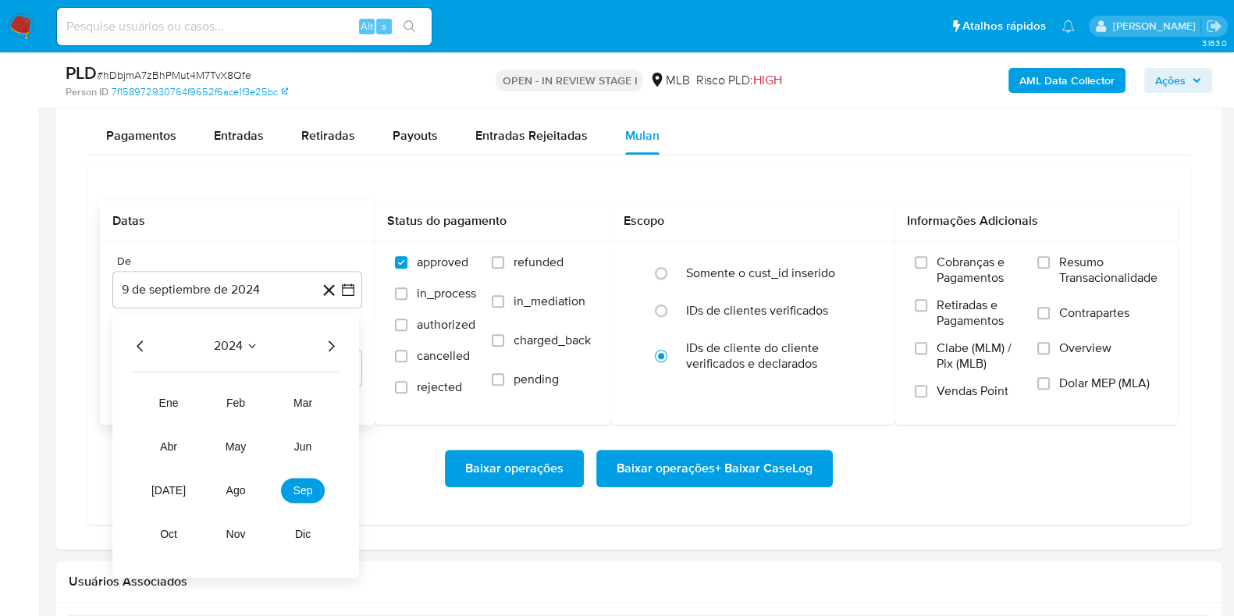
click at [329, 341] on icon "Año siguiente" at bounding box center [330, 345] width 19 height 19
click at [176, 392] on button "ene" at bounding box center [169, 402] width 44 height 25
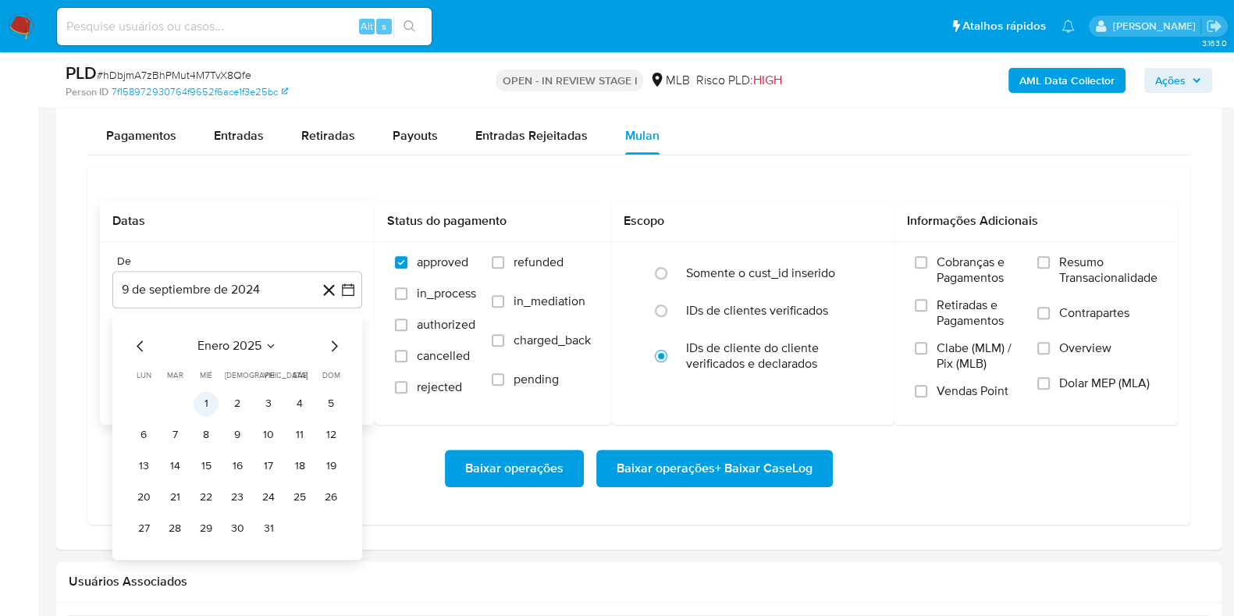
click at [202, 402] on button "1" at bounding box center [206, 403] width 25 height 25
click at [1056, 254] on label "Resumo Transacionalidade" at bounding box center [1097, 279] width 120 height 51
click at [1050, 256] on input "Resumo Transacionalidade" at bounding box center [1043, 262] width 12 height 12
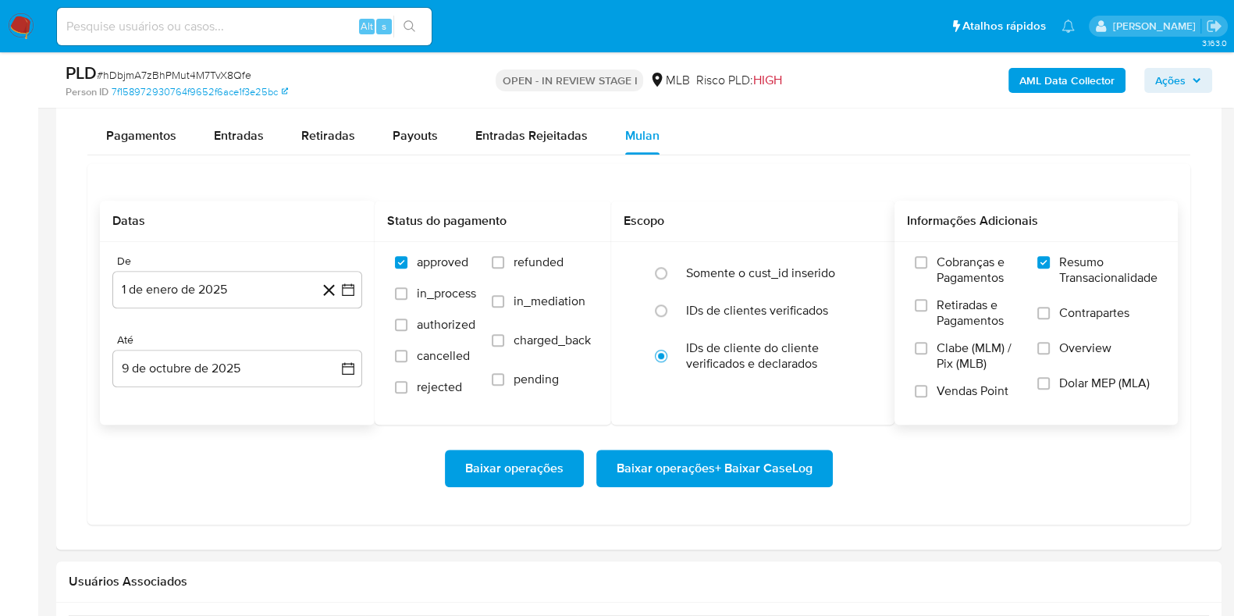
click at [674, 467] on span "Baixar operações + Baixar CaseLog" at bounding box center [714, 468] width 196 height 34
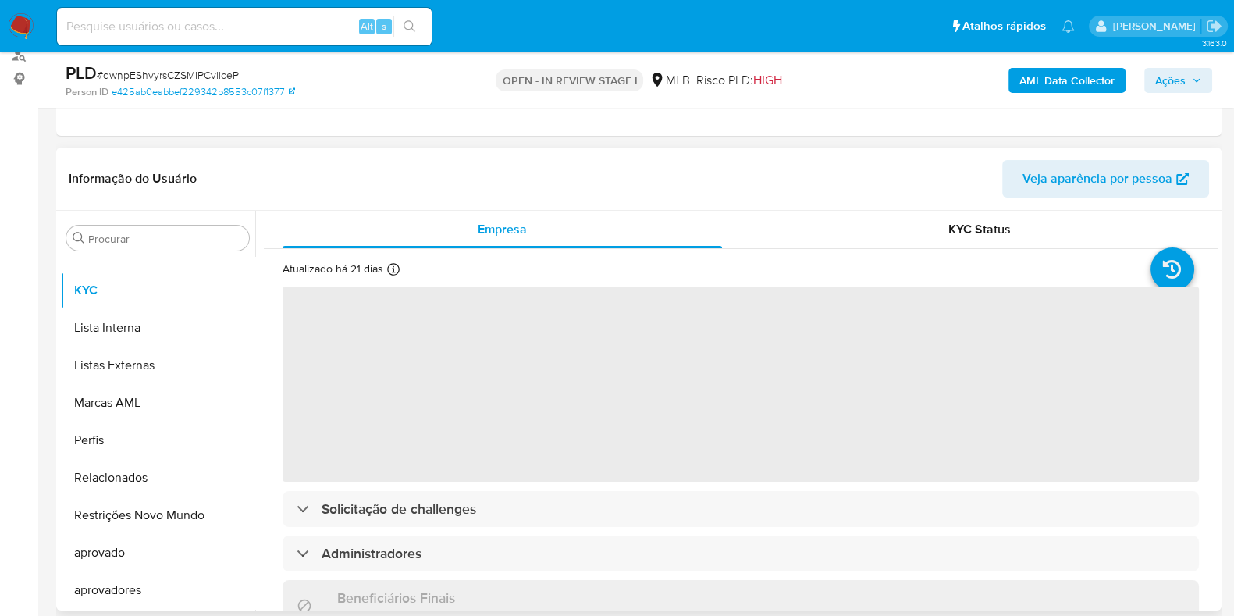
scroll to position [194, 0]
select select "10"
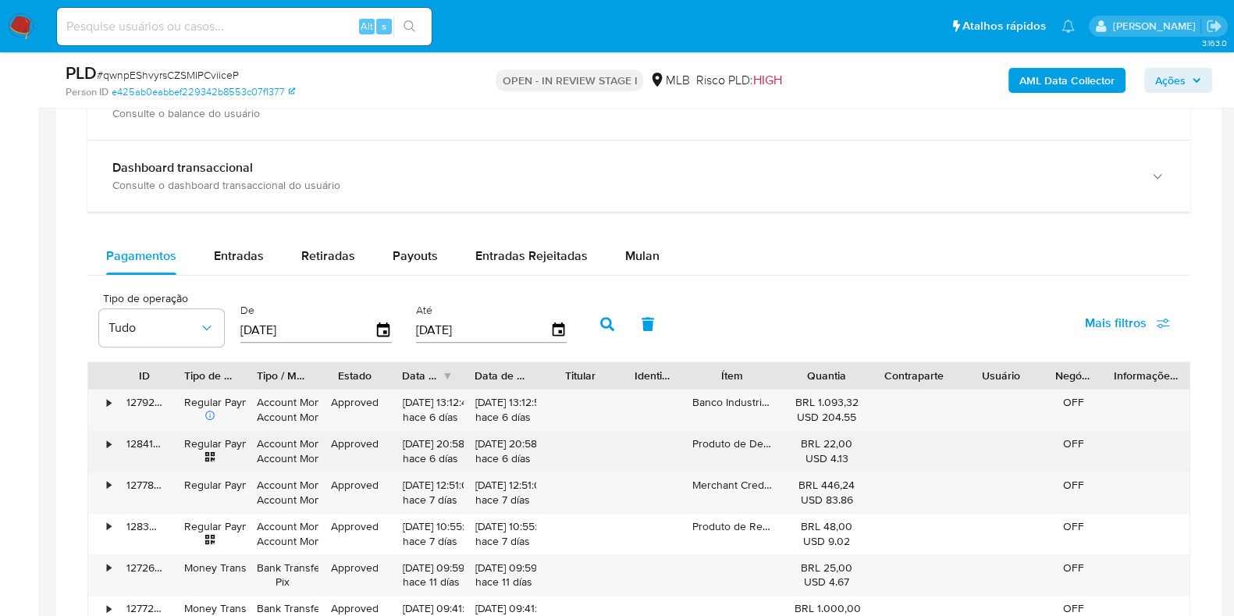
scroll to position [1170, 0]
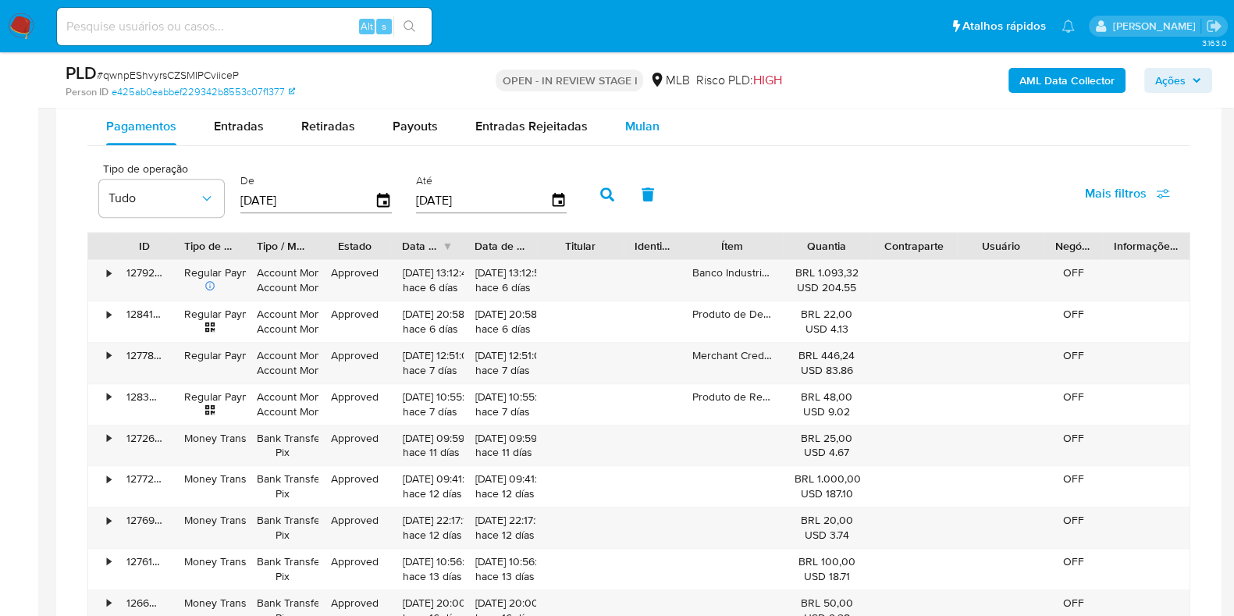
click at [631, 127] on span "Mulan" at bounding box center [642, 126] width 34 height 18
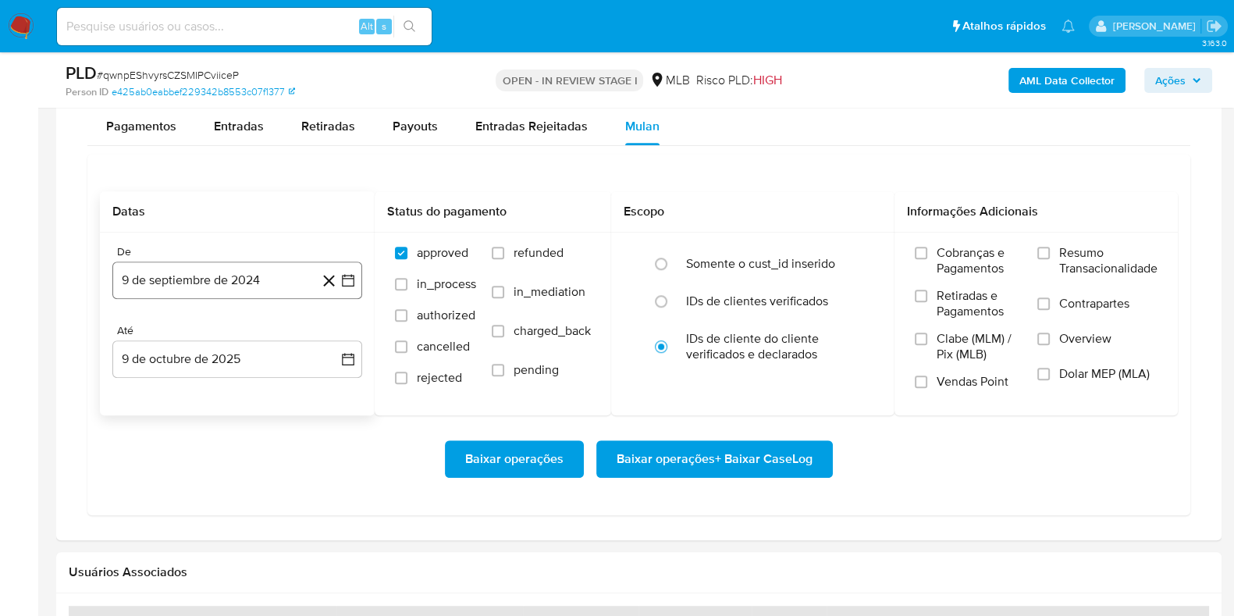
click at [280, 267] on button "9 de septiembre de 2024" at bounding box center [237, 279] width 250 height 37
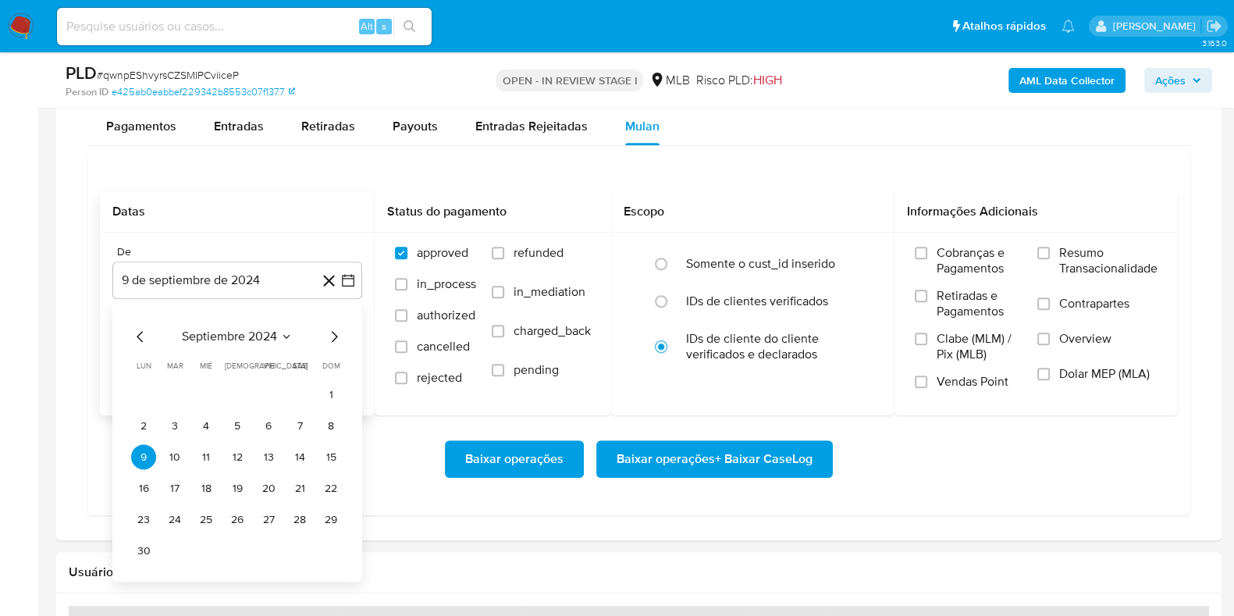
click at [286, 332] on icon "Seleccionar mes y año" at bounding box center [286, 337] width 12 height 12
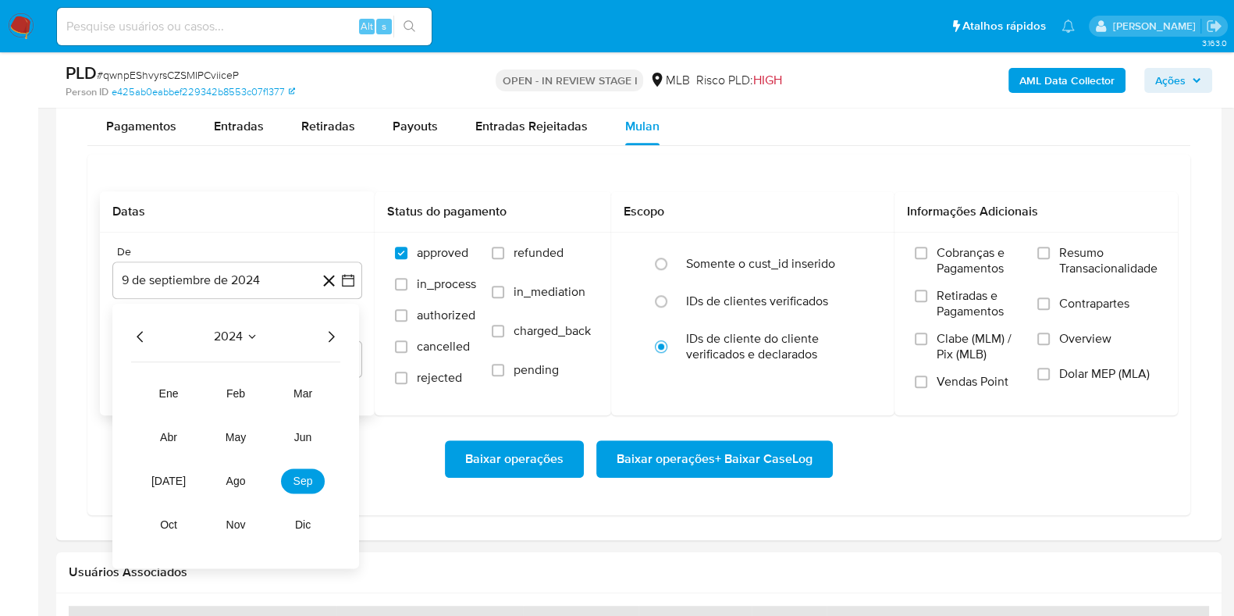
click at [331, 333] on icon "Año siguiente" at bounding box center [330, 337] width 19 height 19
click at [168, 396] on span "ene" at bounding box center [169, 394] width 20 height 12
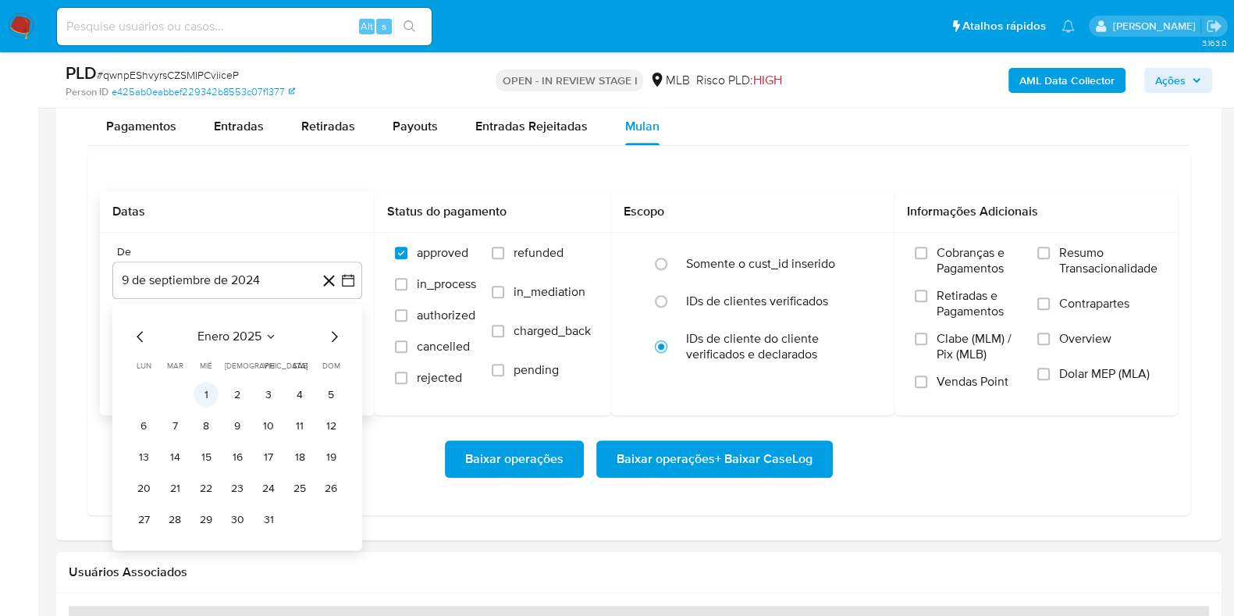
click at [211, 389] on button "1" at bounding box center [206, 394] width 25 height 25
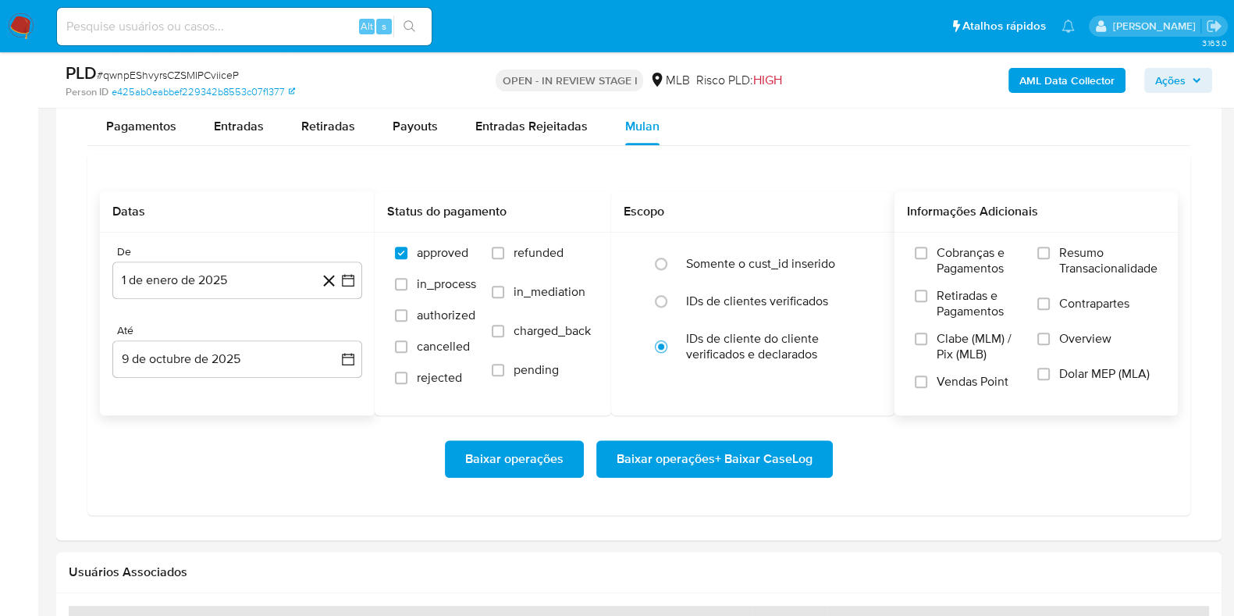
click at [1033, 247] on div "Cobranças e Pagamentos Retiradas e Pagamentos Clabe (MLM) / Pix (MLB) Vendas Po…" at bounding box center [1036, 323] width 258 height 156
click at [1051, 251] on label "Resumo Transacionalidade" at bounding box center [1097, 270] width 120 height 51
click at [1050, 251] on input "Resumo Transacionalidade" at bounding box center [1043, 253] width 12 height 12
click at [766, 444] on span "Baixar operações + Baixar CaseLog" at bounding box center [714, 459] width 196 height 34
